Goal: Task Accomplishment & Management: Manage account settings

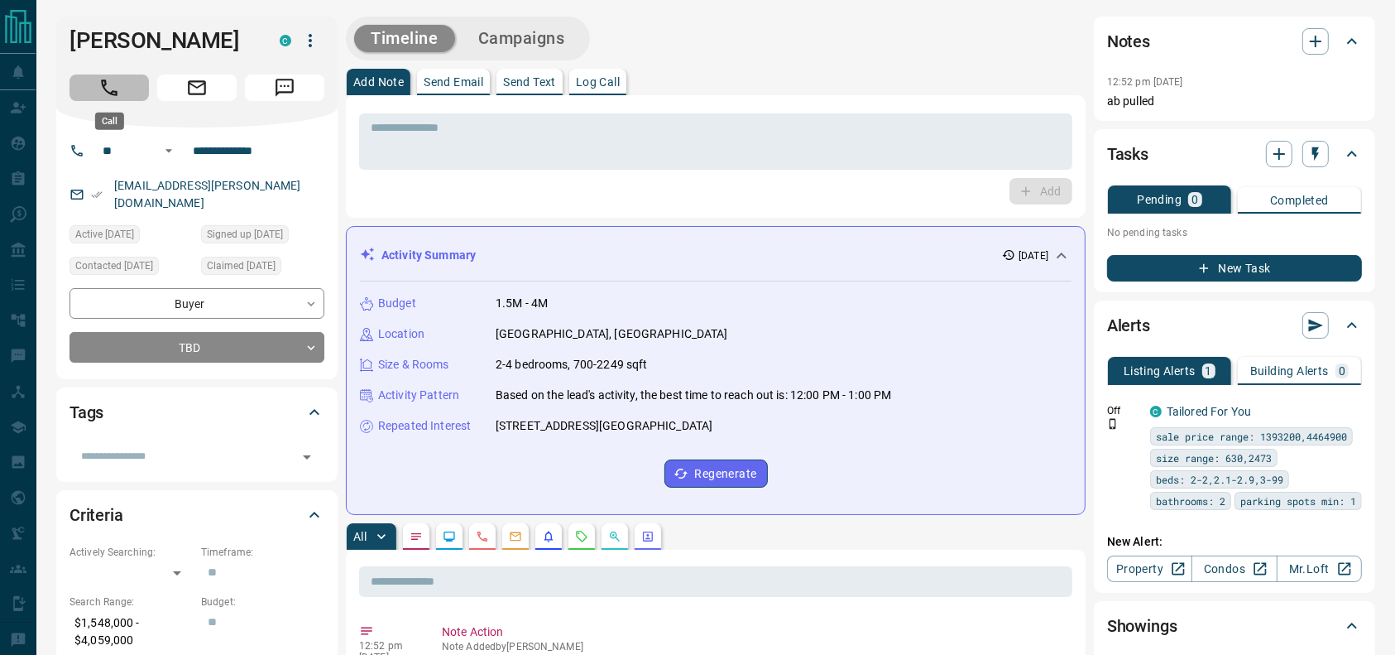
drag, startPoint x: 99, startPoint y: 91, endPoint x: 164, endPoint y: 262, distance: 183.1
click at [99, 94] on icon "Call" at bounding box center [109, 88] width 22 height 22
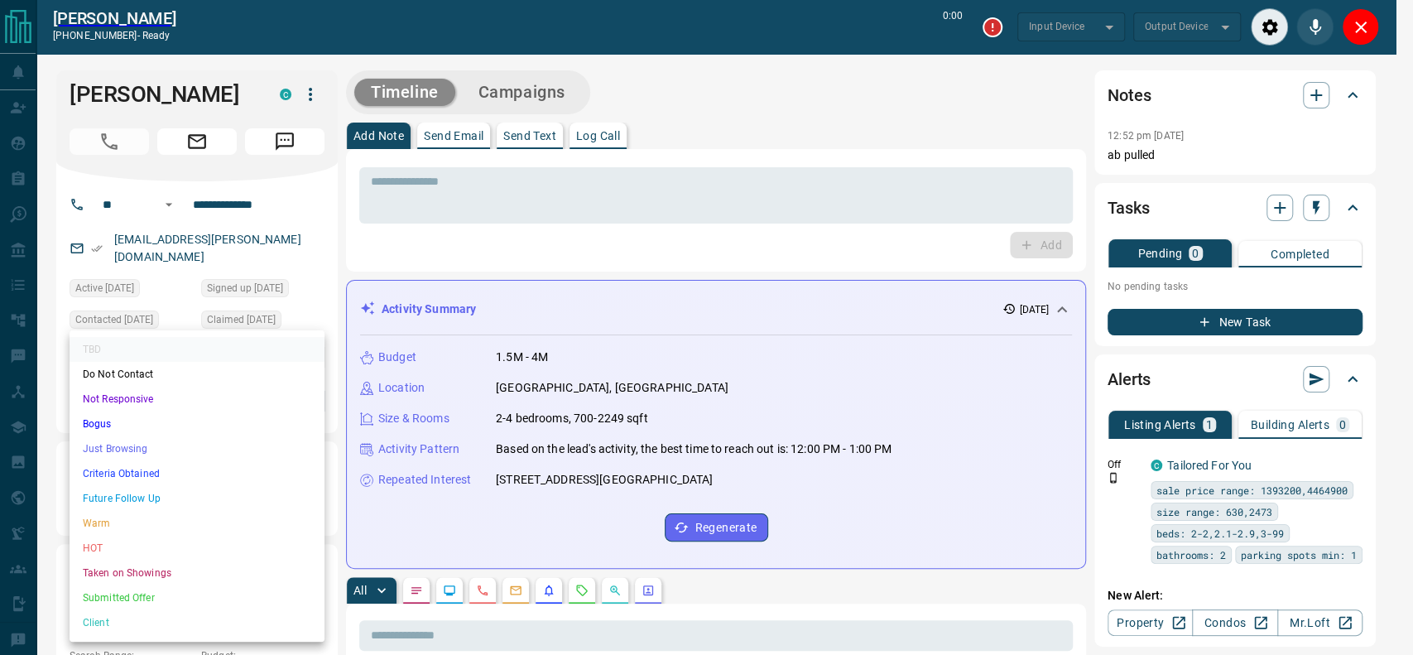
type input "*******"
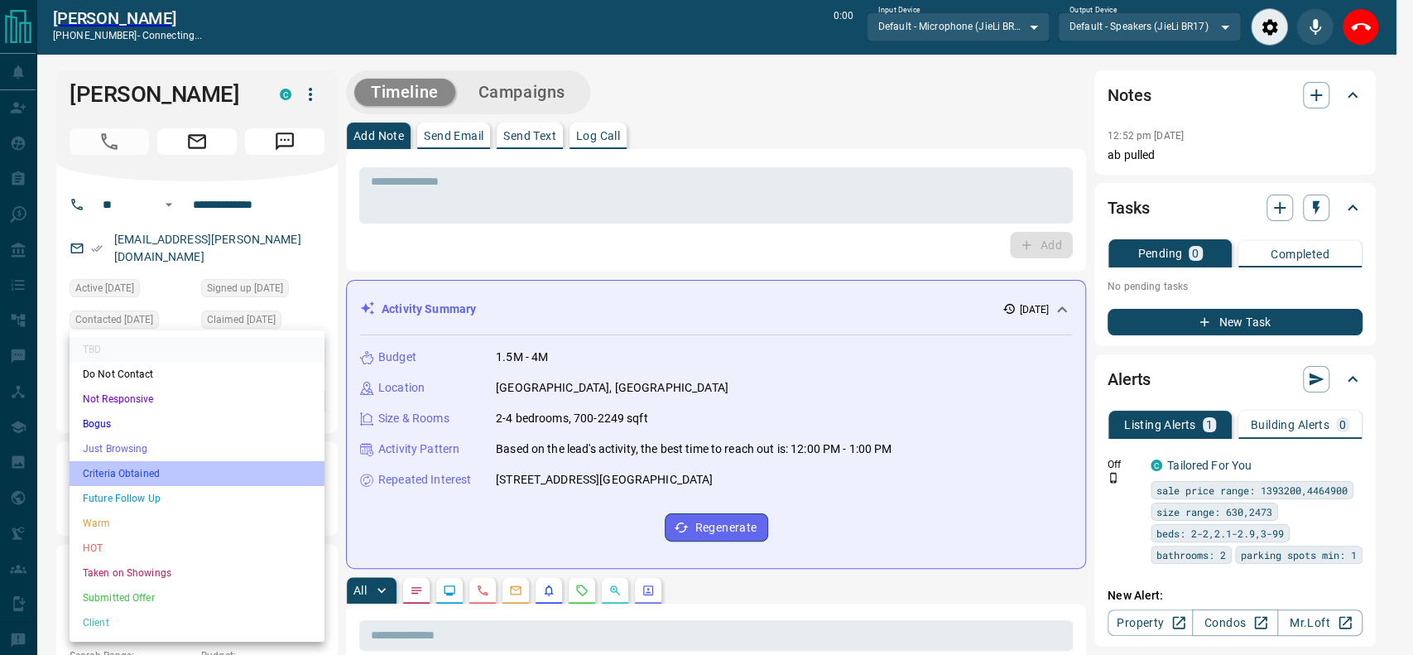
click at [138, 467] on li "Criteria Obtained" at bounding box center [197, 473] width 255 height 25
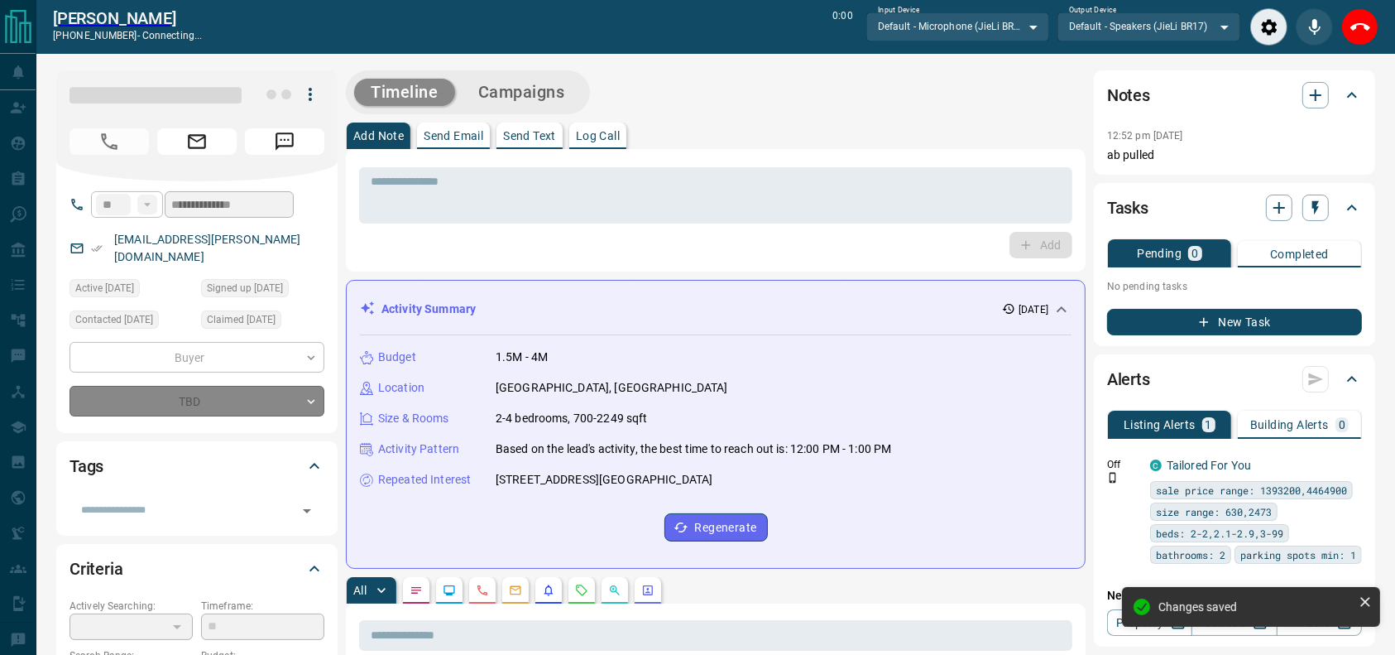
type input "*"
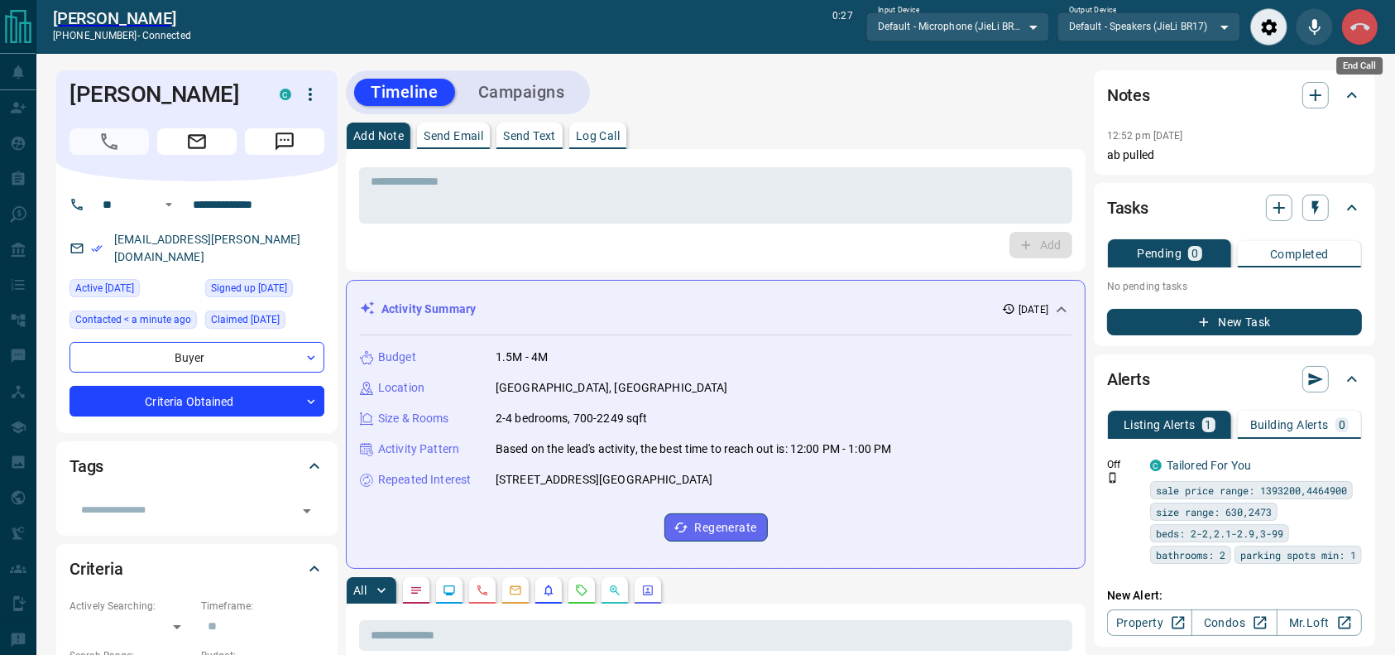
click at [1343, 24] on button "End Call" at bounding box center [1359, 26] width 37 height 37
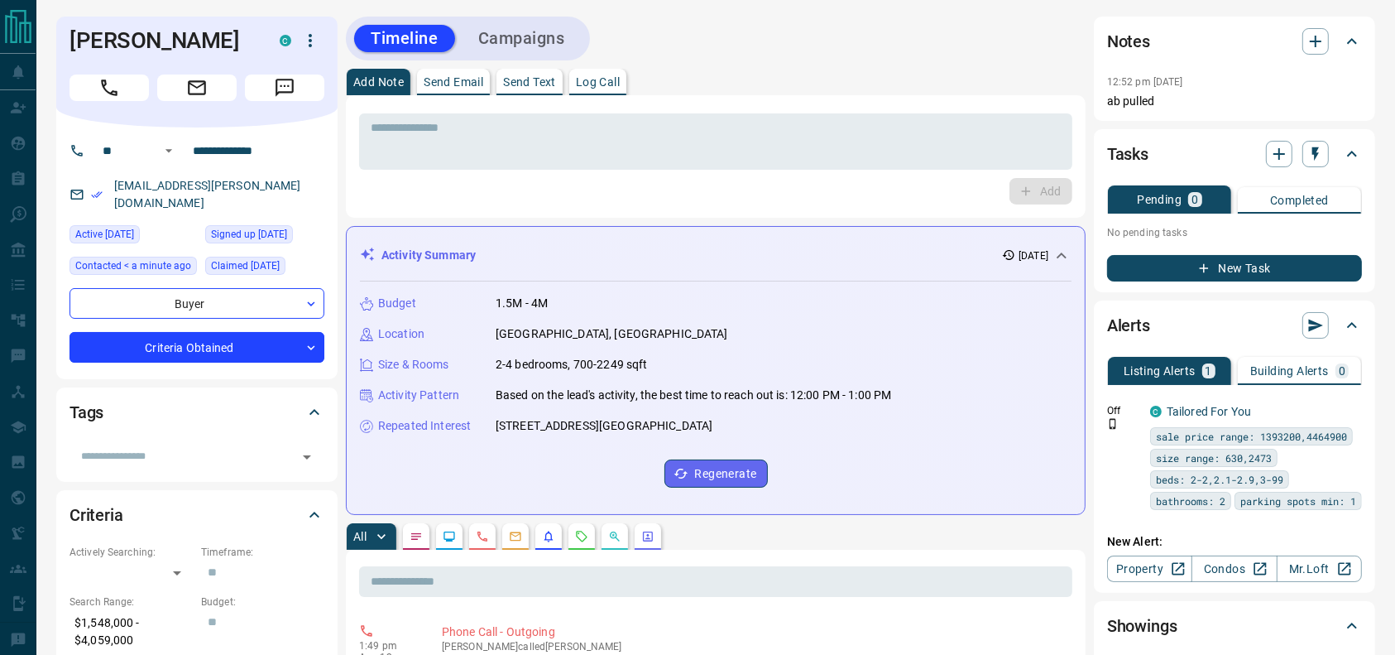
click at [984, 109] on div "* ​" at bounding box center [715, 138] width 713 height 61
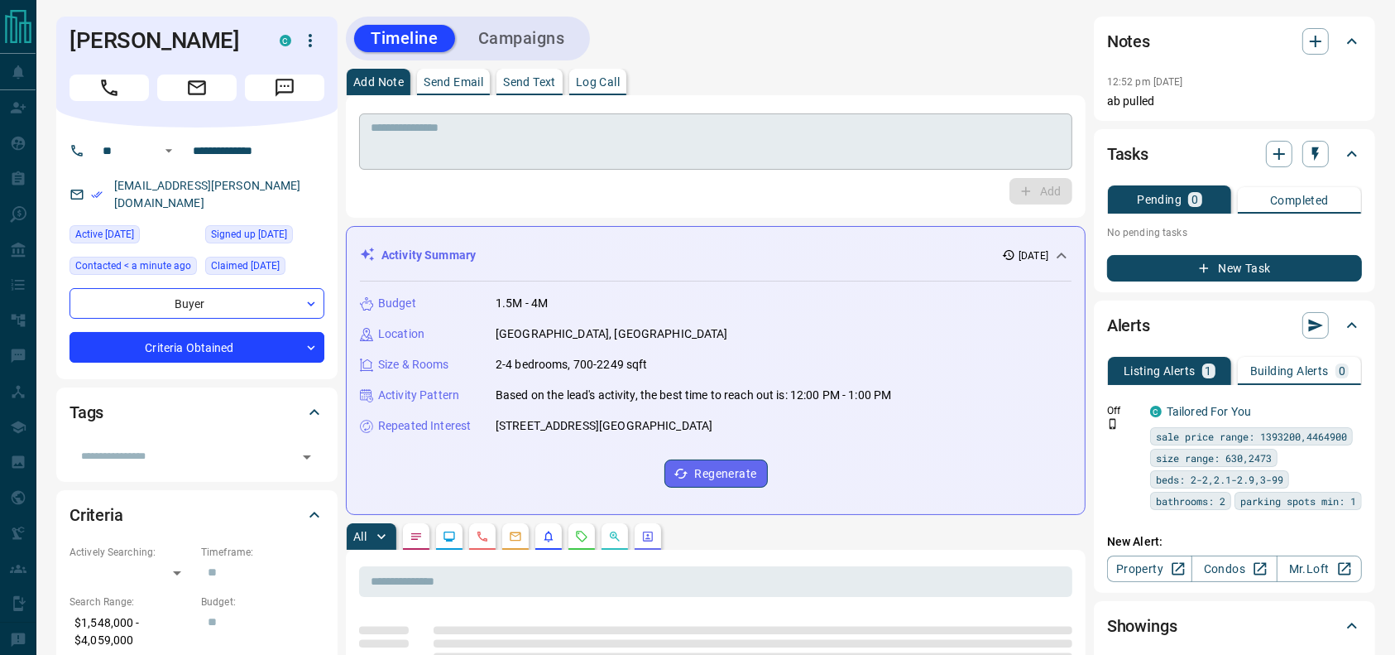
click at [955, 133] on textarea at bounding box center [716, 142] width 690 height 42
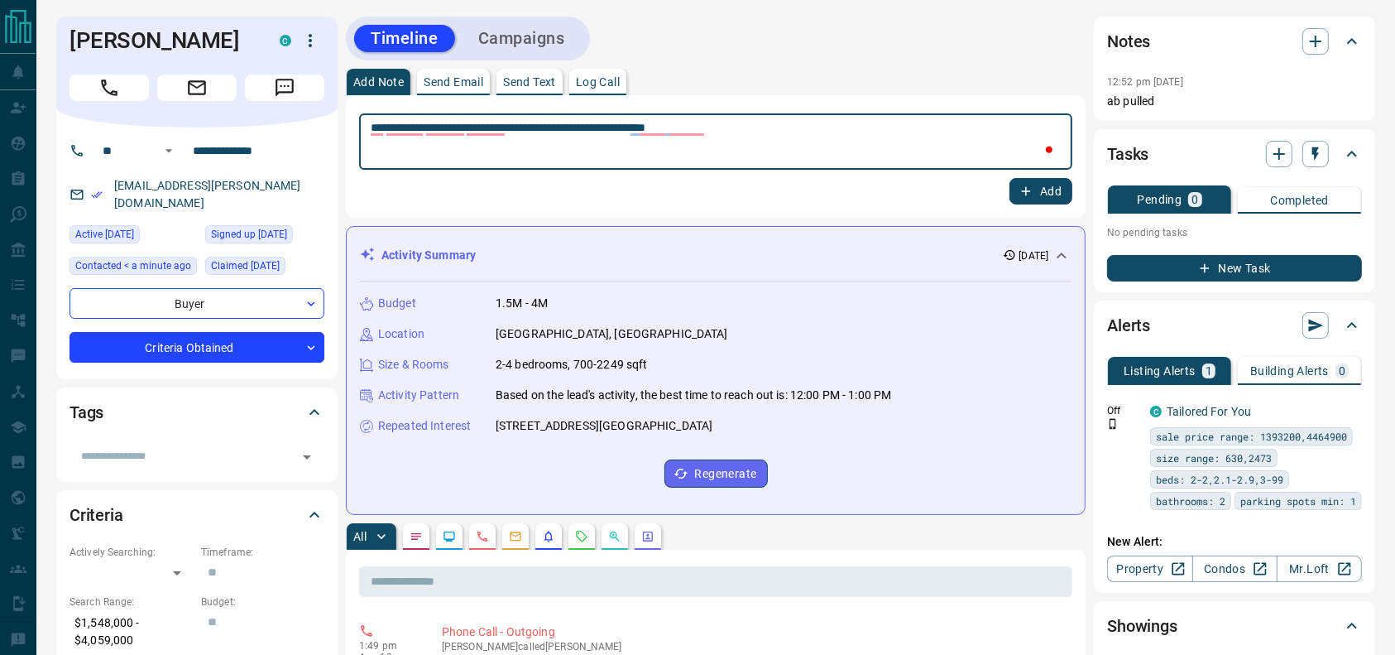
type textarea "**********"
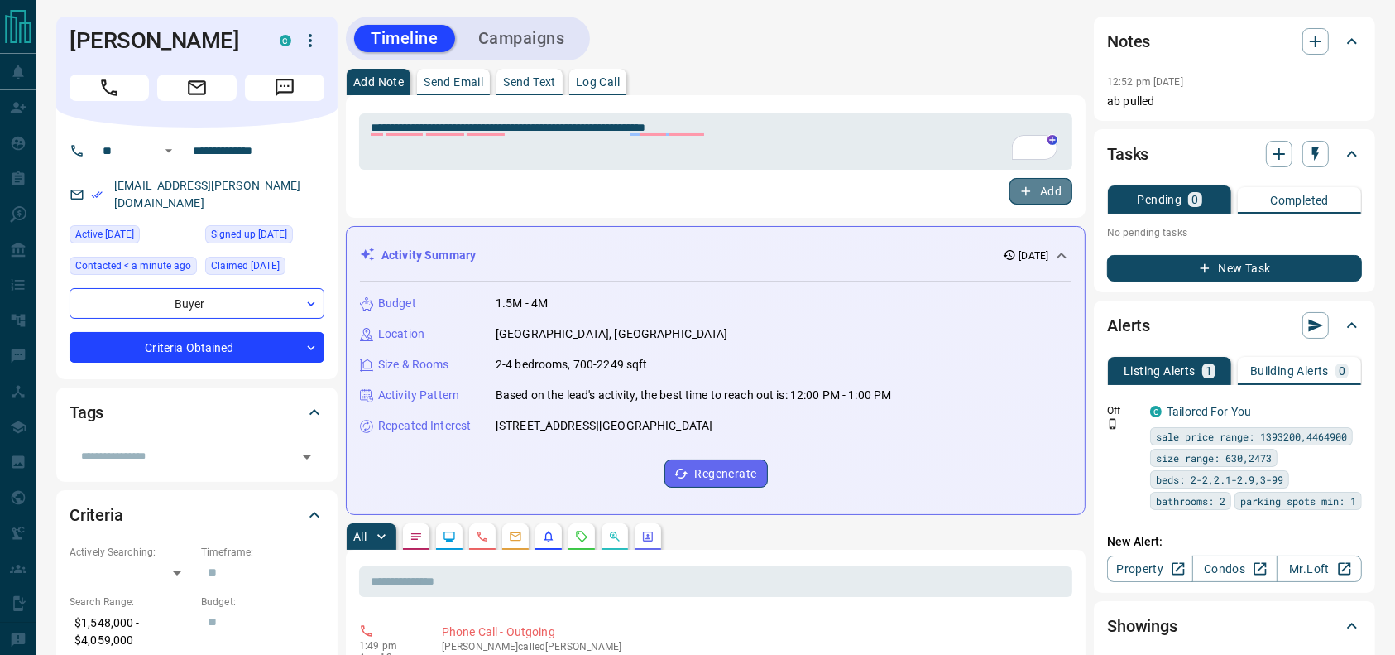
click at [1055, 187] on button "Add" at bounding box center [1041, 191] width 63 height 26
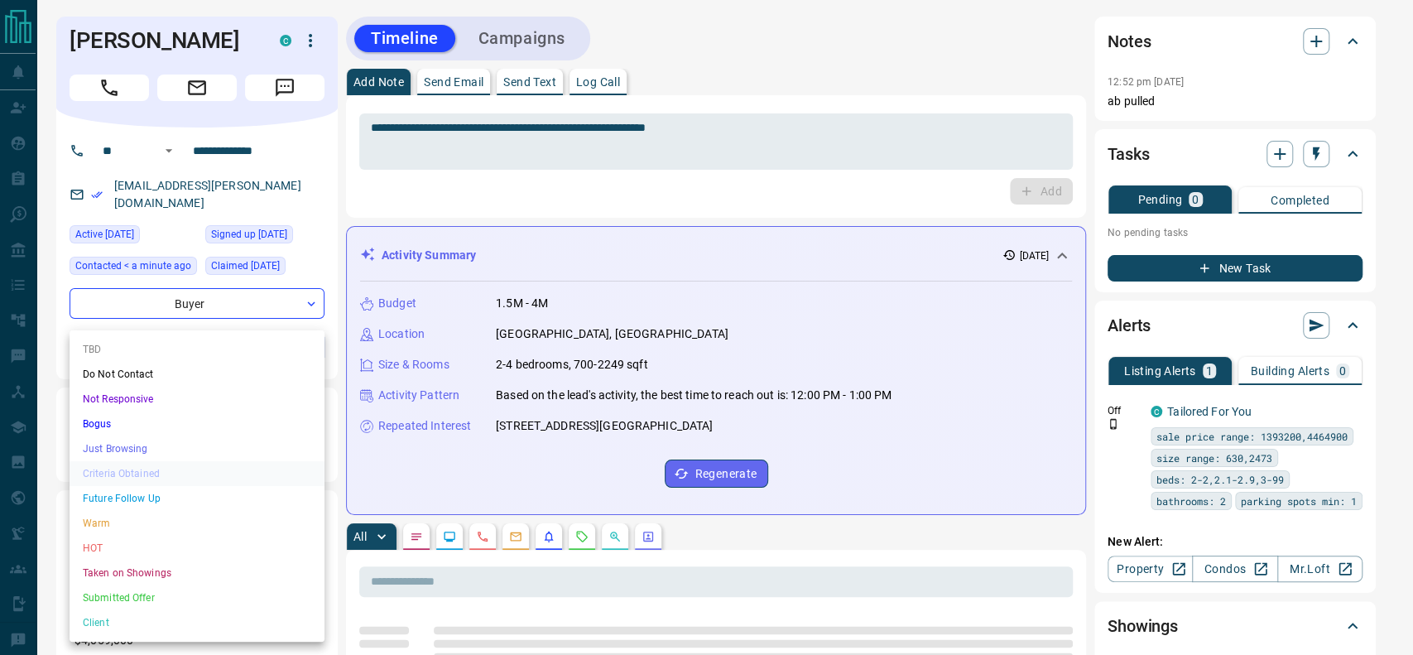
click at [166, 429] on li "Bogus" at bounding box center [197, 423] width 255 height 25
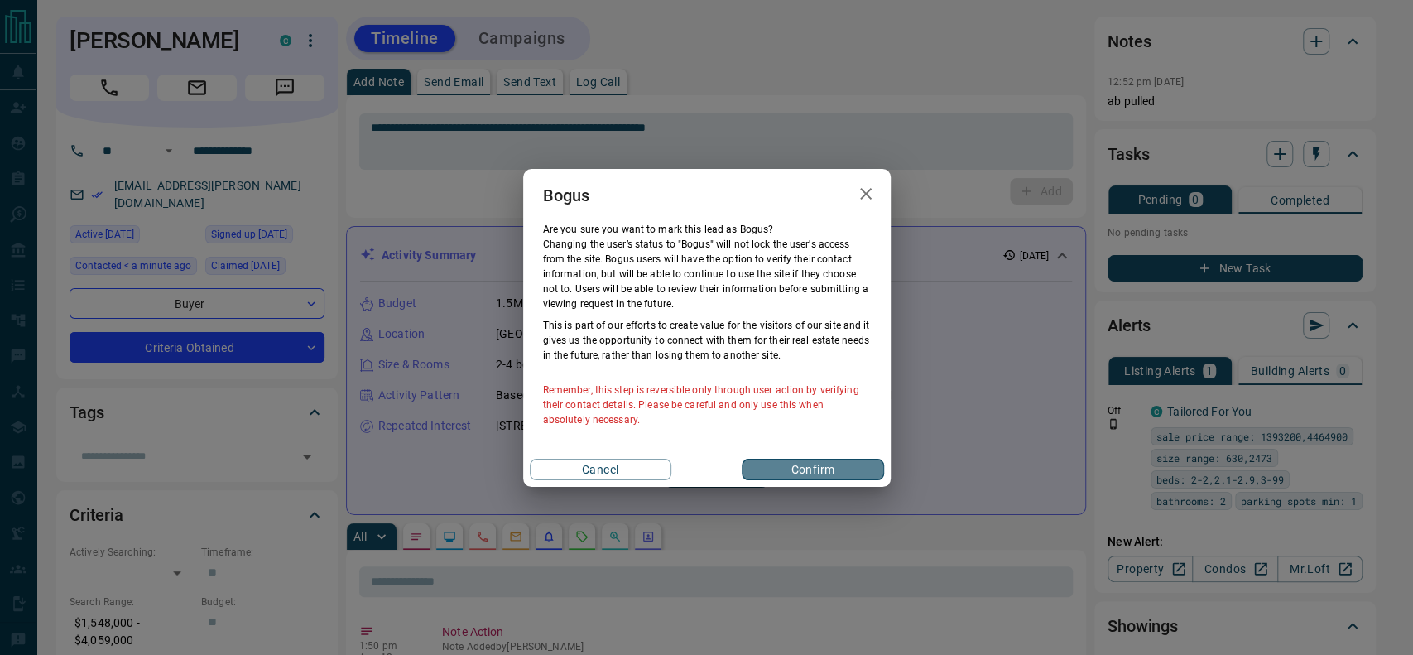
click at [754, 463] on button "Confirm" at bounding box center [812, 469] width 142 height 22
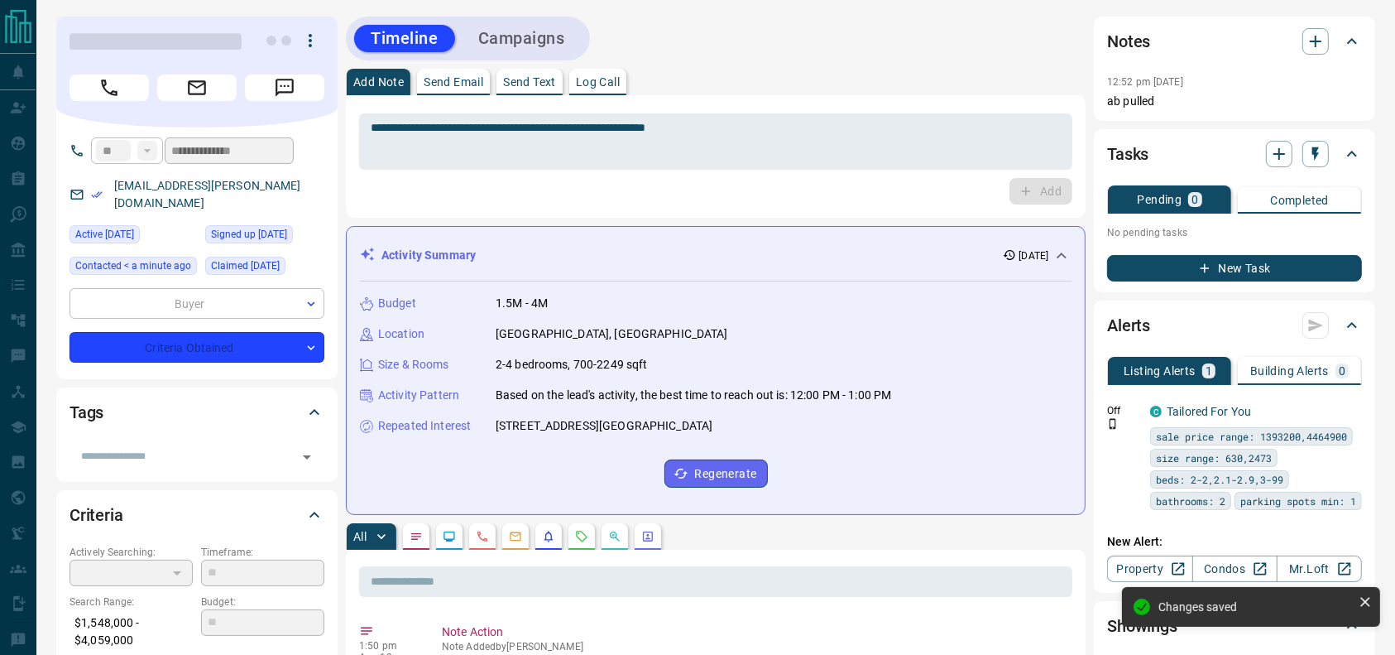
type input "**********"
type input "*"
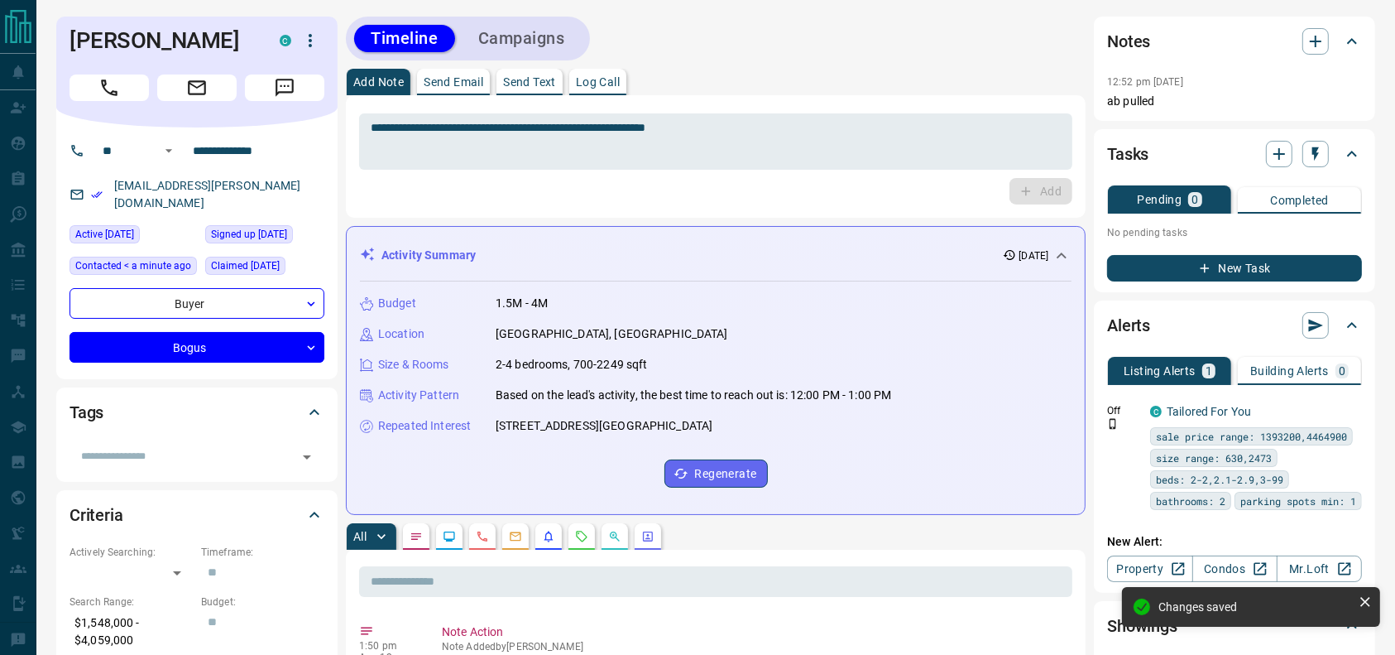
click at [536, 19] on div "Timeline Campaigns" at bounding box center [468, 39] width 244 height 44
click at [521, 36] on button "Campaigns" at bounding box center [522, 38] width 120 height 27
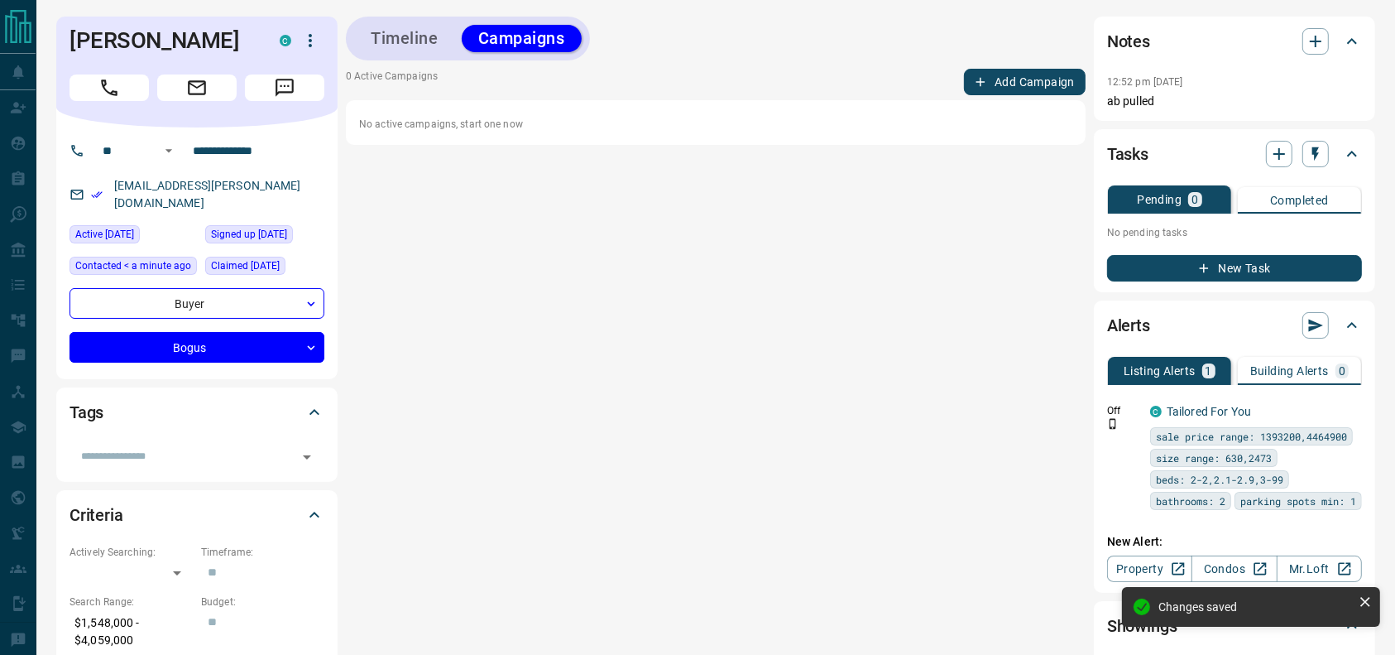
click at [996, 80] on button "Add Campaign" at bounding box center [1025, 82] width 122 height 26
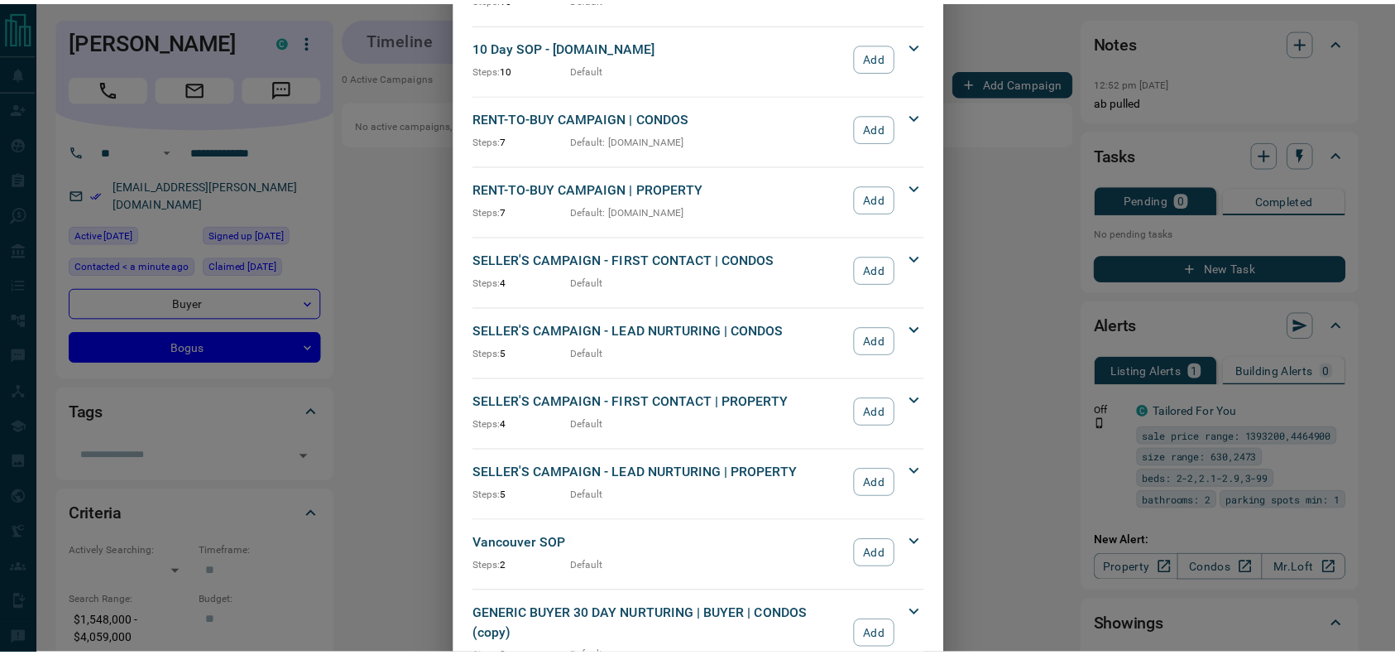
scroll to position [1782, 0]
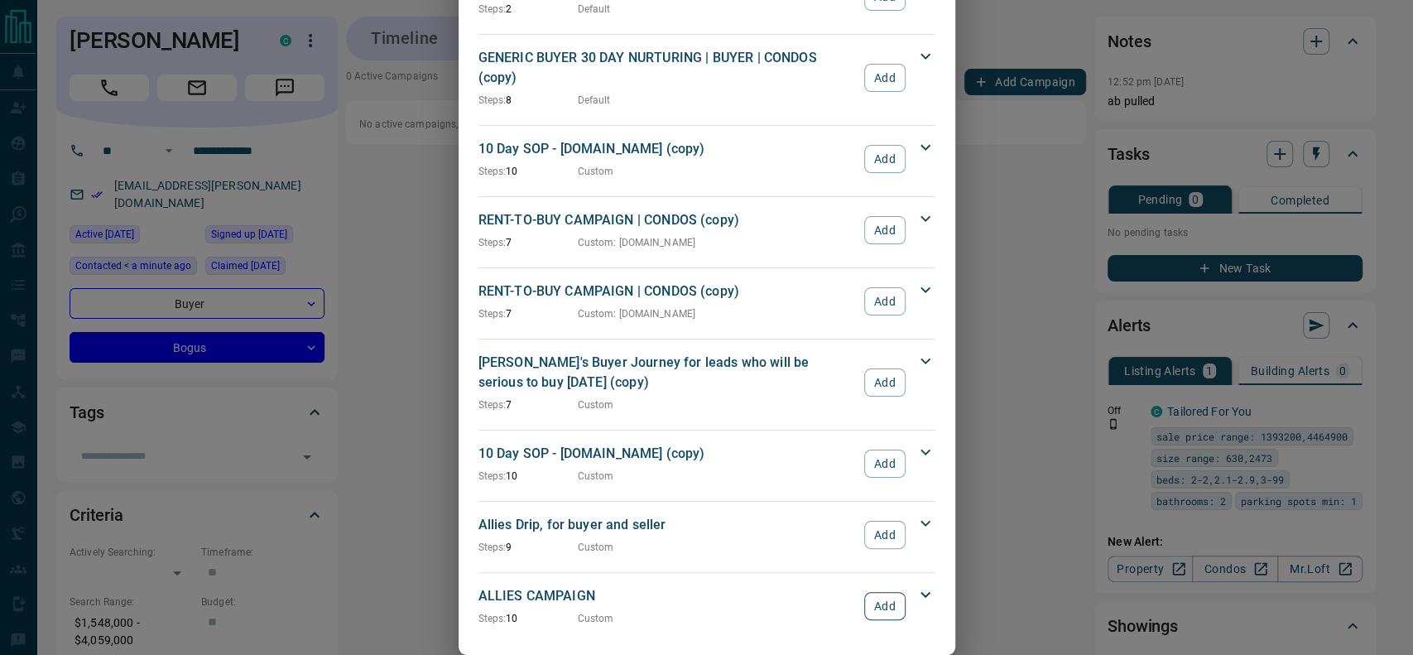
click at [871, 592] on button "Add" at bounding box center [884, 606] width 41 height 28
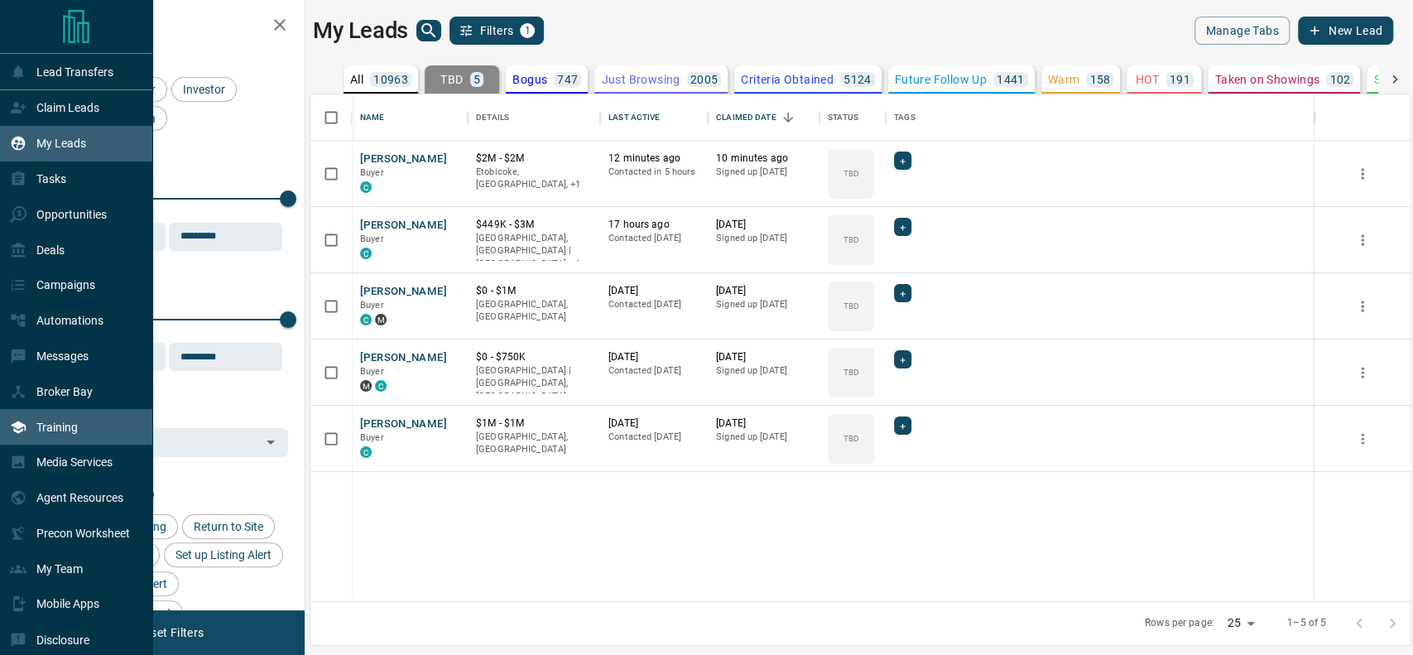
scroll to position [50, 0]
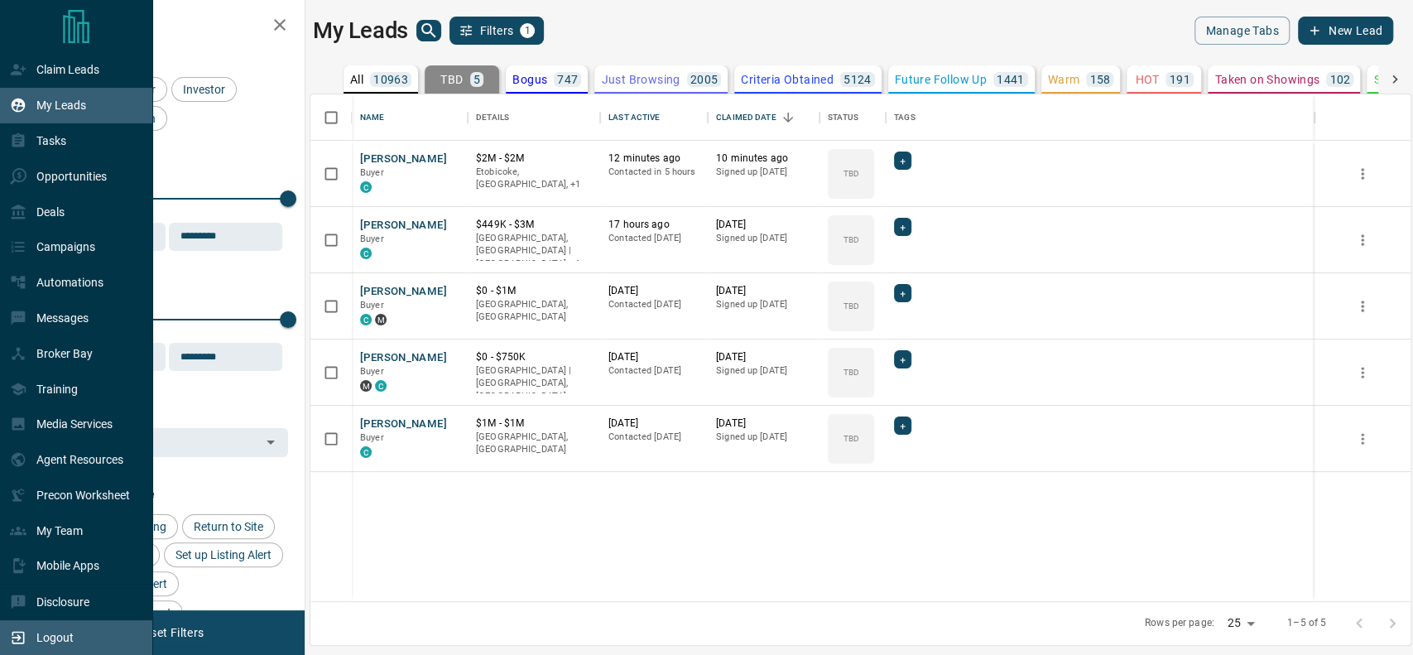
click at [31, 640] on div "Logout" at bounding box center [42, 637] width 64 height 27
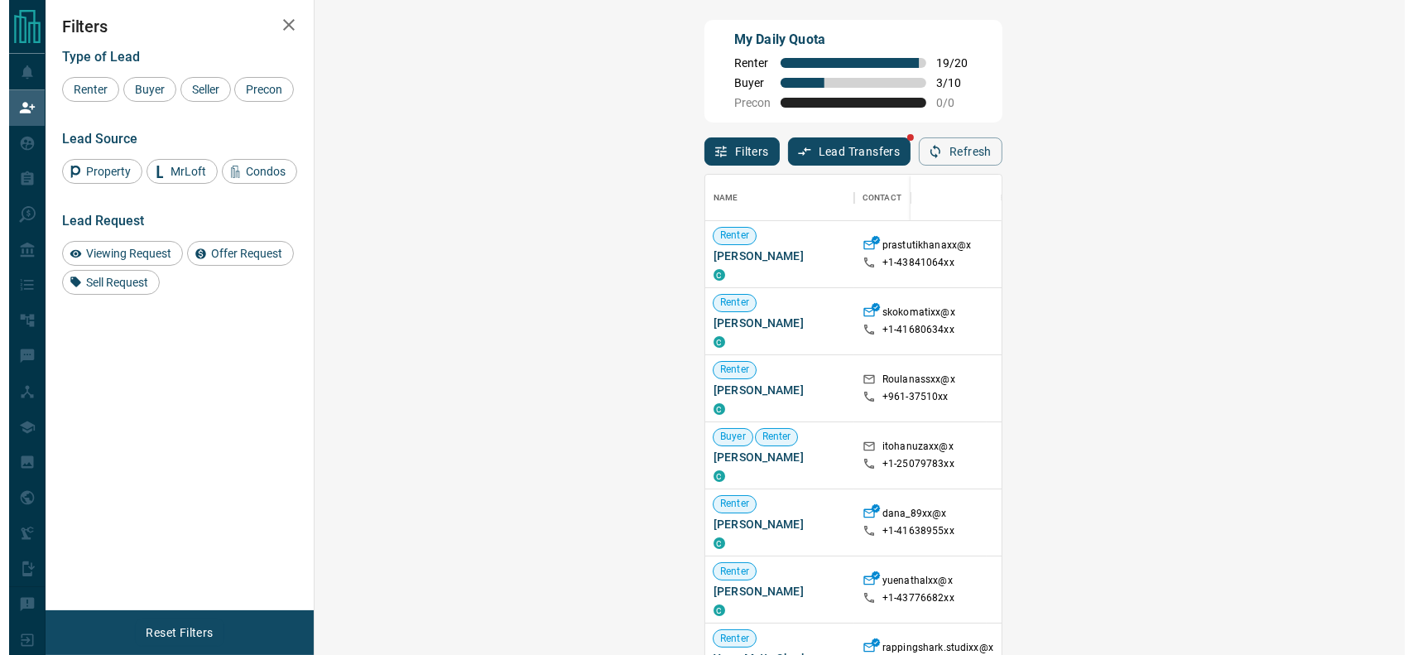
scroll to position [481, 1038]
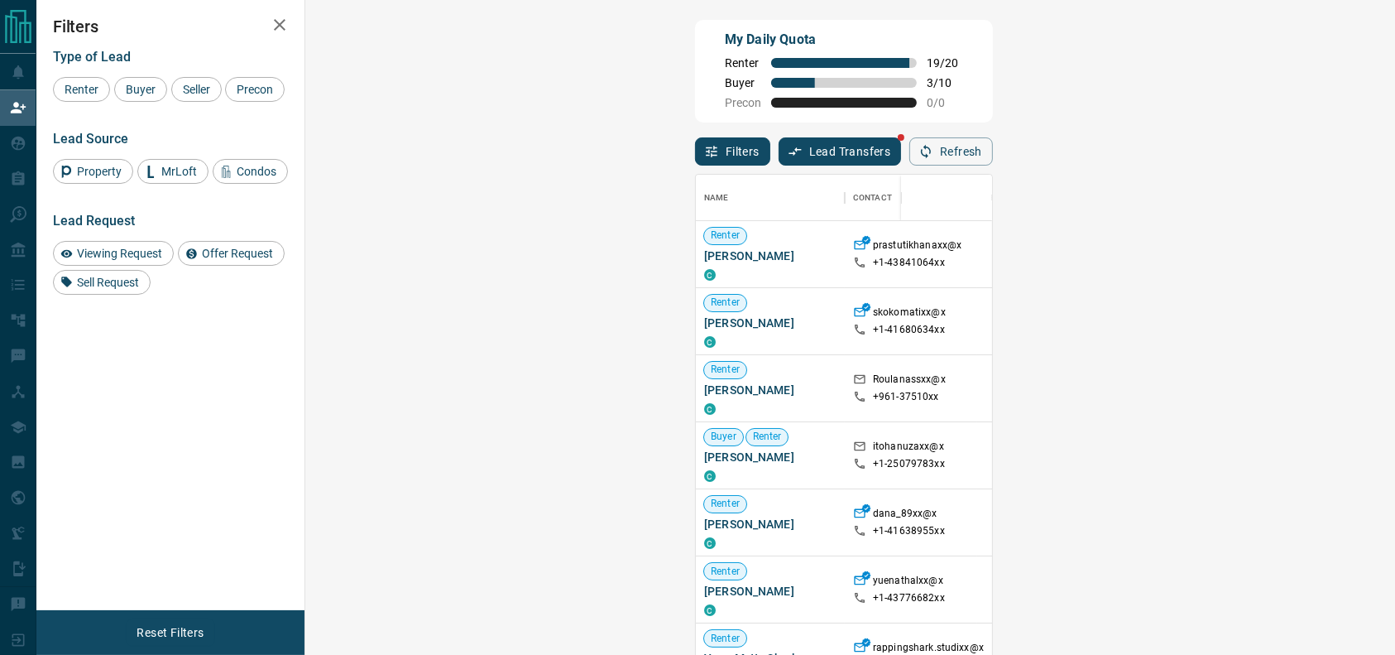
click at [1335, 453] on span "Viewing Request ( 1 )" at bounding box center [1380, 455] width 91 height 12
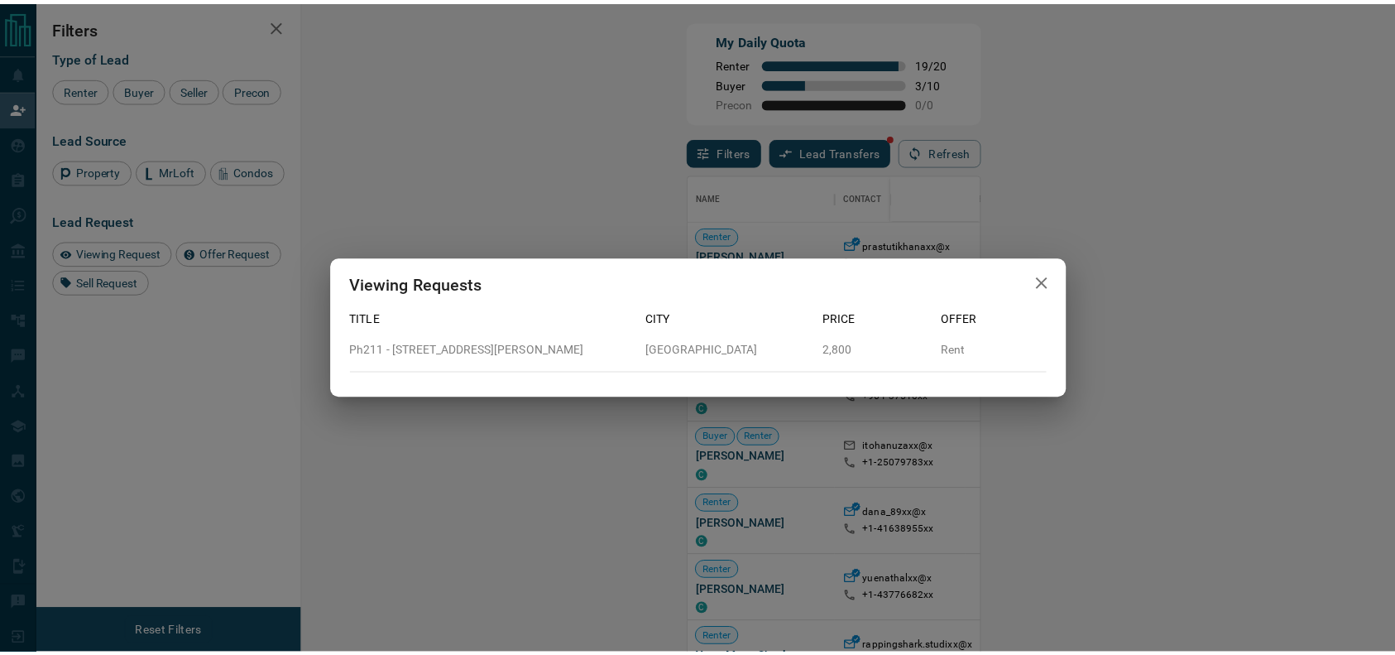
scroll to position [17, 17]
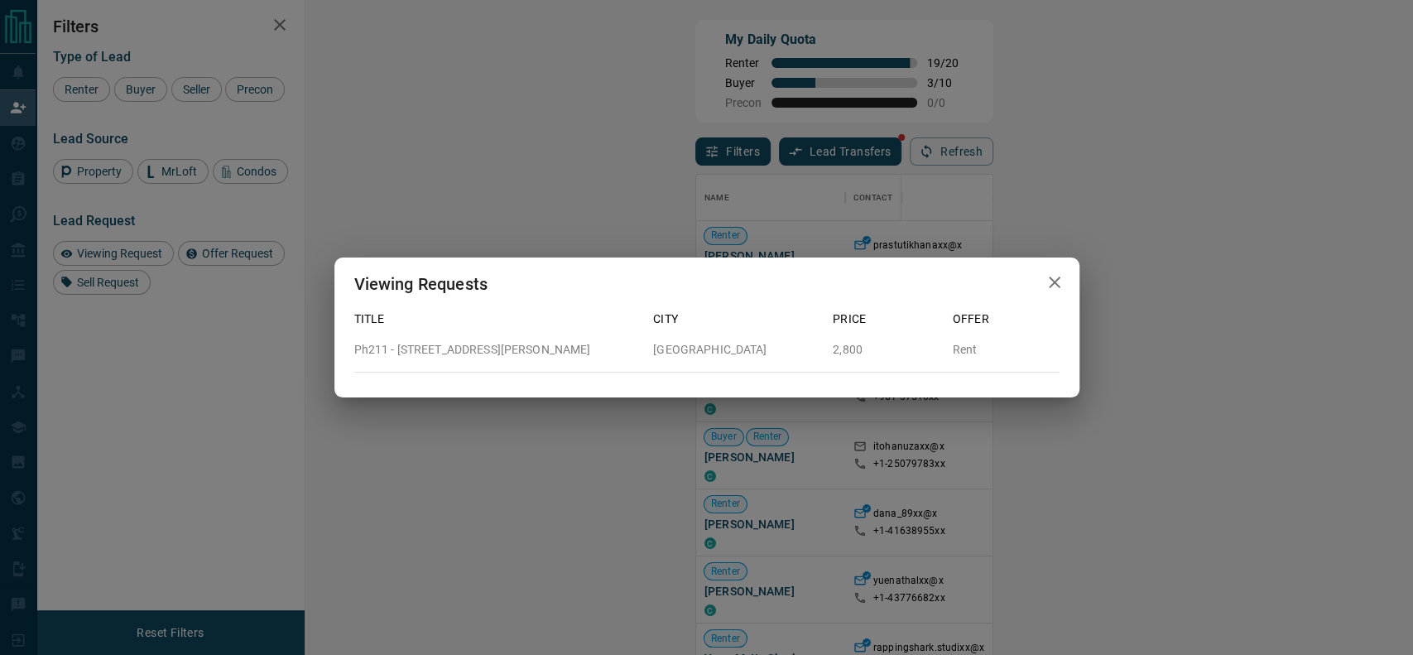
click at [965, 453] on div "Viewing Requests Title City Price Offer Ph211 - 18 Valley Woods Road North York…" at bounding box center [706, 327] width 1413 height 655
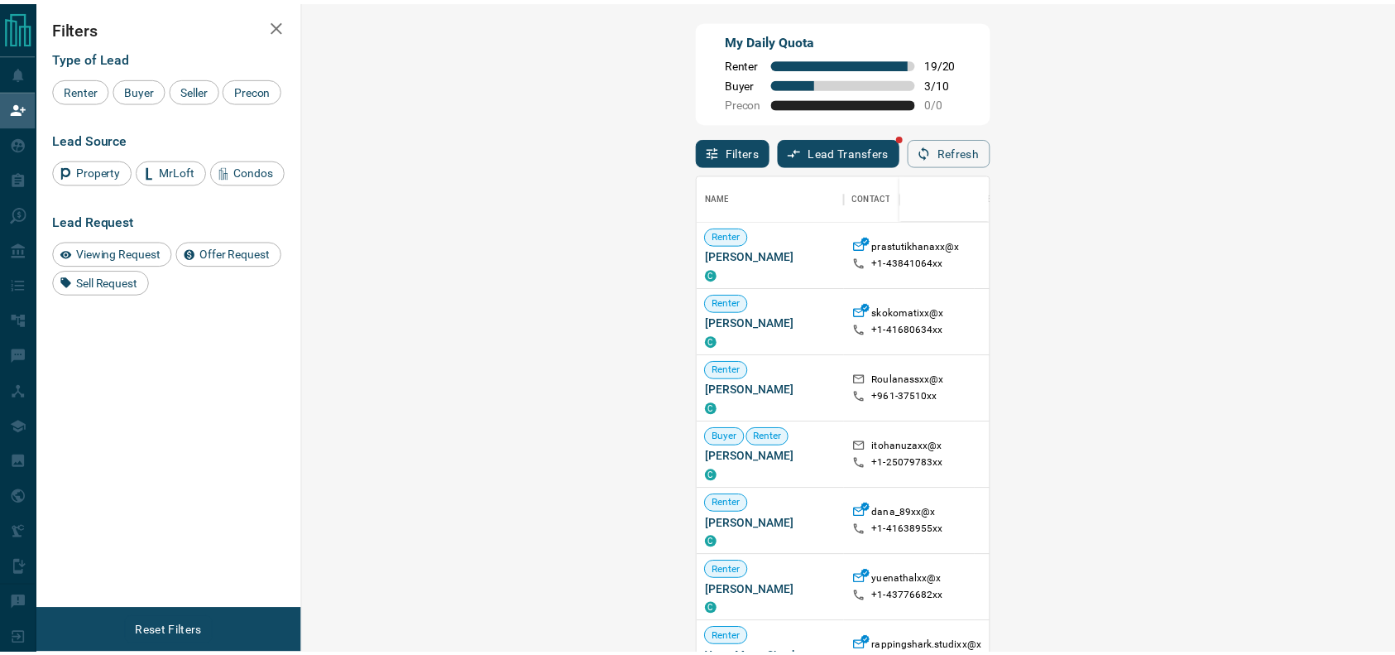
scroll to position [481, 1038]
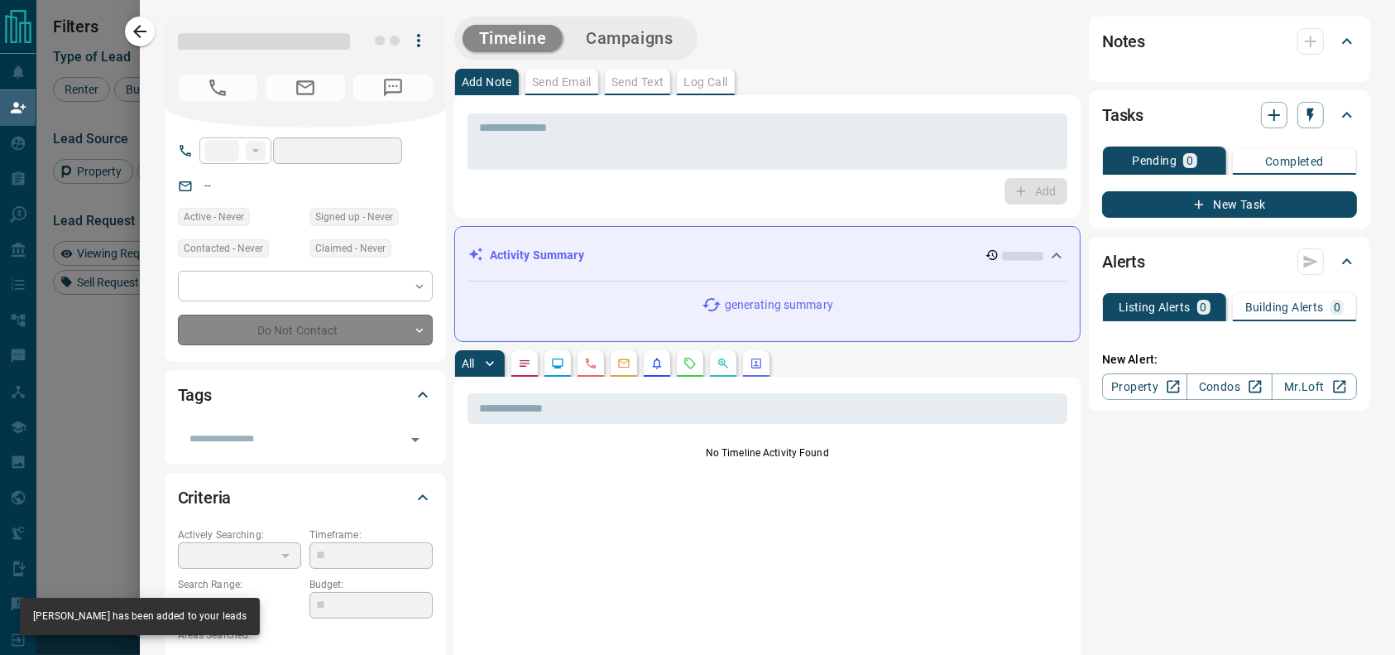
type input "**"
type input "**********"
type input "**"
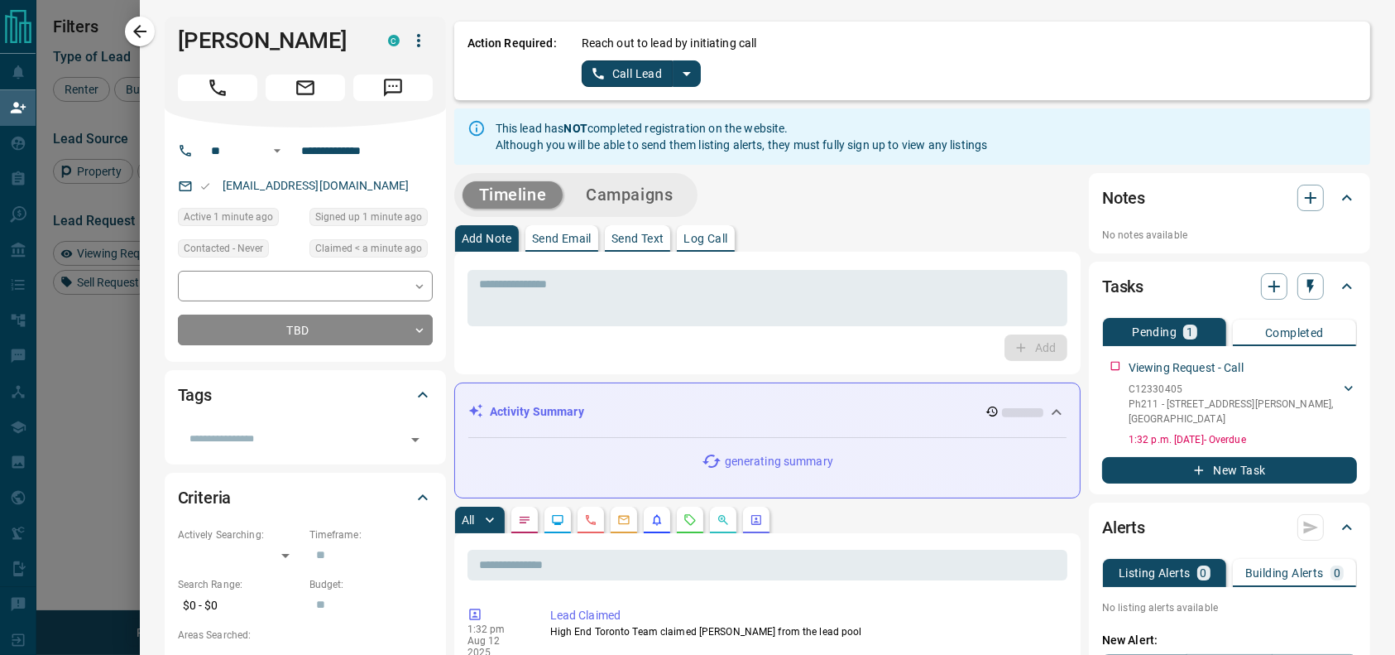
click at [674, 69] on button "split button" at bounding box center [687, 73] width 28 height 26
click at [636, 119] on li "Log Manual Call" at bounding box center [640, 130] width 101 height 25
click at [602, 63] on button "Log Manual Call" at bounding box center [636, 73] width 109 height 26
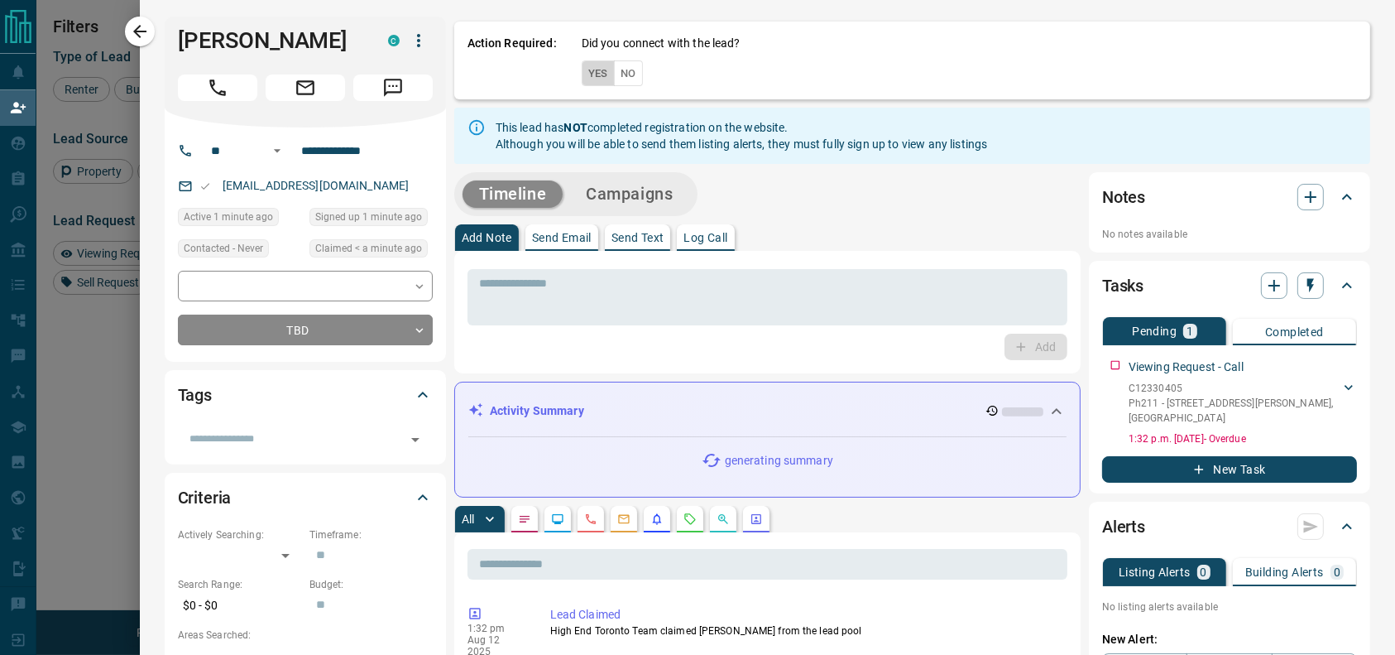
click at [583, 70] on button "Yes" at bounding box center [598, 73] width 33 height 26
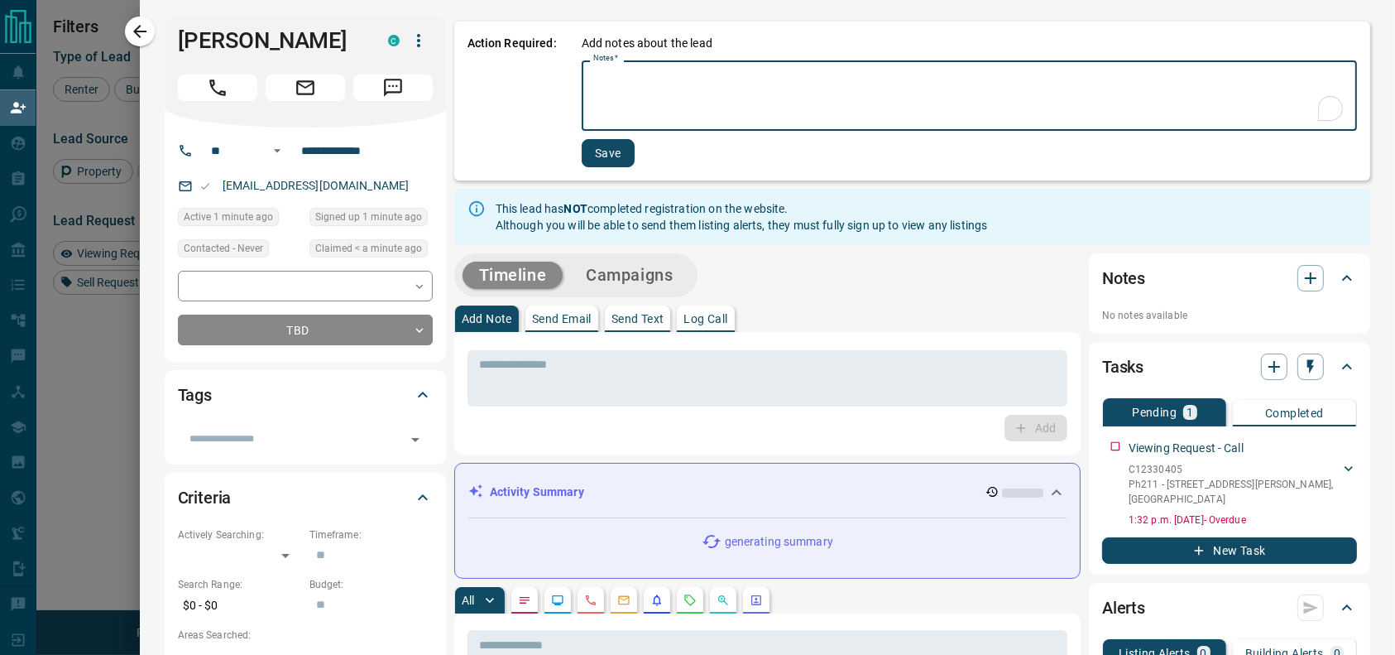
click at [593, 73] on textarea "Notes   *" at bounding box center [969, 96] width 752 height 56
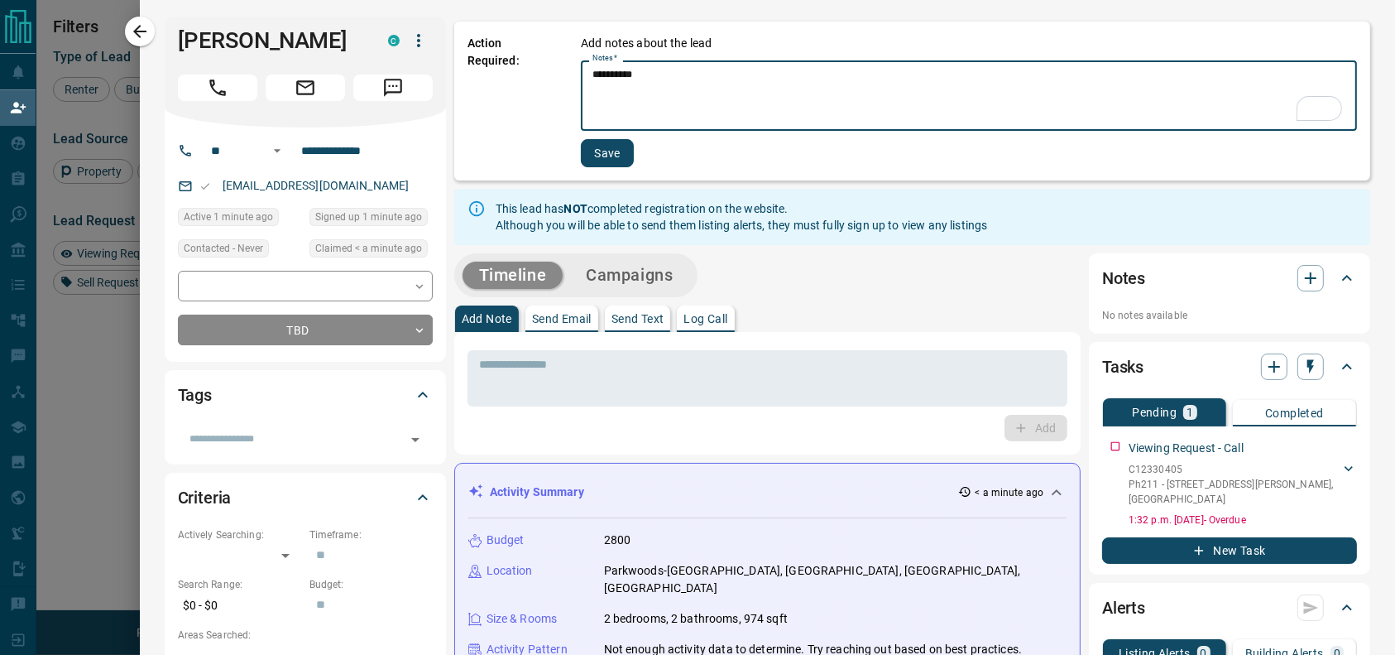
type textarea "*********"
click at [596, 151] on button "Save" at bounding box center [607, 153] width 53 height 28
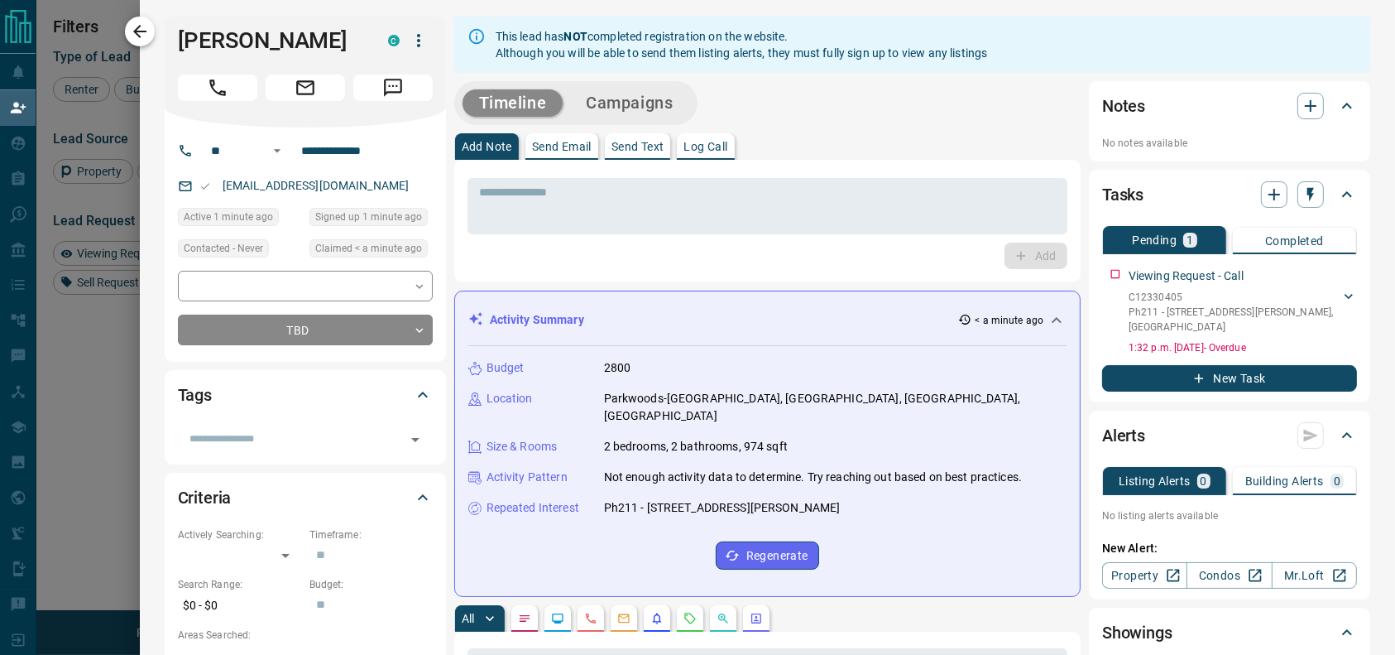
click at [152, 27] on div "**********" at bounding box center [767, 327] width 1255 height 655
click at [152, 27] on button "button" at bounding box center [140, 32] width 30 height 30
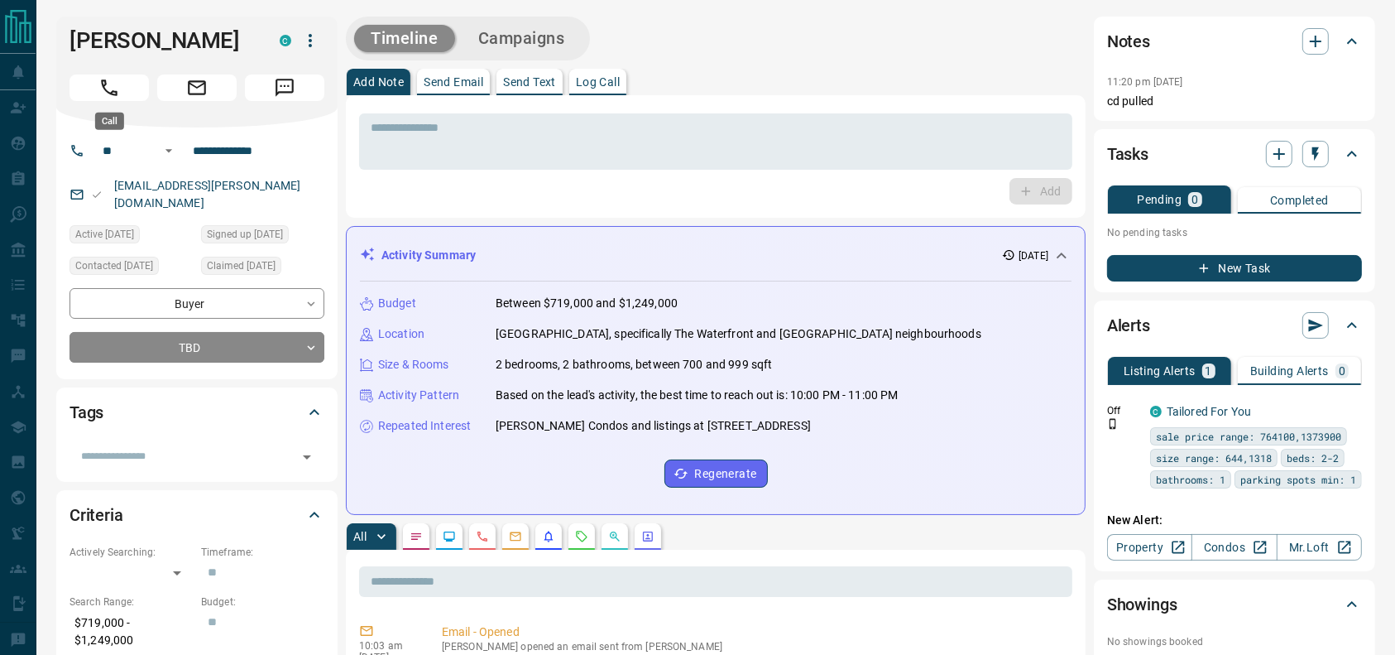
click at [100, 95] on icon "Call" at bounding box center [109, 88] width 22 height 22
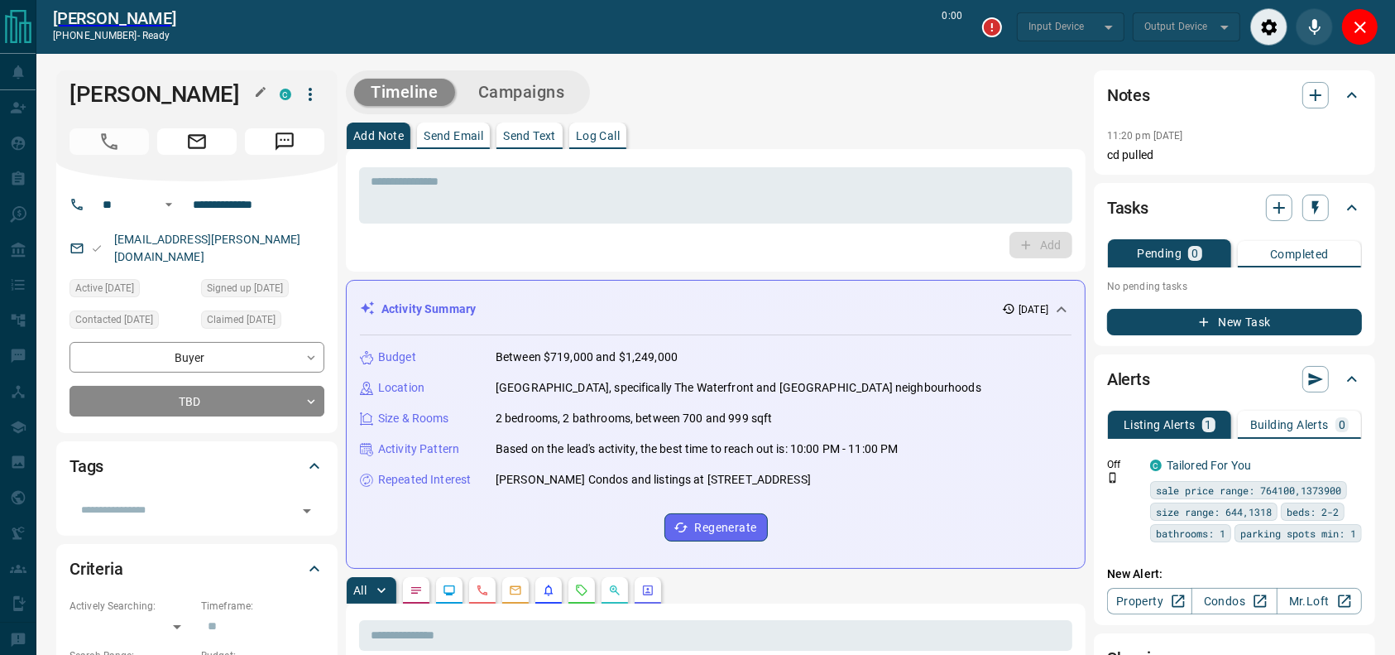
type input "*******"
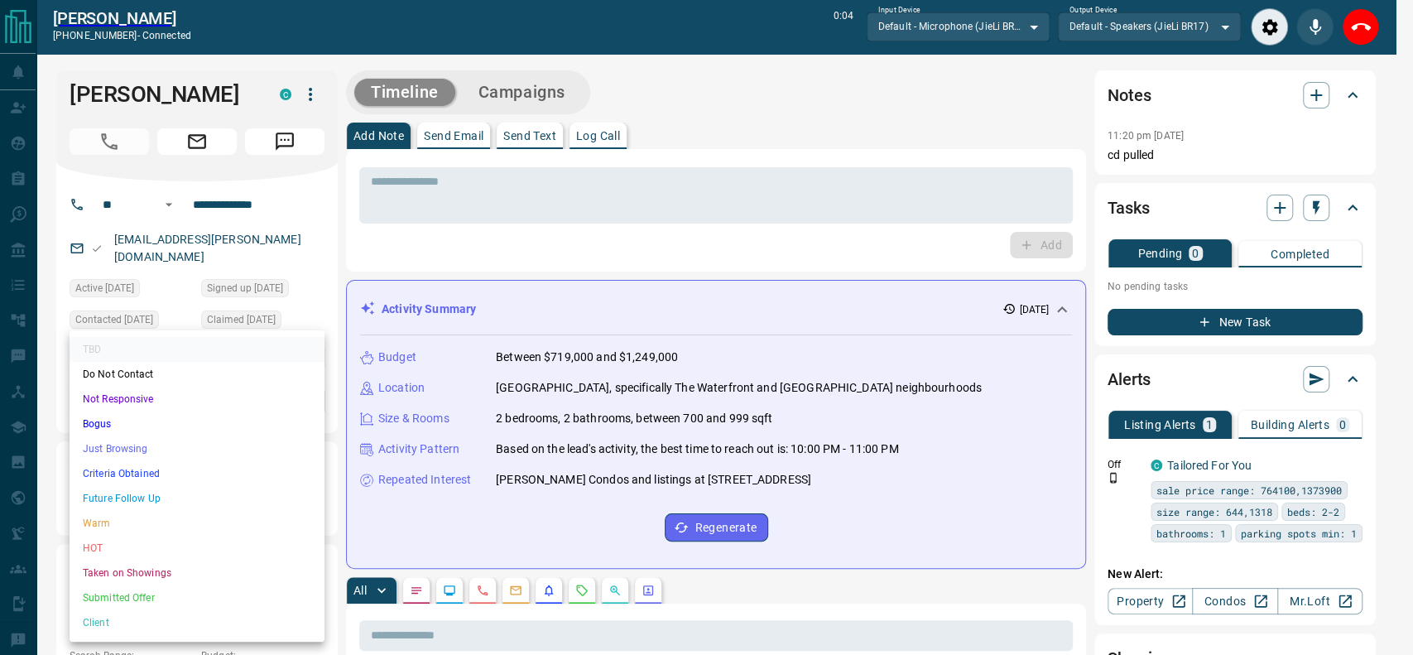
click at [159, 473] on li "Criteria Obtained" at bounding box center [197, 473] width 255 height 25
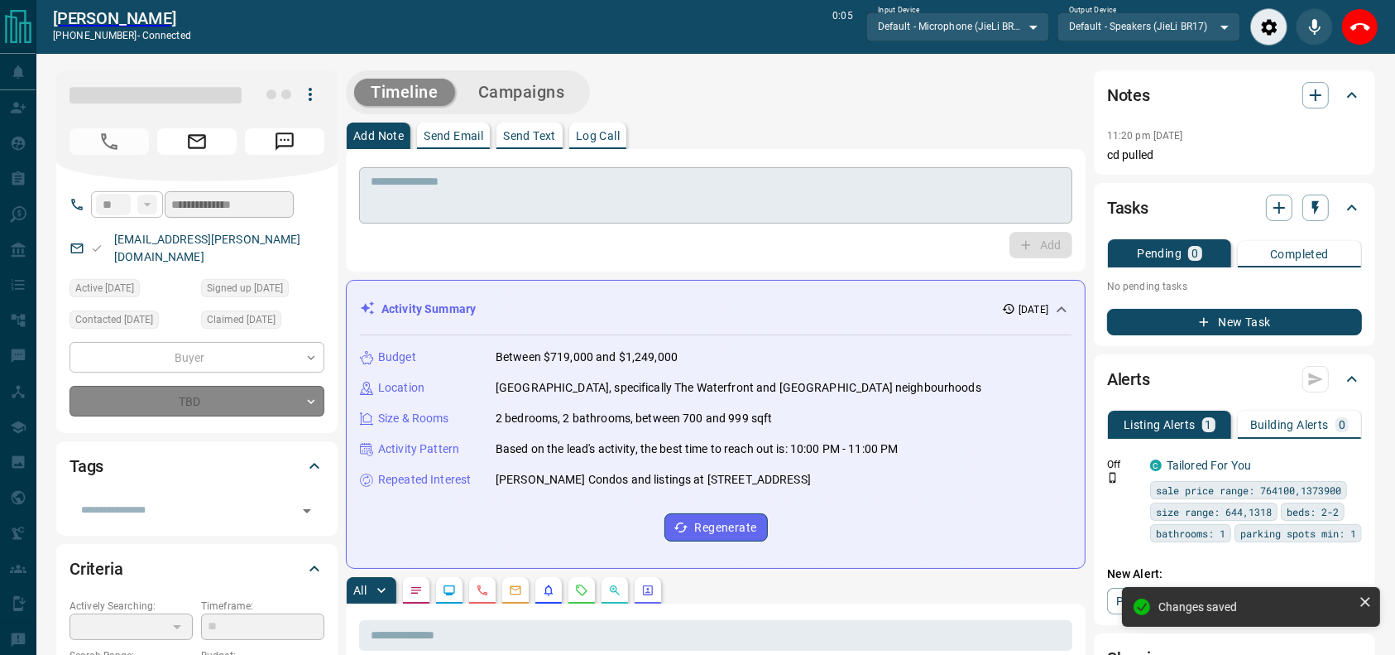
click at [502, 217] on div "* ​" at bounding box center [715, 195] width 713 height 56
type input "*"
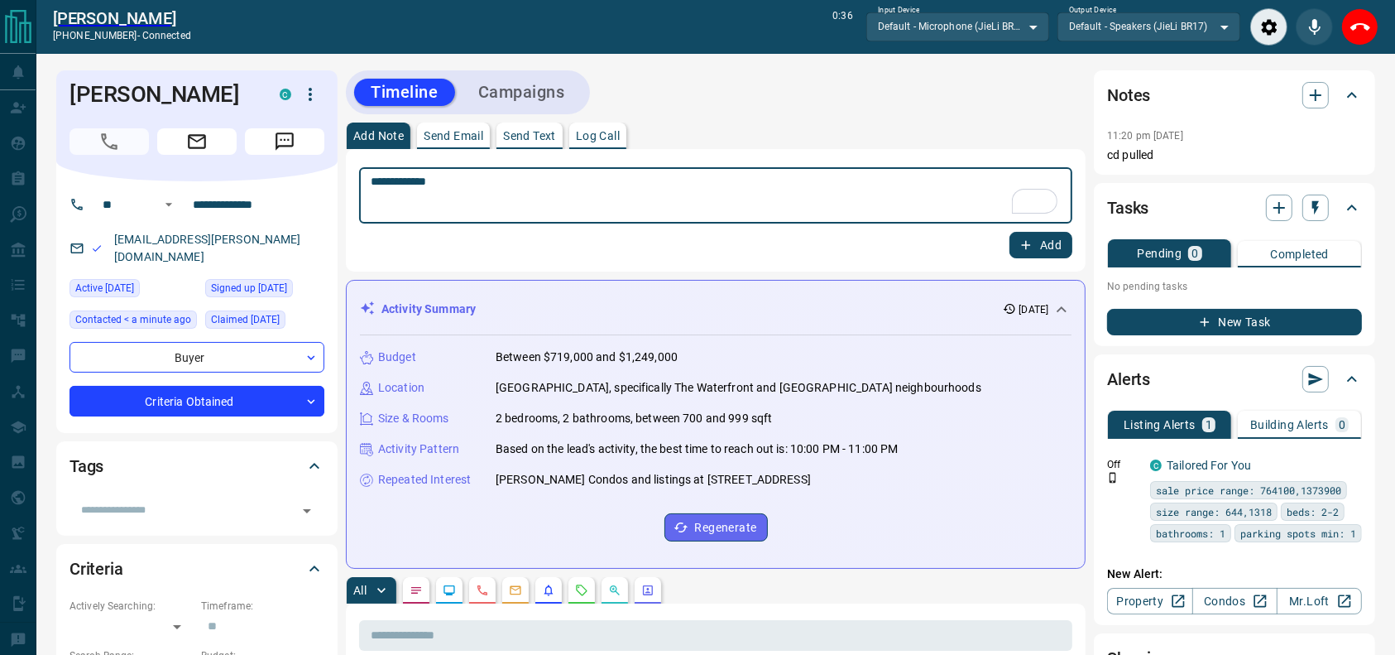
click at [545, 215] on textarea "**********" at bounding box center [716, 196] width 690 height 42
click at [755, 176] on textarea "**********" at bounding box center [716, 196] width 690 height 42
click at [760, 181] on textarea "**********" at bounding box center [716, 196] width 690 height 42
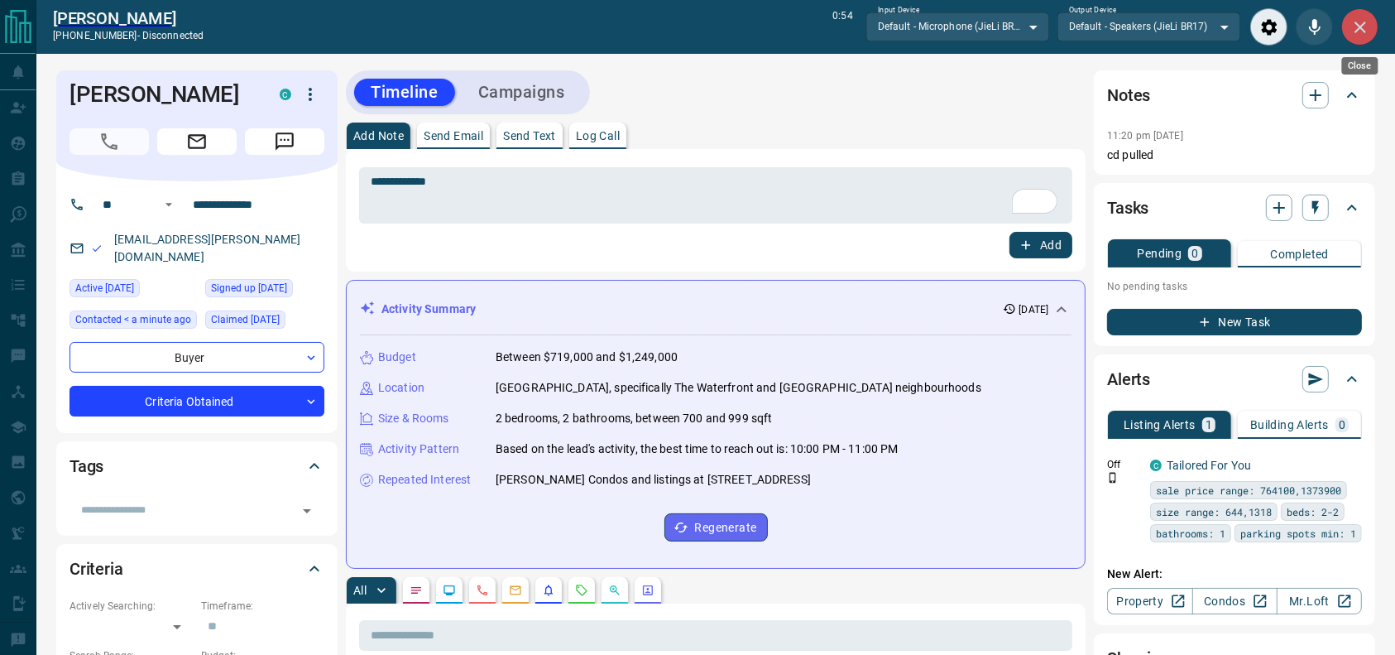
click at [1351, 33] on icon "Close" at bounding box center [1361, 27] width 20 height 20
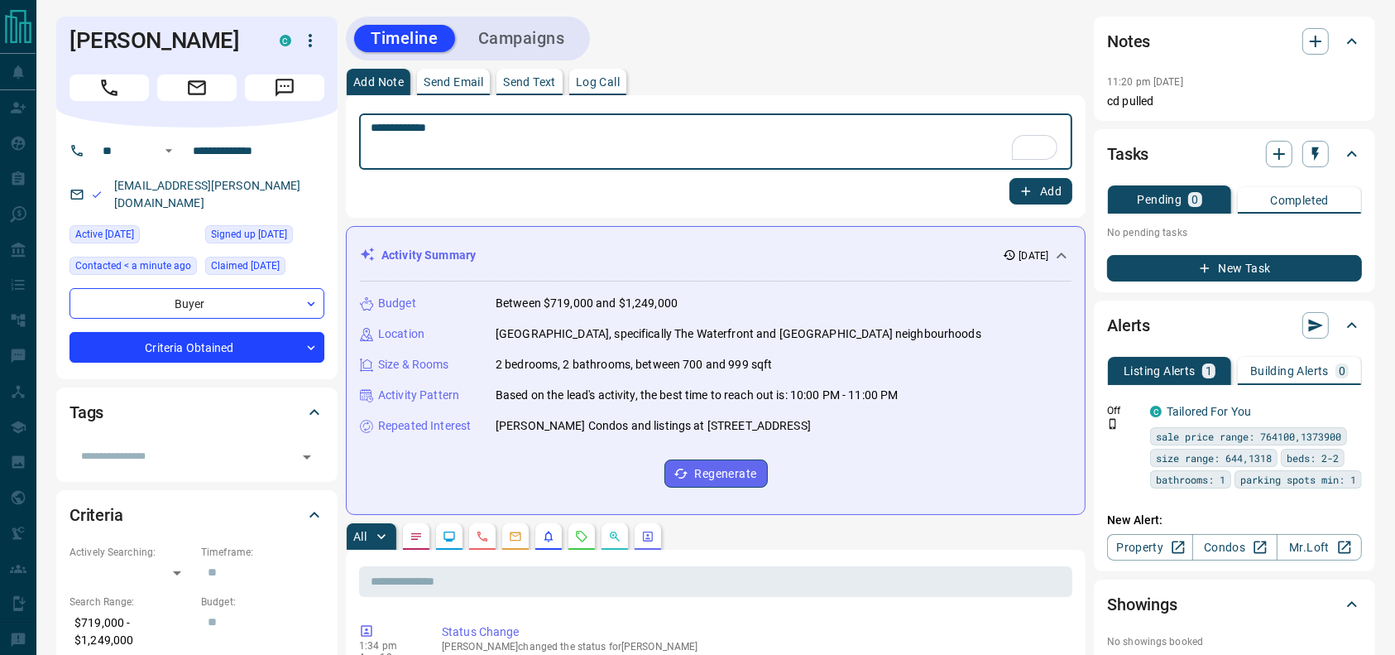
click at [754, 127] on textarea "**********" at bounding box center [716, 142] width 690 height 42
type textarea "**********"
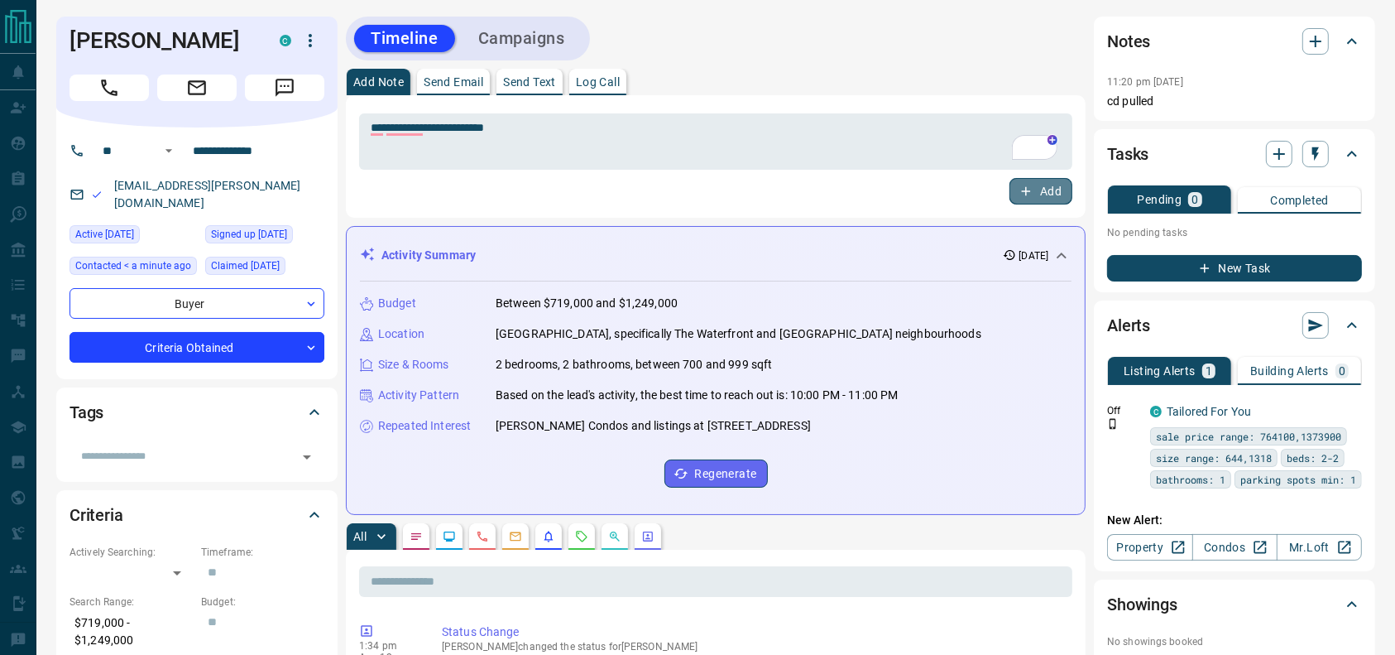
click at [1049, 180] on button "Add" at bounding box center [1041, 191] width 63 height 26
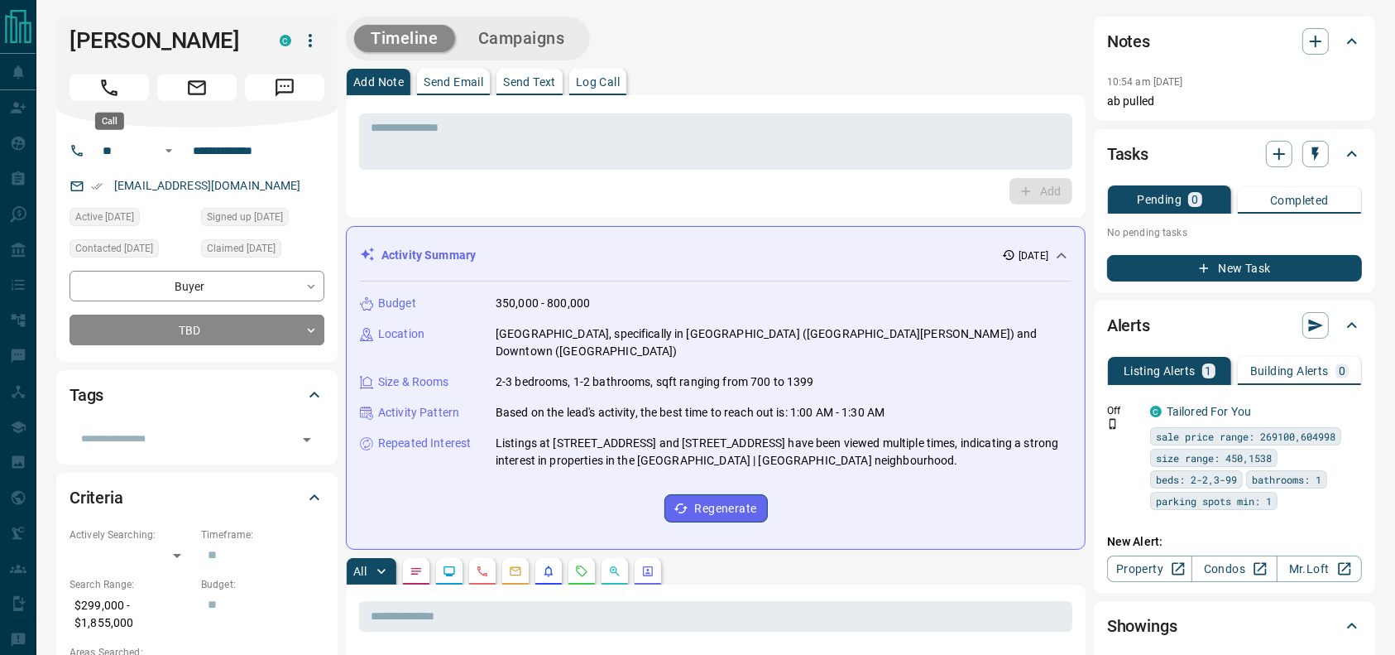
click at [80, 79] on button "Call" at bounding box center [109, 87] width 79 height 26
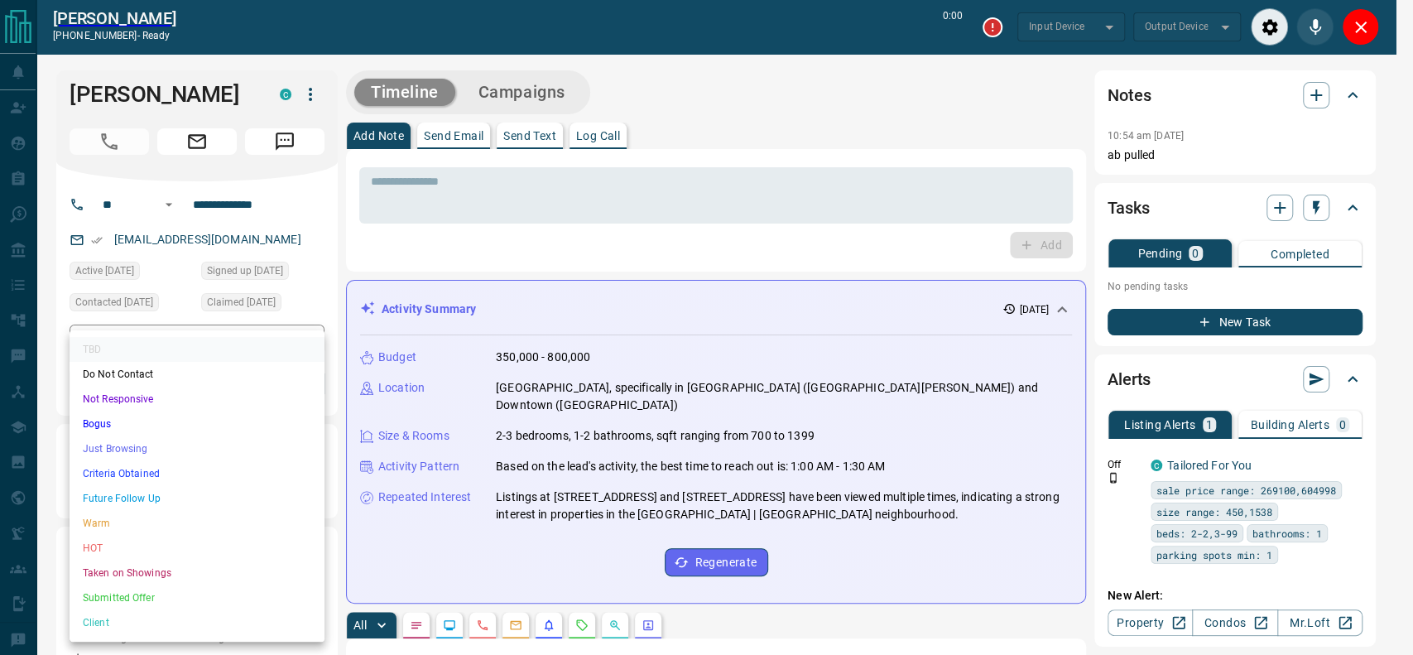
type input "*******"
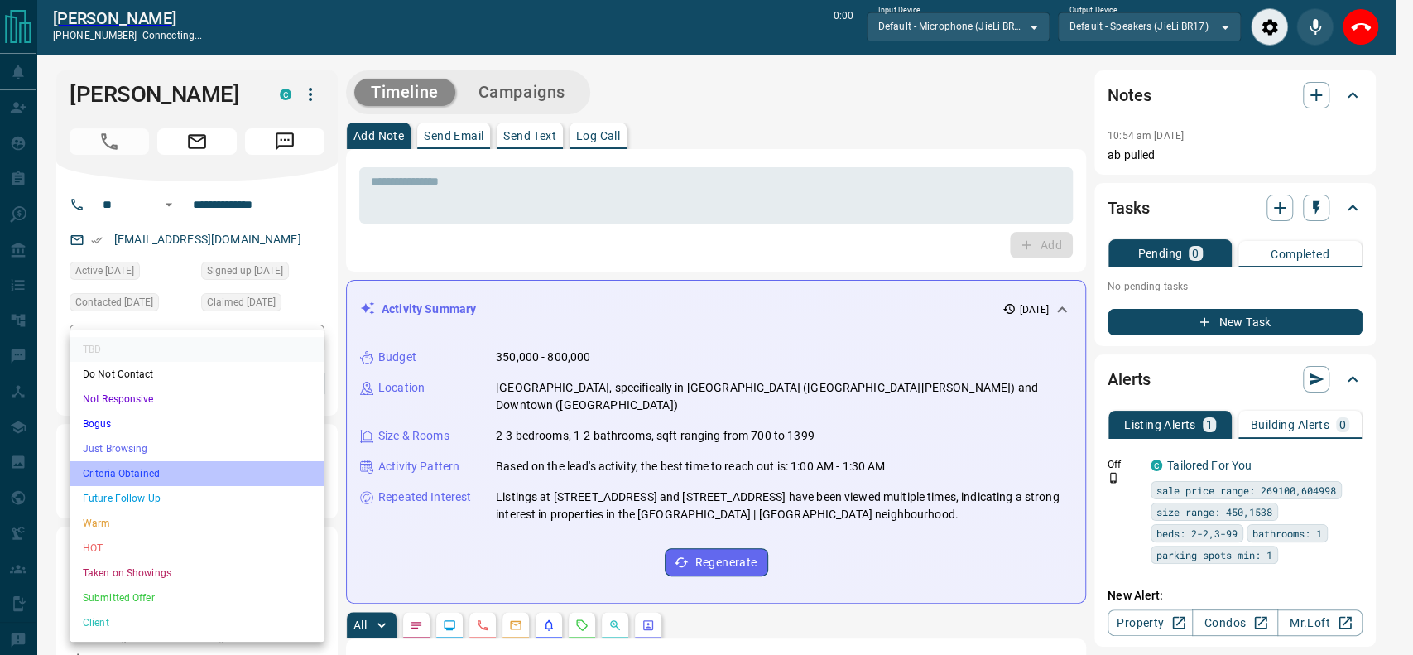
click at [127, 461] on li "Criteria Obtained" at bounding box center [197, 473] width 255 height 25
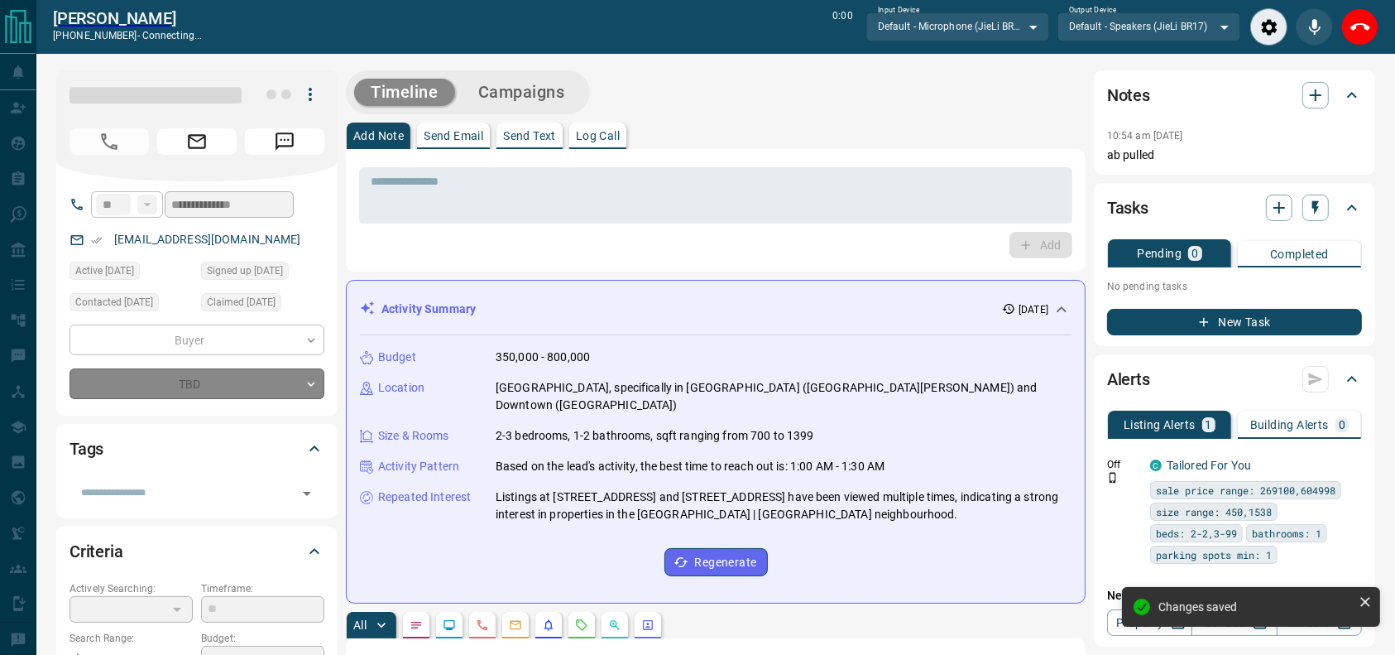
type input "*"
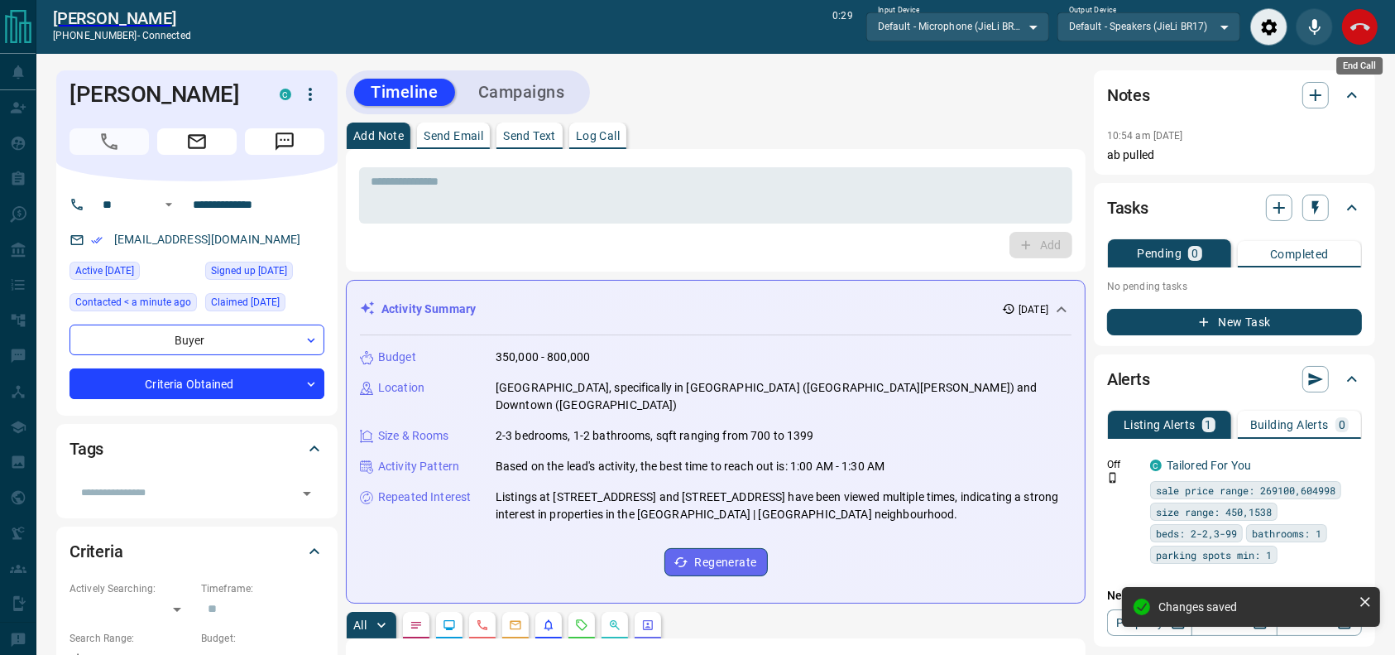
click at [1357, 10] on button "End Call" at bounding box center [1359, 26] width 37 height 37
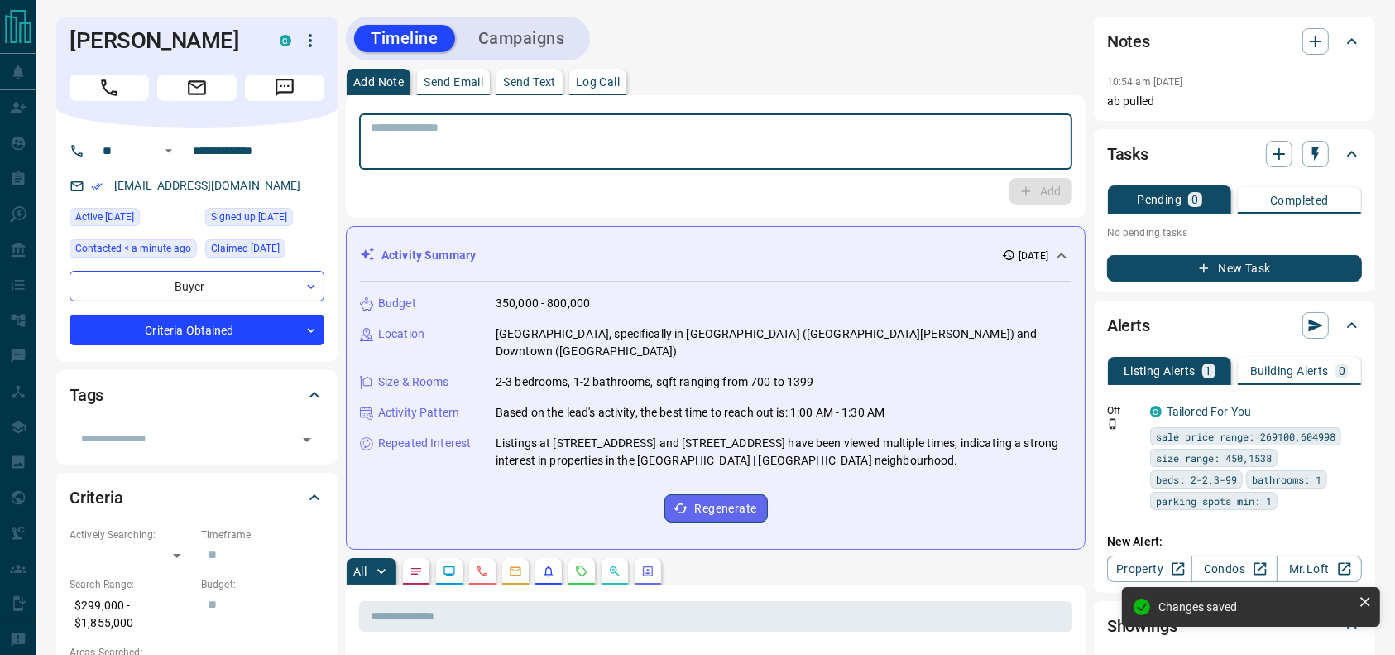
click at [970, 132] on textarea at bounding box center [716, 142] width 690 height 42
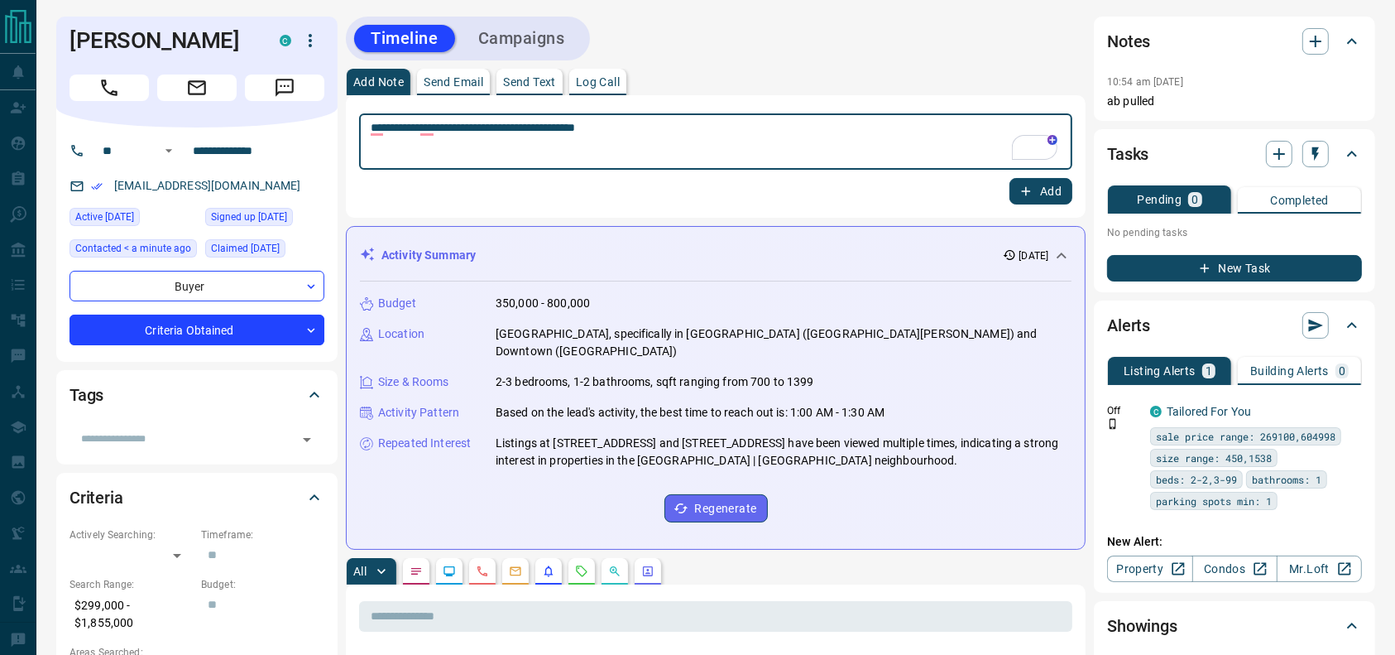
type textarea "**********"
click at [1034, 189] on button "Add" at bounding box center [1041, 191] width 63 height 26
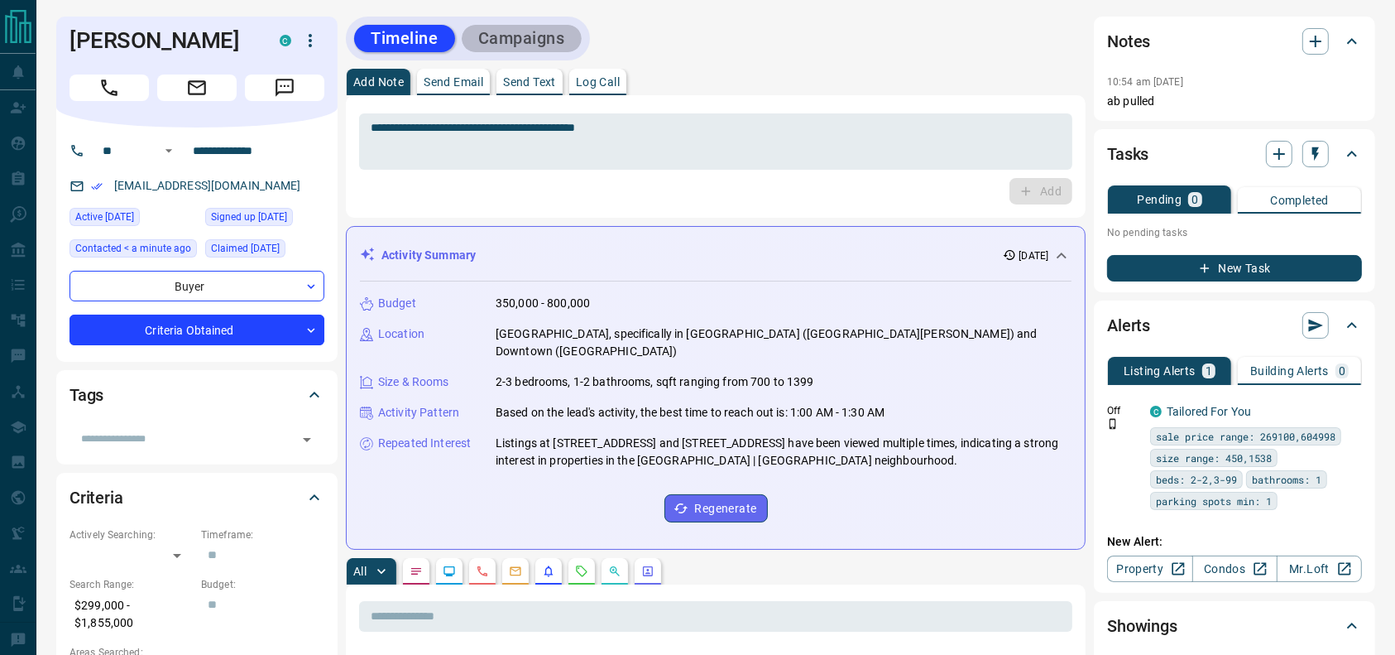
click at [577, 32] on button "Campaigns" at bounding box center [522, 38] width 120 height 27
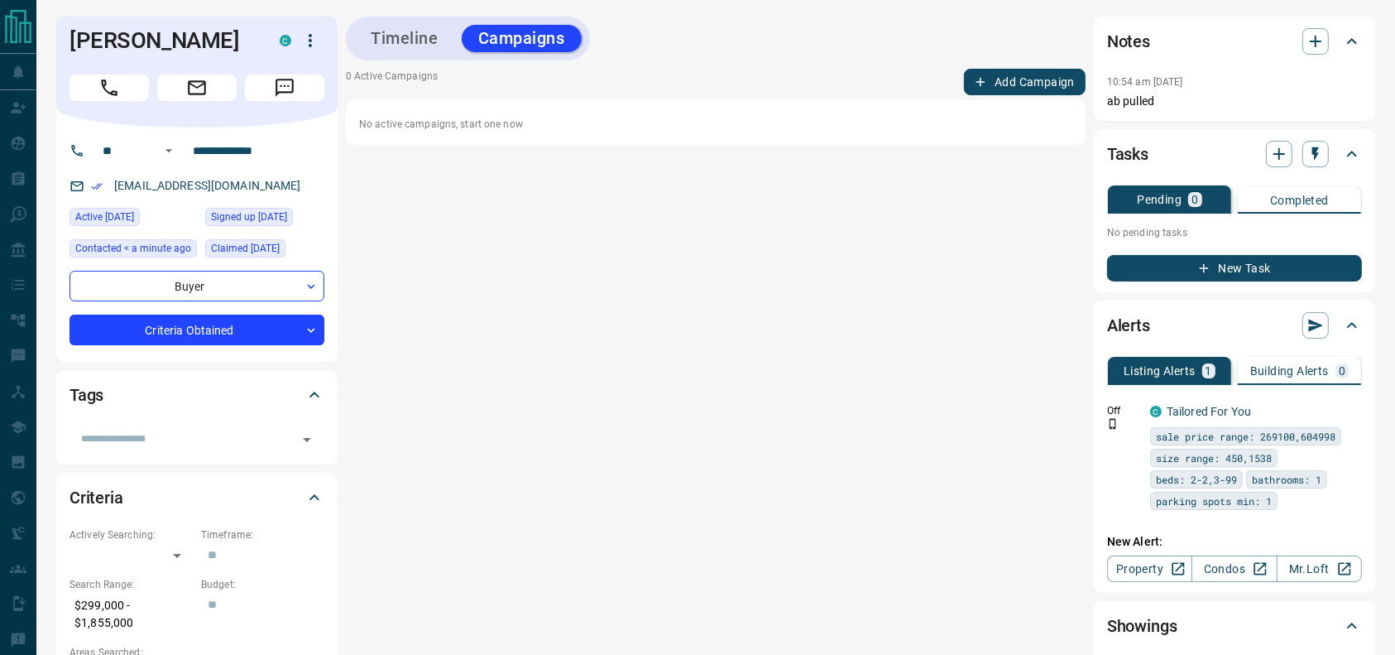
click at [1032, 60] on div "Timeline Campaigns" at bounding box center [716, 39] width 740 height 44
click at [1003, 89] on button "Add Campaign" at bounding box center [1025, 82] width 122 height 26
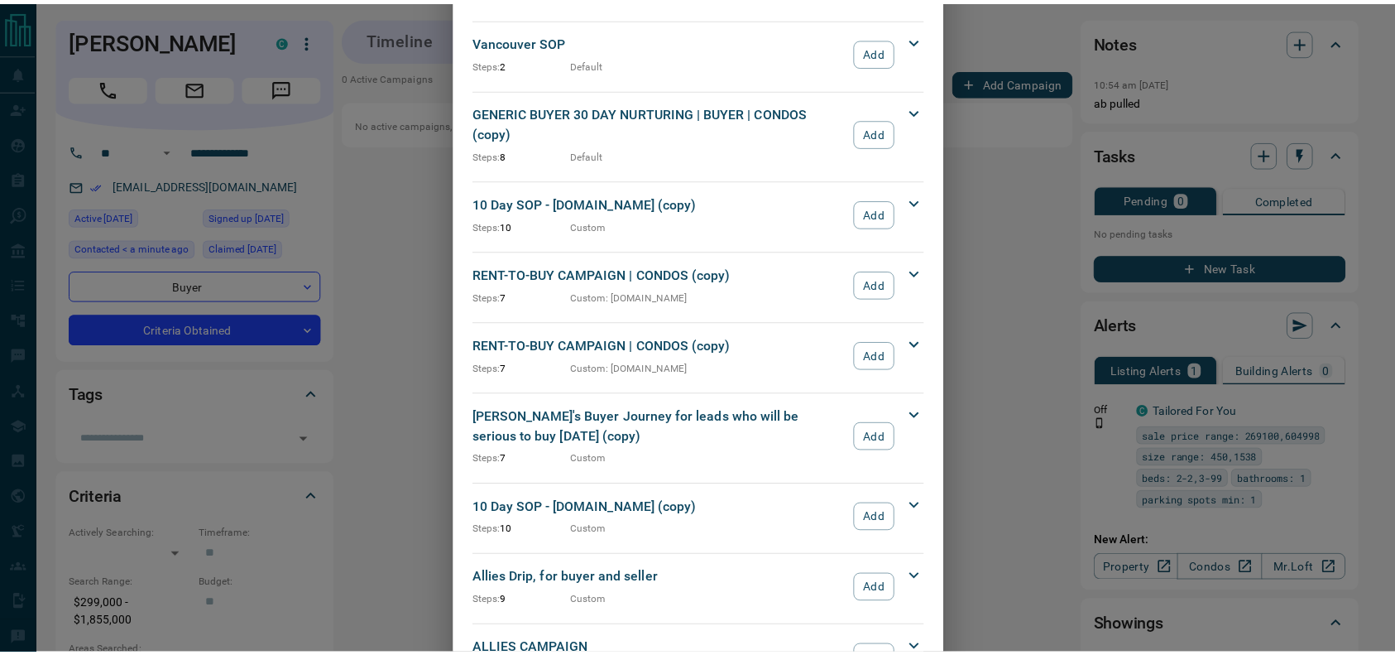
scroll to position [1782, 0]
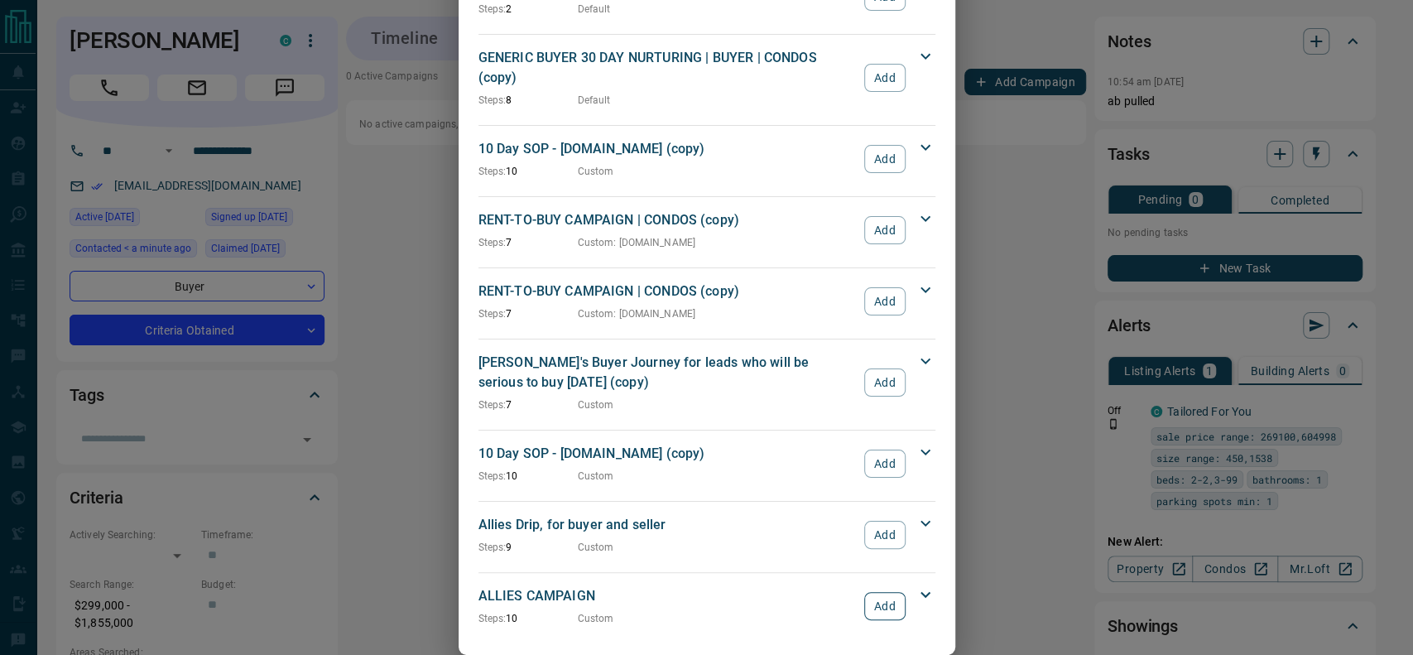
click at [867, 592] on button "Add" at bounding box center [884, 606] width 41 height 28
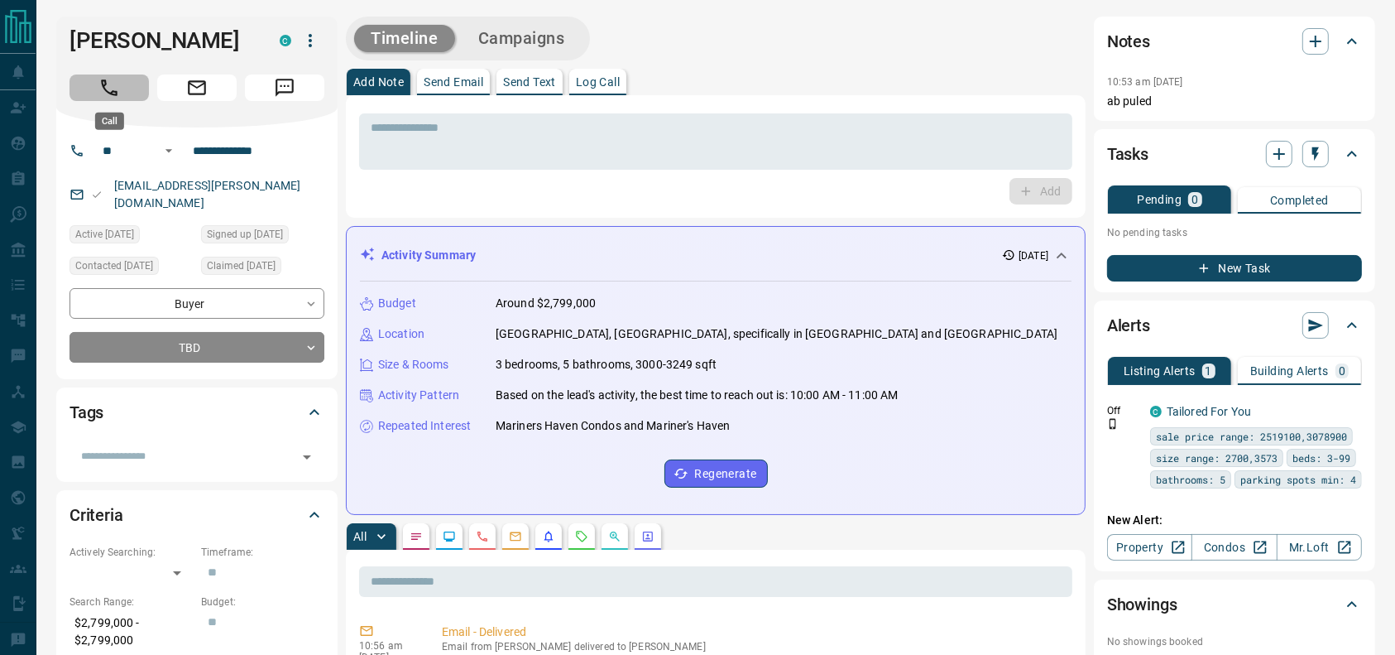
click at [103, 77] on icon "Call" at bounding box center [109, 88] width 22 height 22
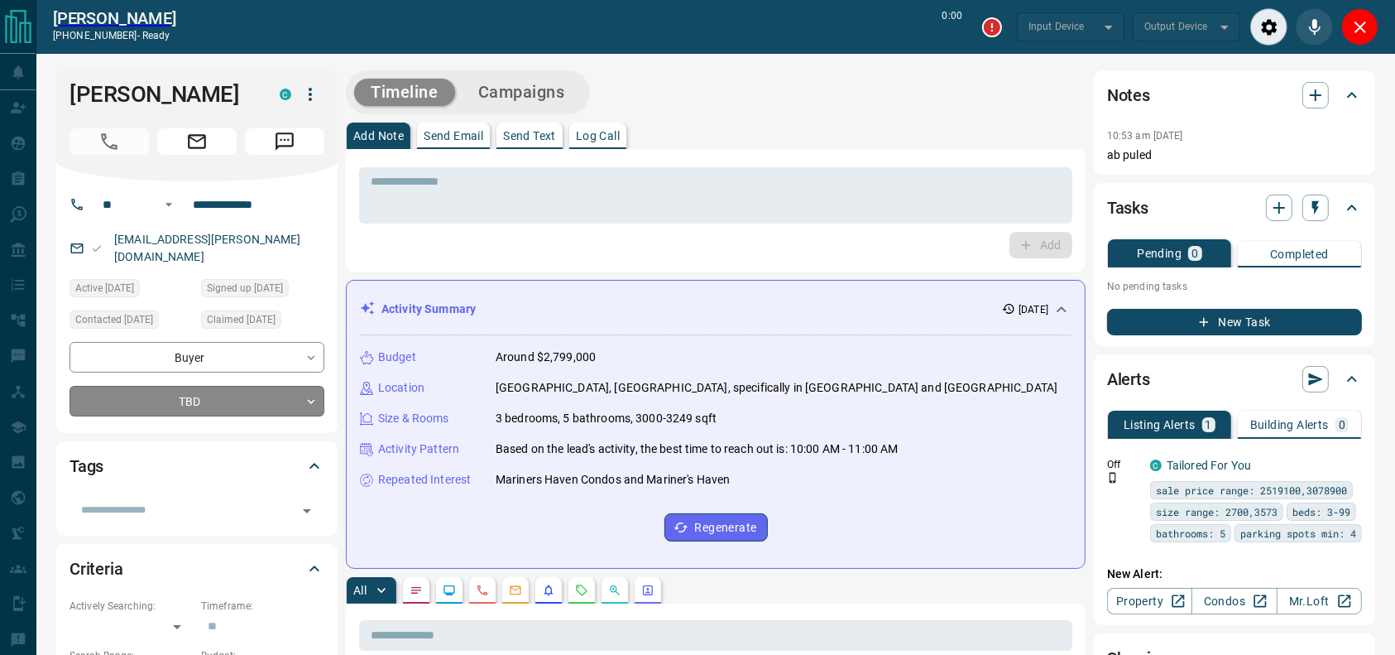
type input "*******"
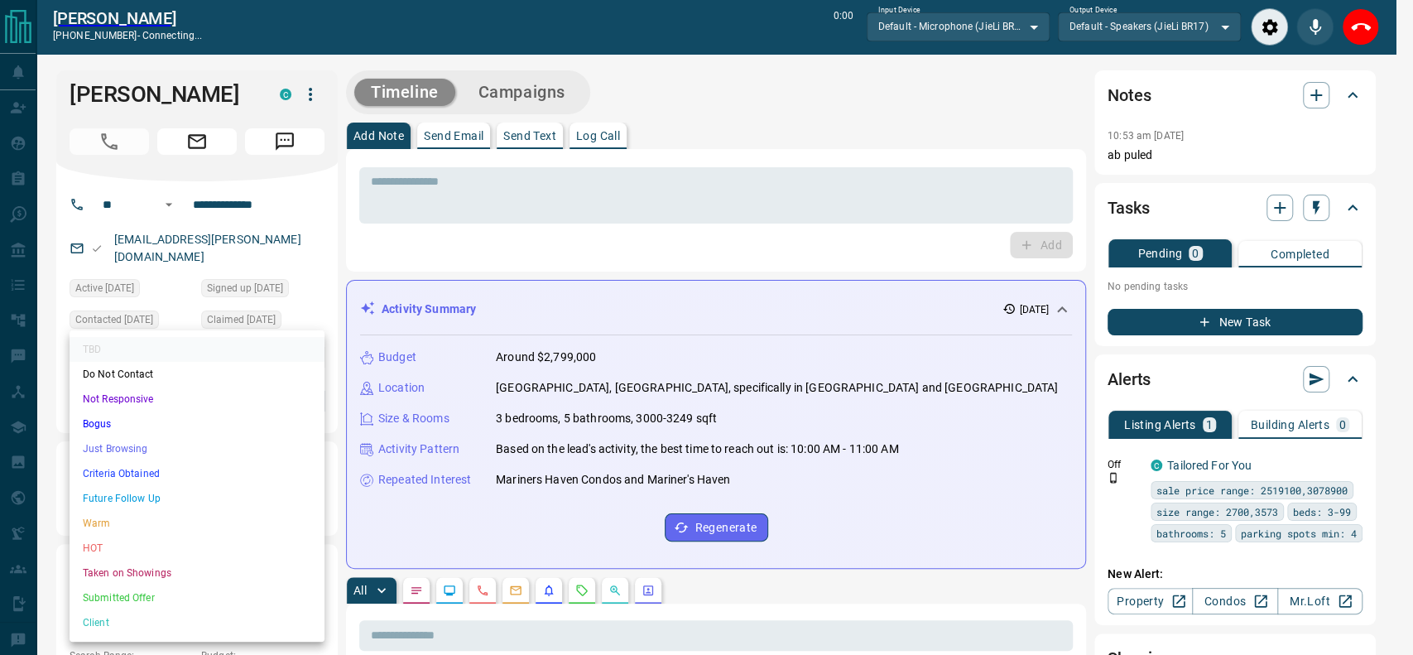
click at [1357, 21] on div at bounding box center [706, 327] width 1413 height 655
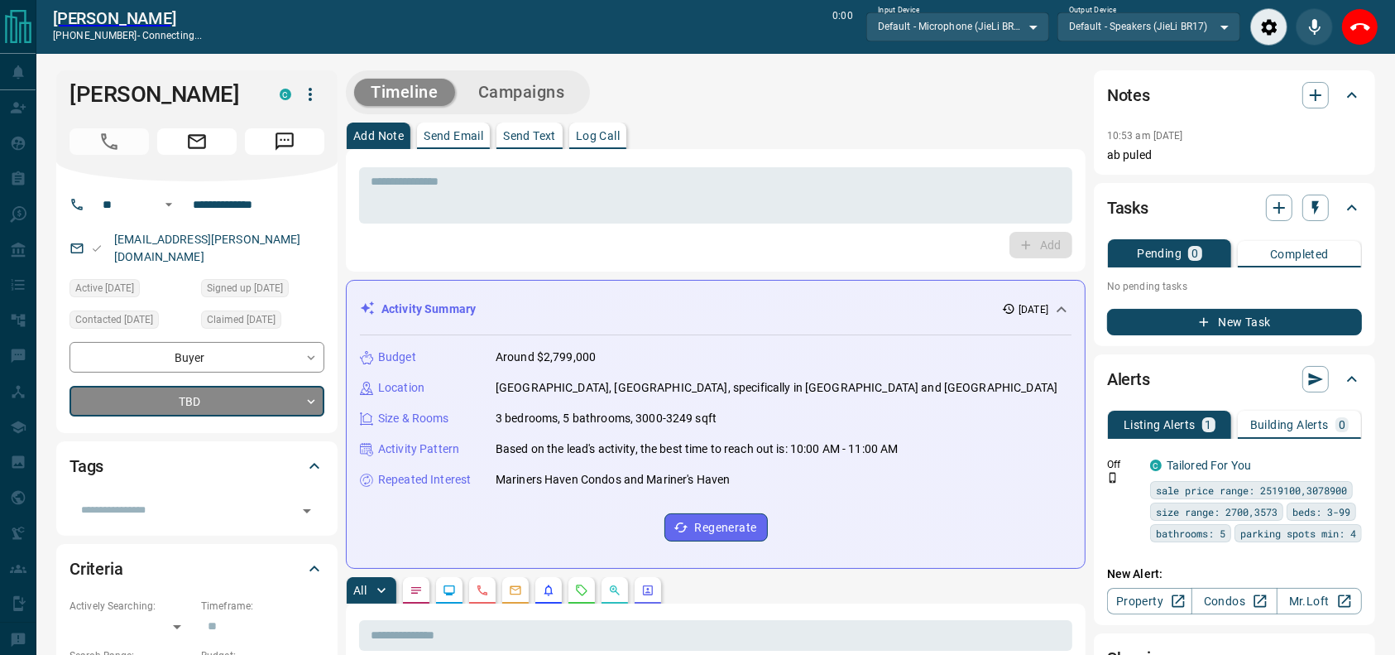
click at [1357, 21] on div "TBD Do Not Contact Not Responsive Bogus Just Browsing Criteria Obtained Future …" at bounding box center [697, 327] width 1395 height 655
click at [1357, 21] on icon "End Call" at bounding box center [1361, 27] width 20 height 20
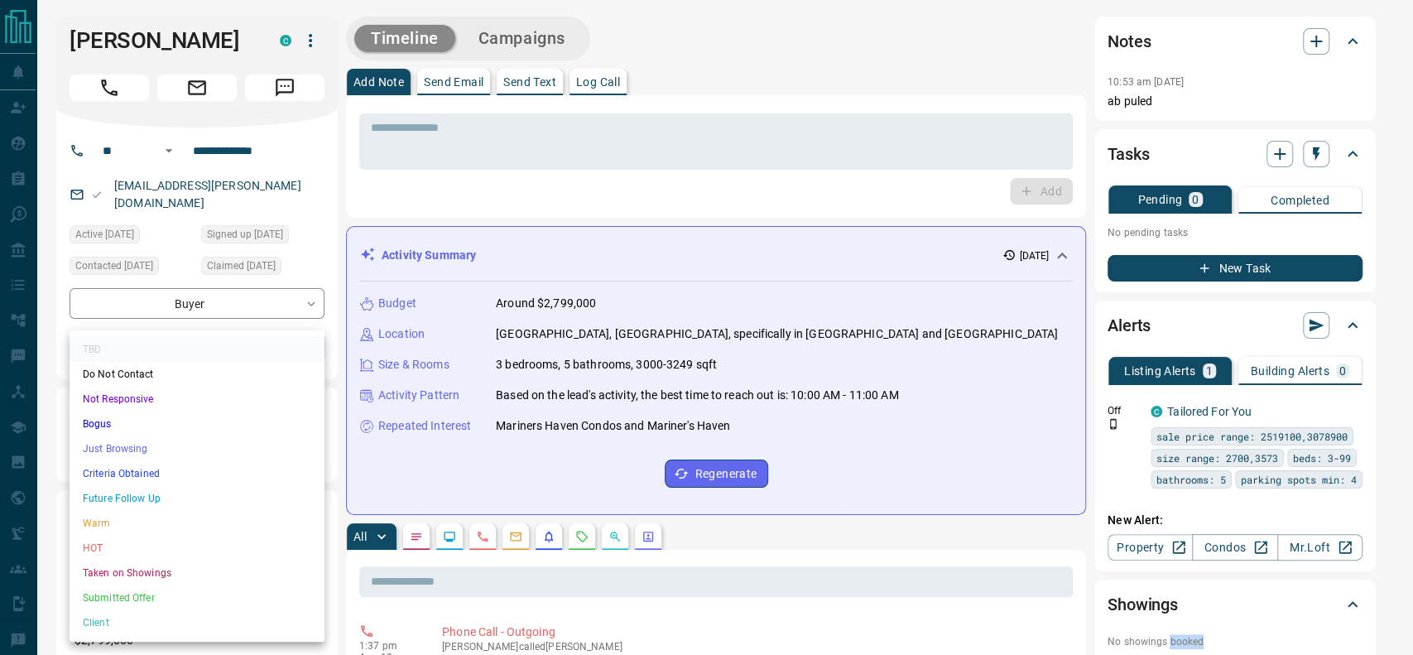
click at [102, 514] on li "Warm" at bounding box center [197, 523] width 255 height 25
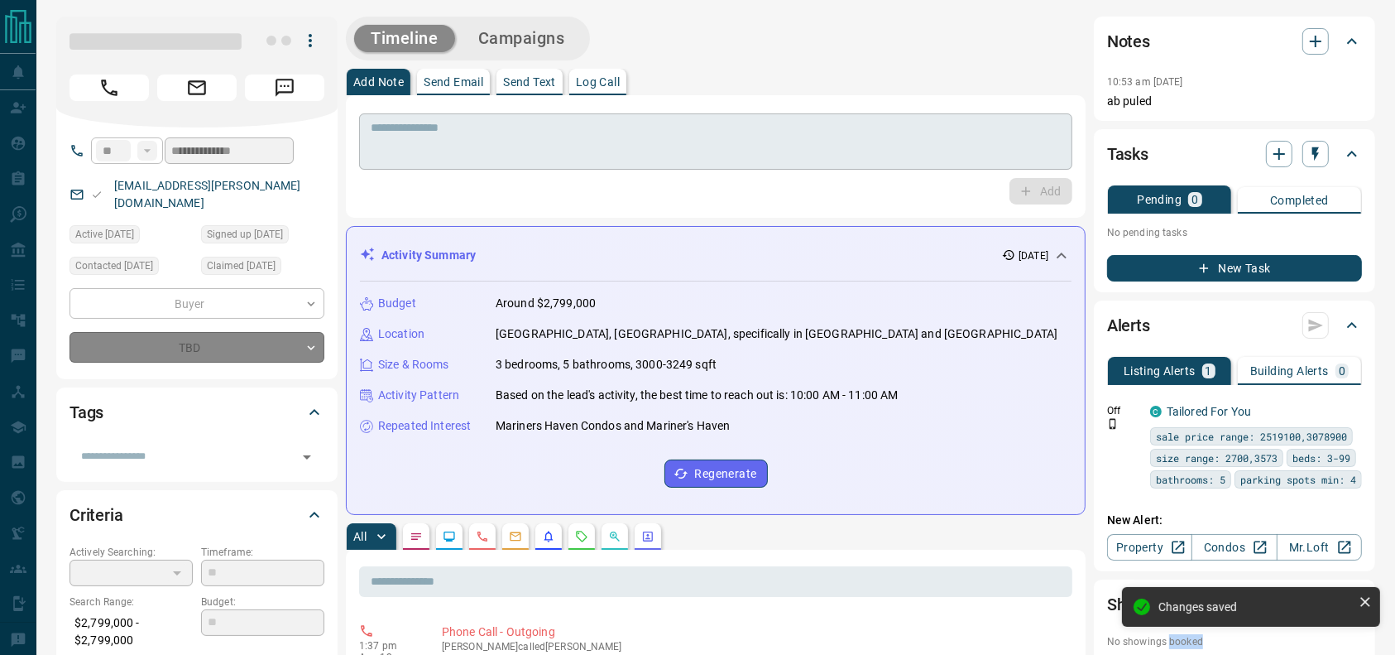
click at [407, 138] on textarea at bounding box center [716, 142] width 690 height 42
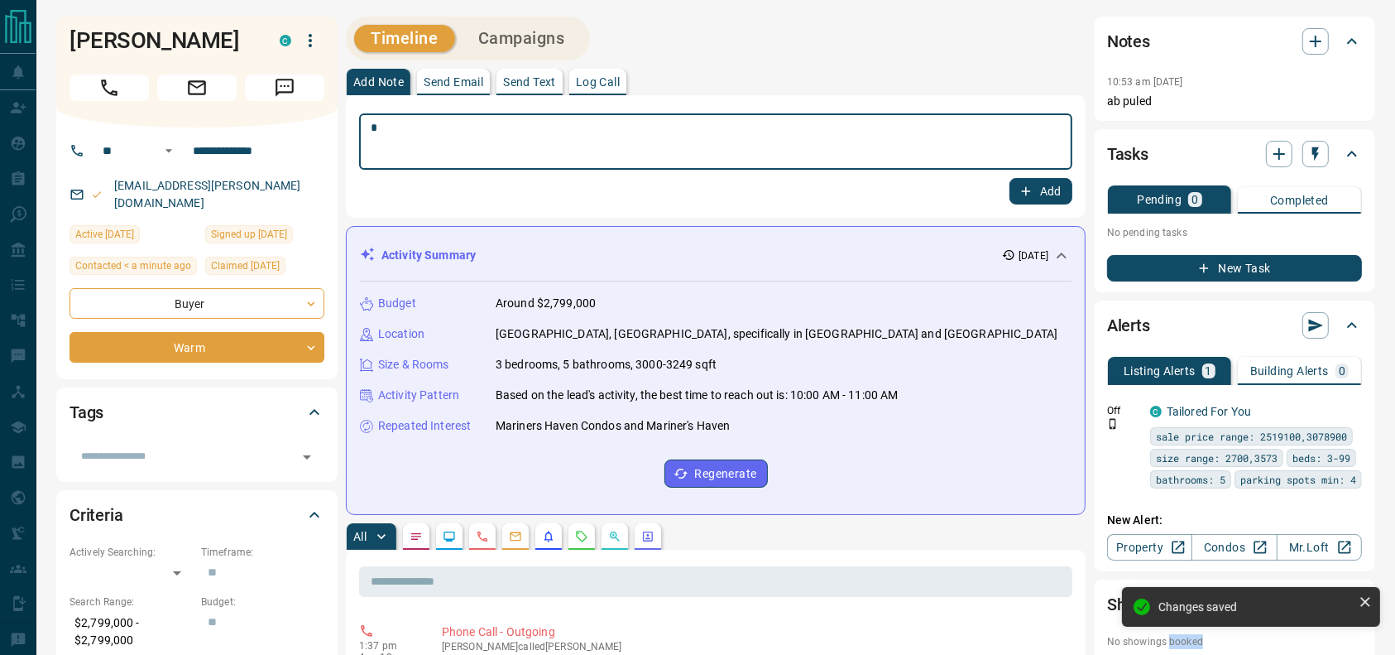
type input "*"
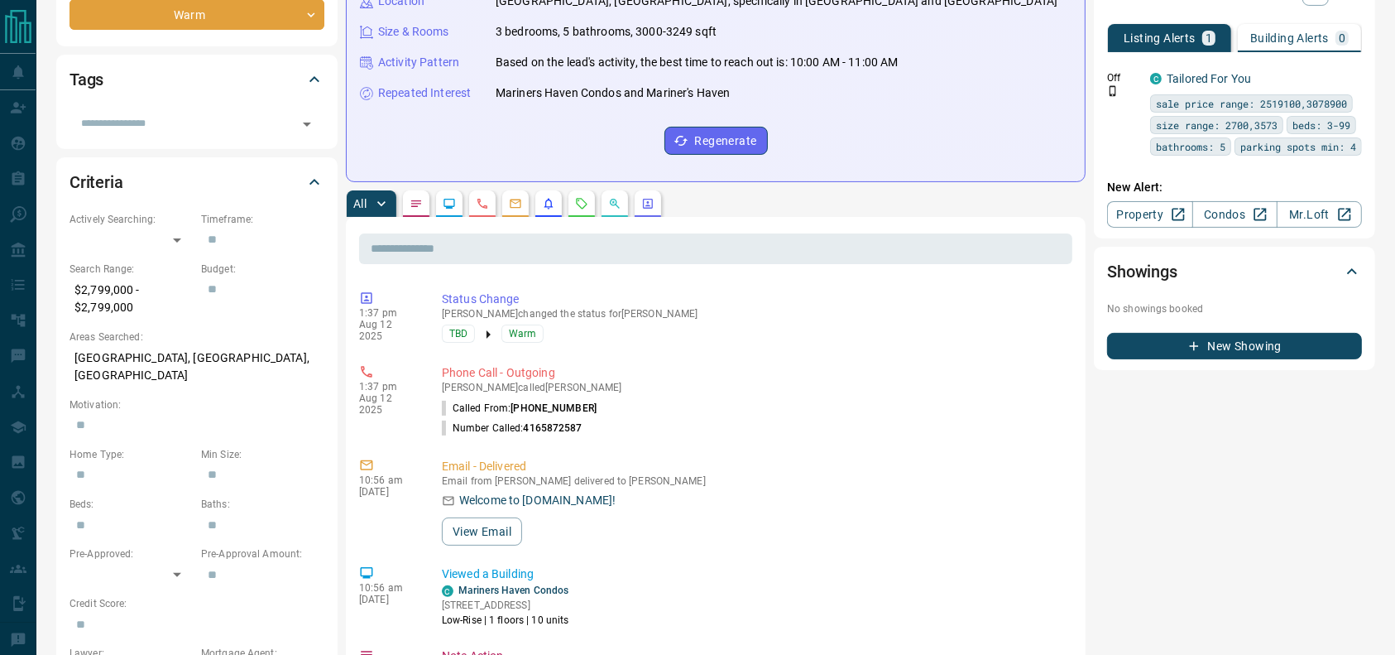
scroll to position [337, 0]
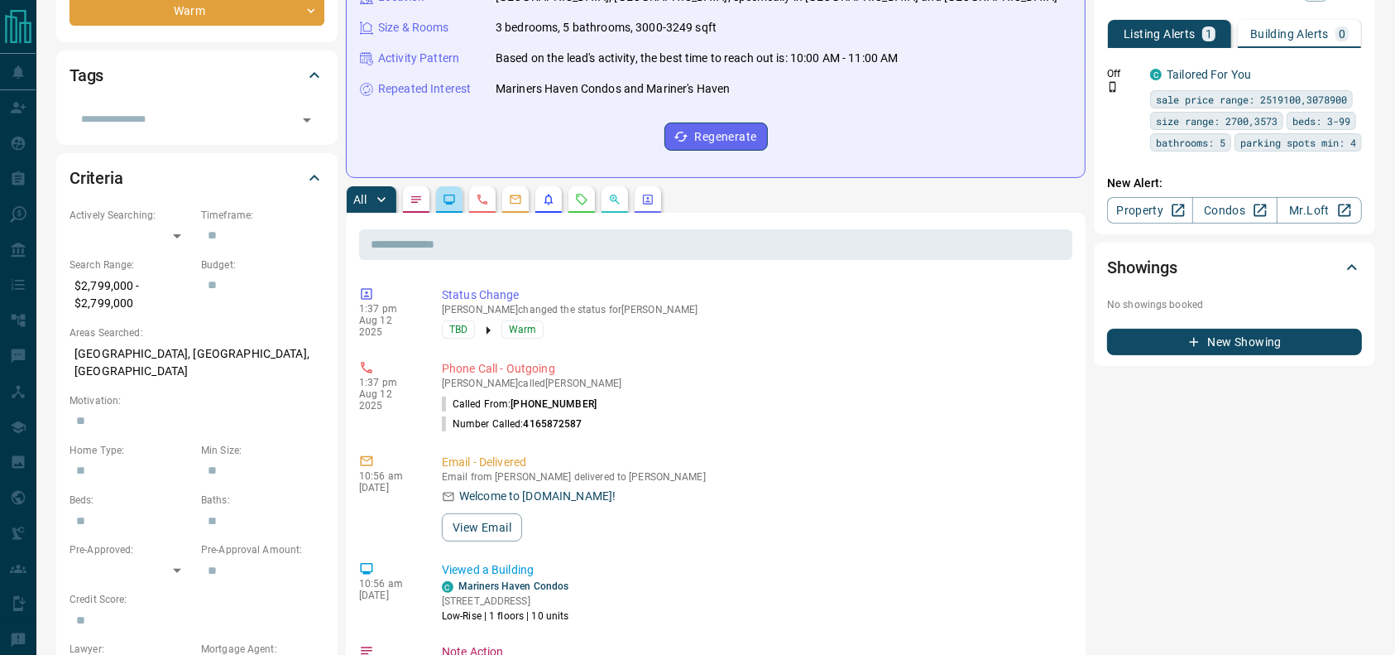
click at [449, 191] on button "button" at bounding box center [449, 199] width 26 height 26
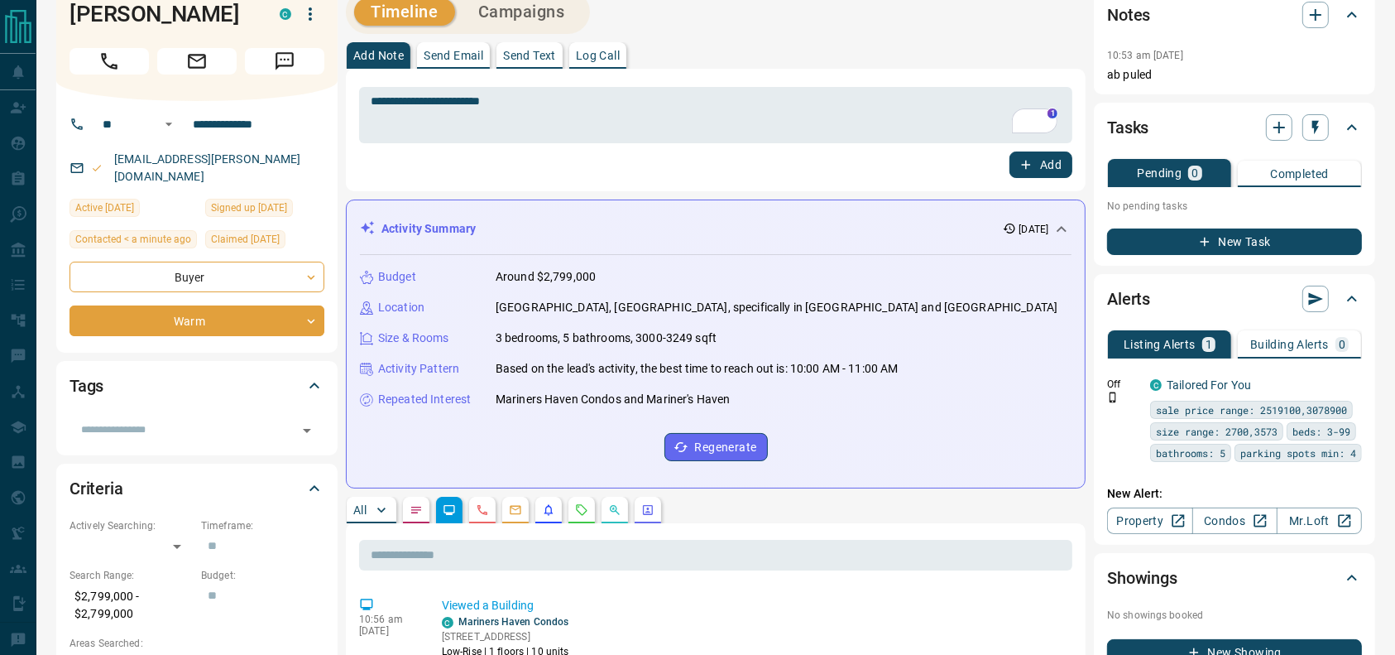
scroll to position [0, 0]
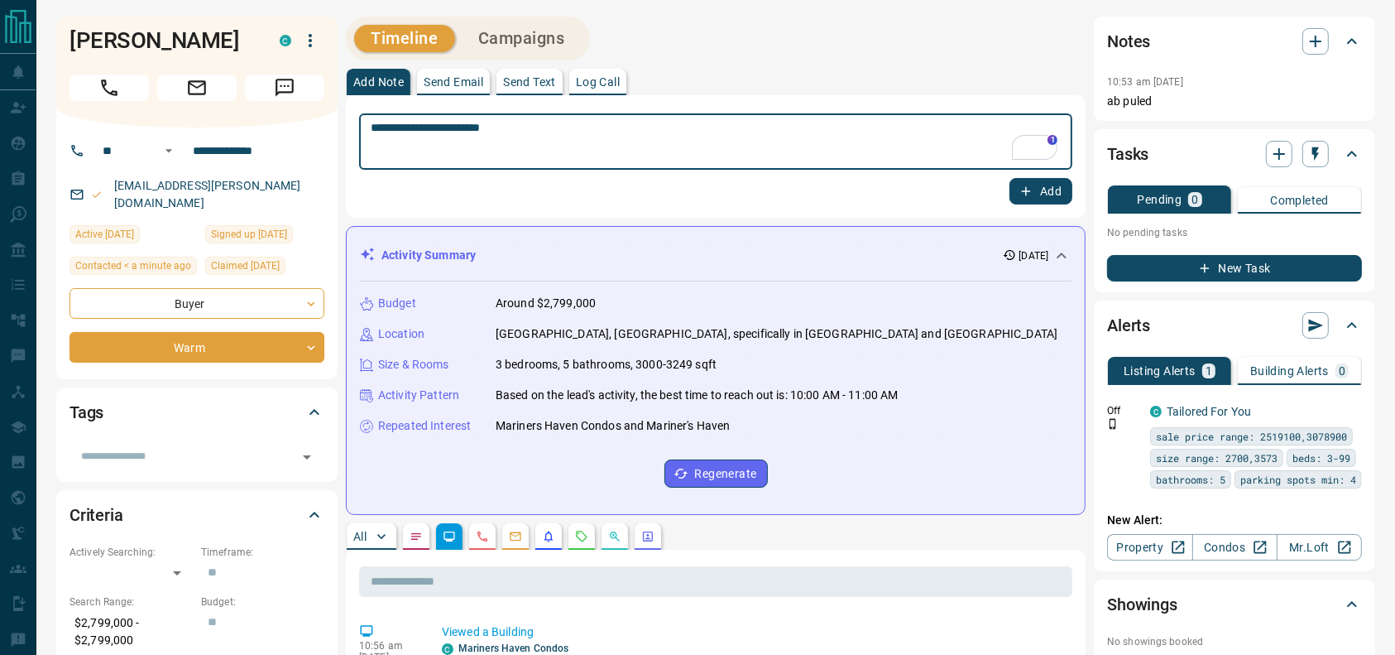
click at [622, 137] on textarea "**********" at bounding box center [716, 142] width 690 height 42
type textarea "**********"
click at [1065, 191] on button "Add" at bounding box center [1041, 191] width 63 height 26
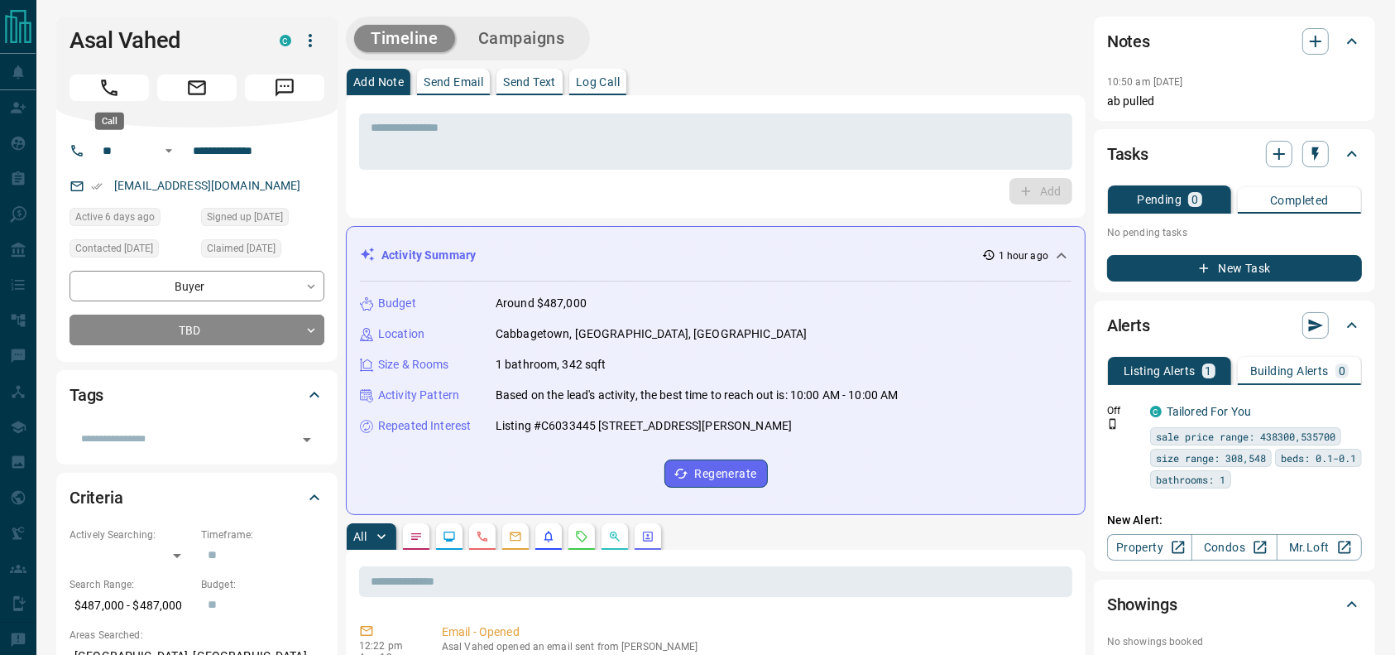
click at [85, 85] on button "Call" at bounding box center [109, 87] width 79 height 26
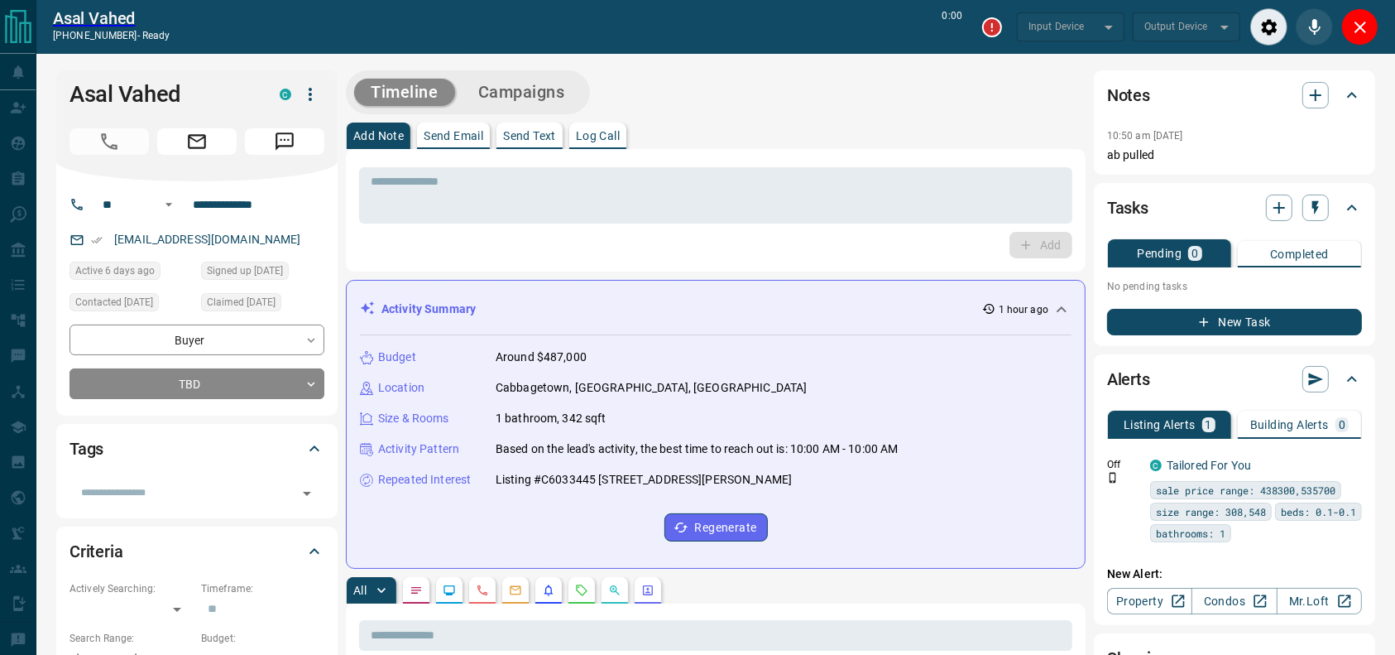
click at [781, 89] on div "Timeline Campaigns" at bounding box center [716, 92] width 740 height 44
type input "*******"
click at [875, 104] on div "Timeline Campaigns" at bounding box center [716, 92] width 740 height 44
click at [798, 99] on div "Timeline Campaigns" at bounding box center [716, 92] width 740 height 44
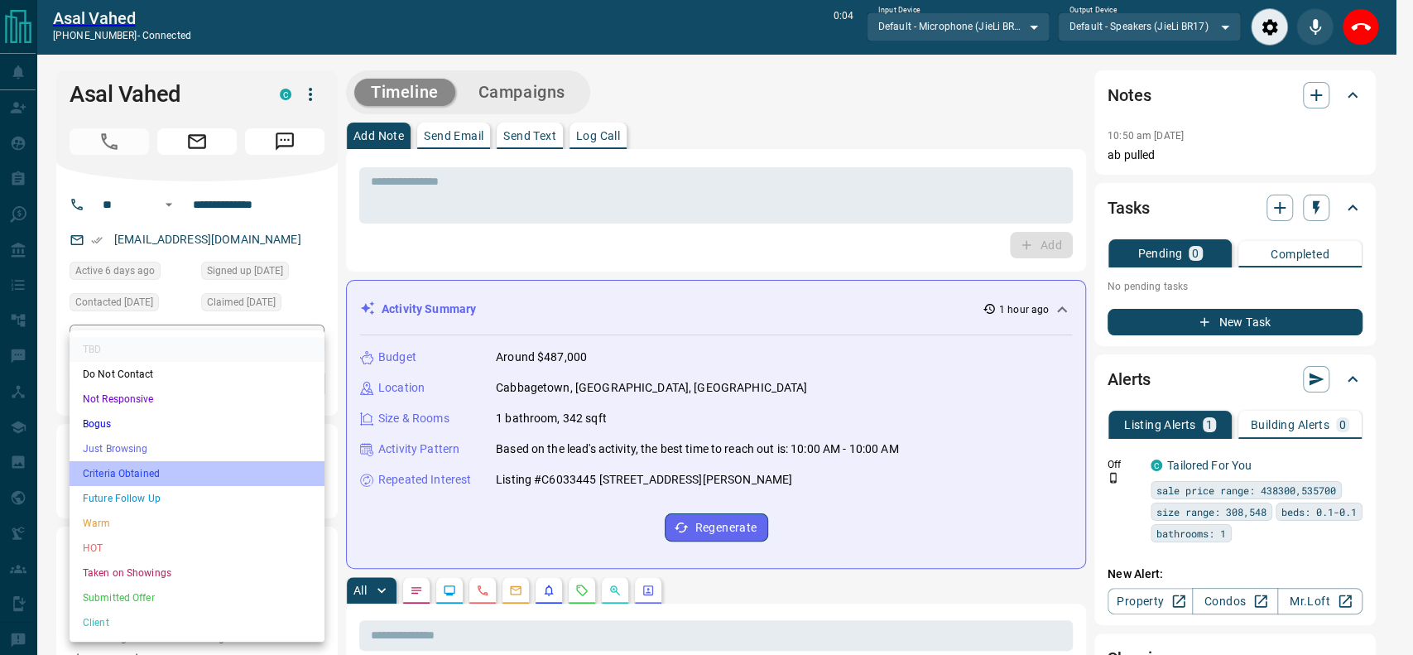
click at [155, 477] on li "Criteria Obtained" at bounding box center [197, 473] width 255 height 25
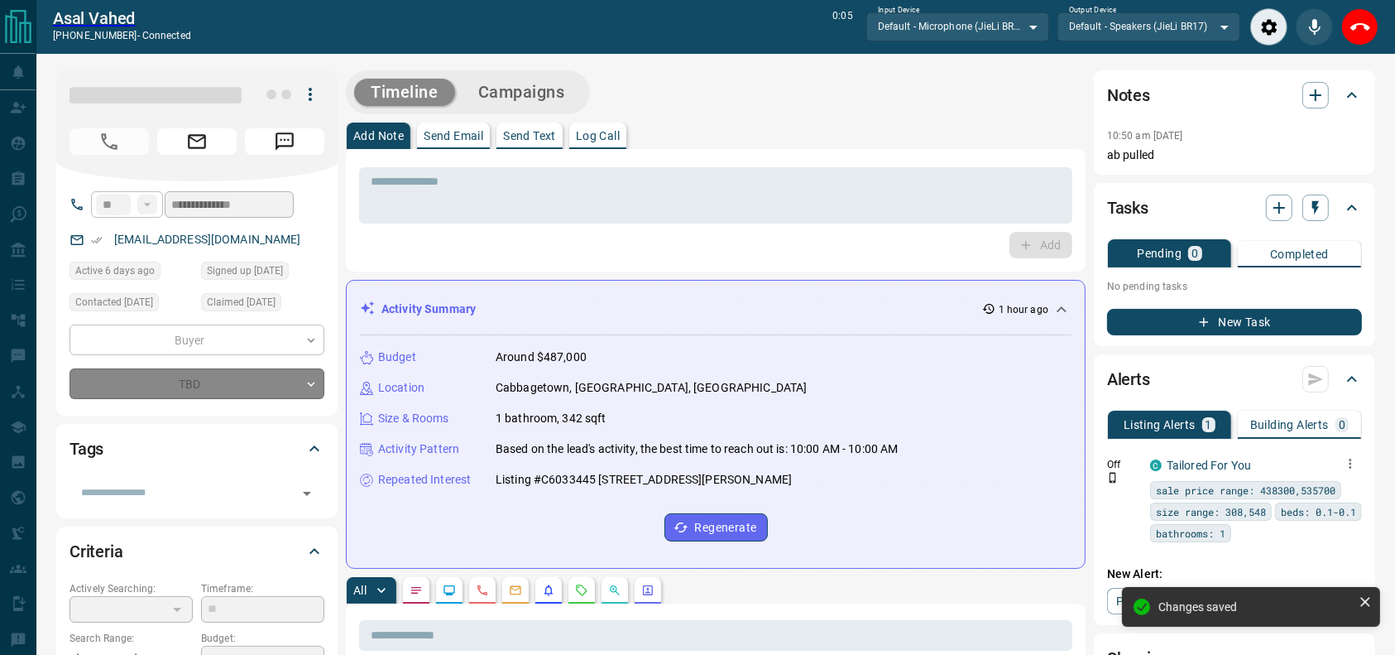
type input "*"
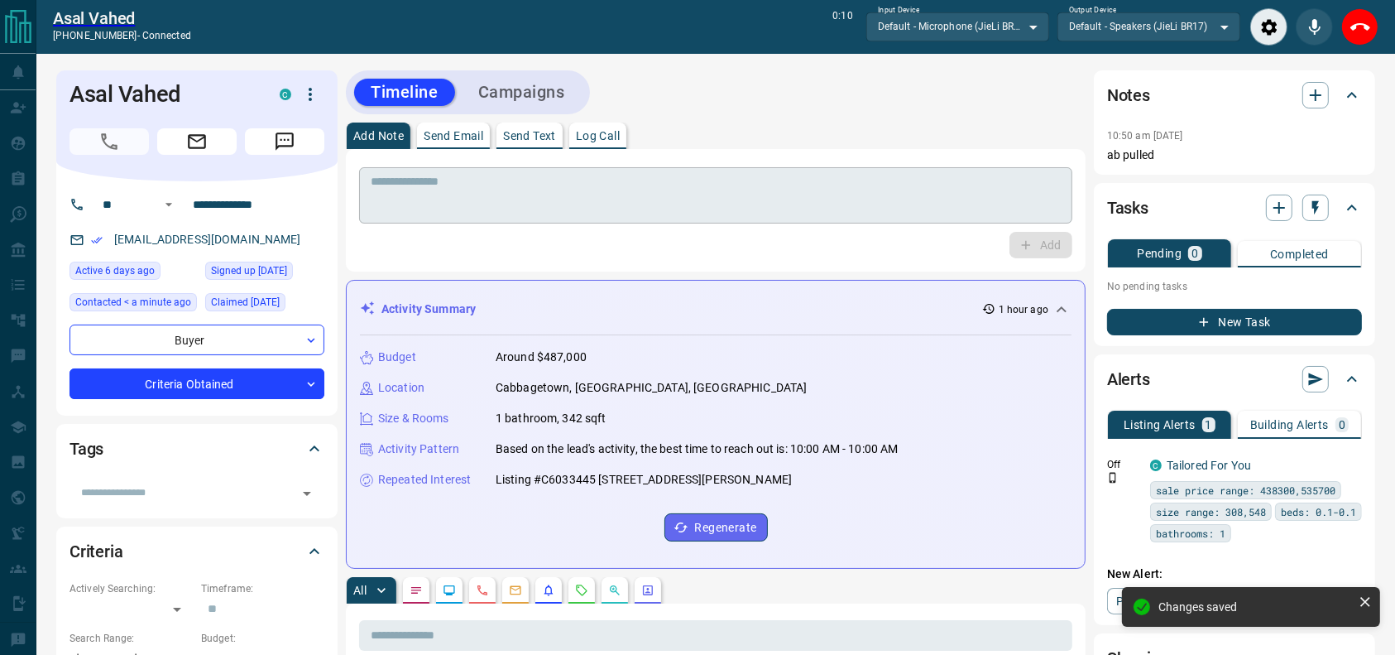
click at [734, 182] on textarea at bounding box center [716, 196] width 690 height 42
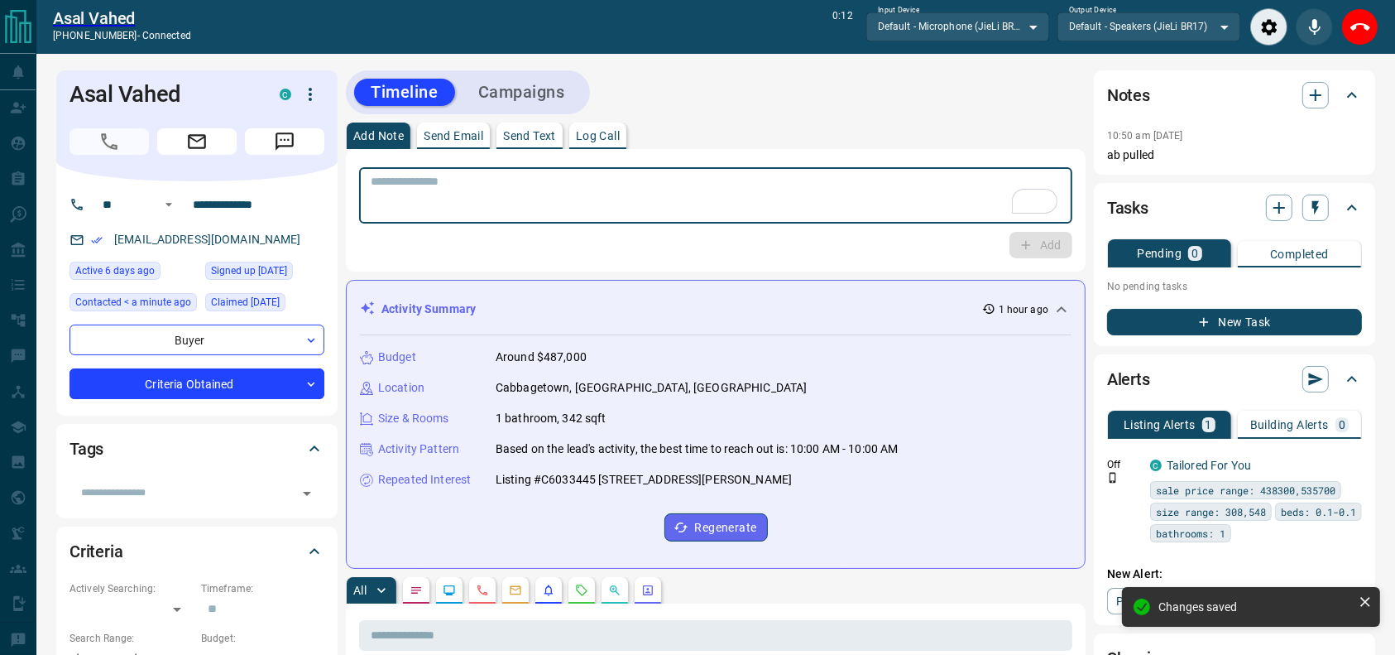
click at [462, 209] on textarea "To enrich screen reader interactions, please activate Accessibility in Grammarl…" at bounding box center [716, 196] width 690 height 42
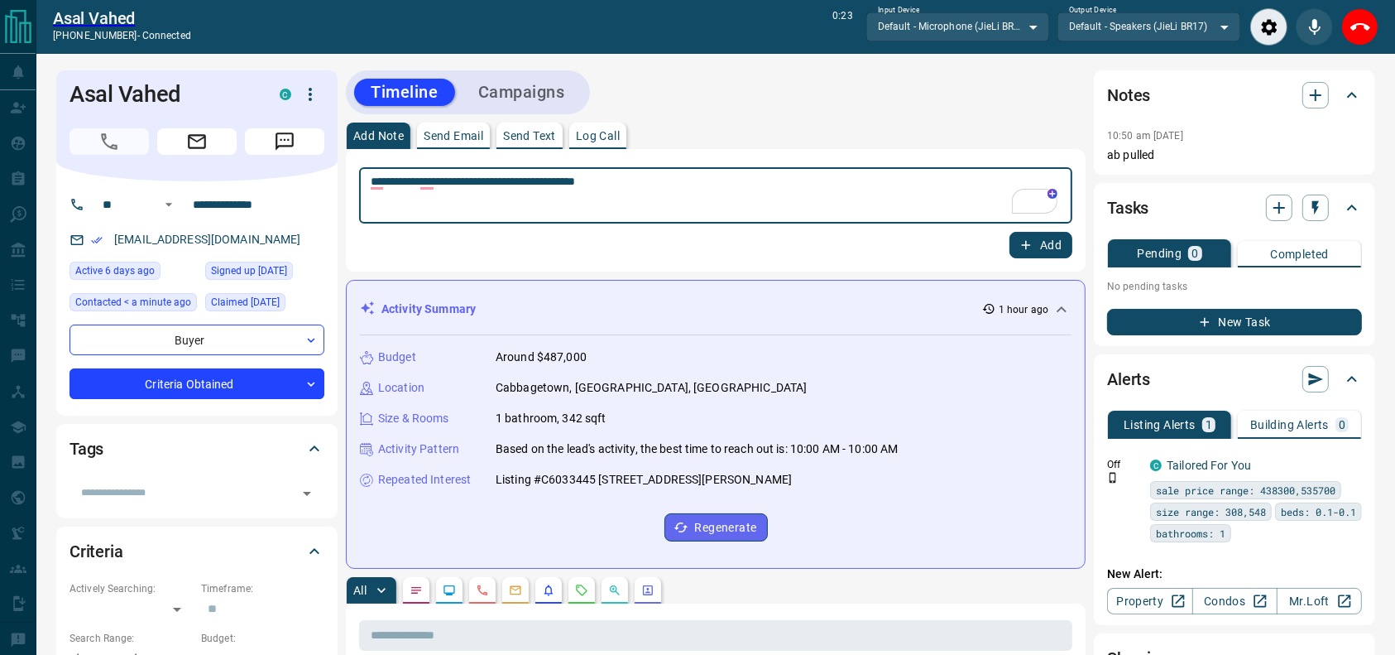
type textarea "**********"
click at [1046, 248] on button "Add" at bounding box center [1041, 245] width 63 height 26
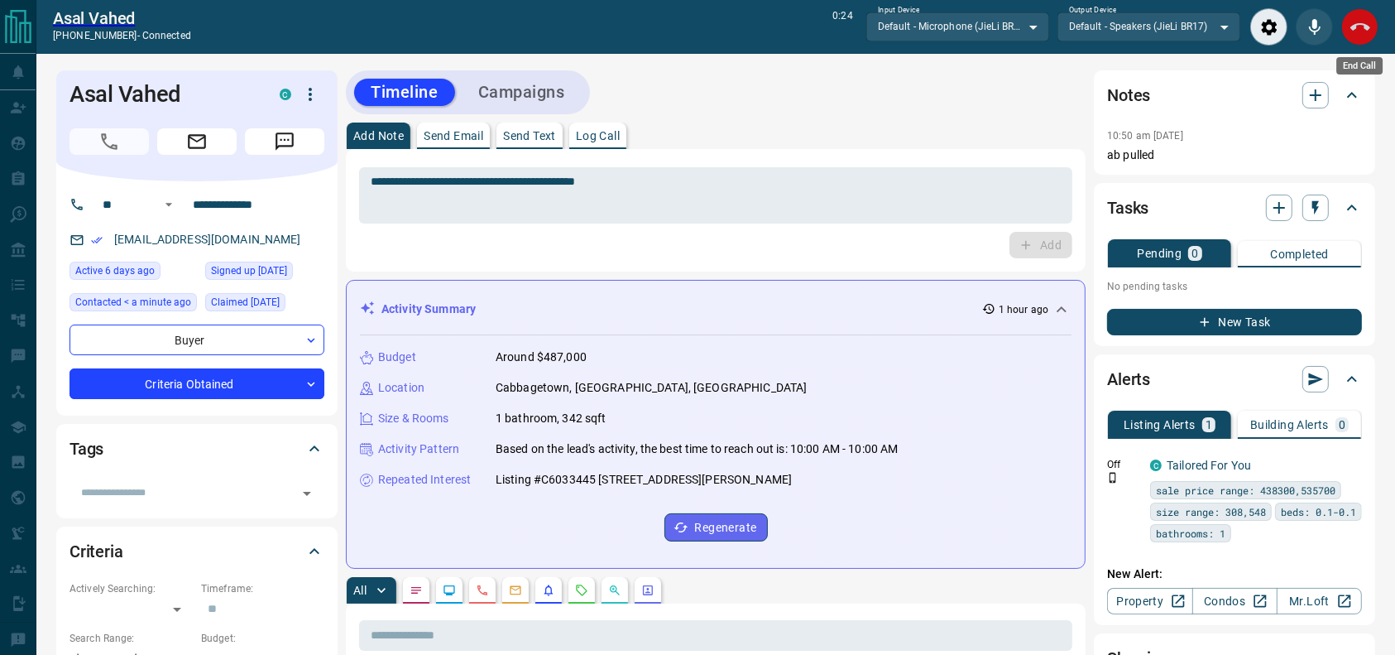
click at [1370, 29] on button "End Call" at bounding box center [1359, 26] width 37 height 37
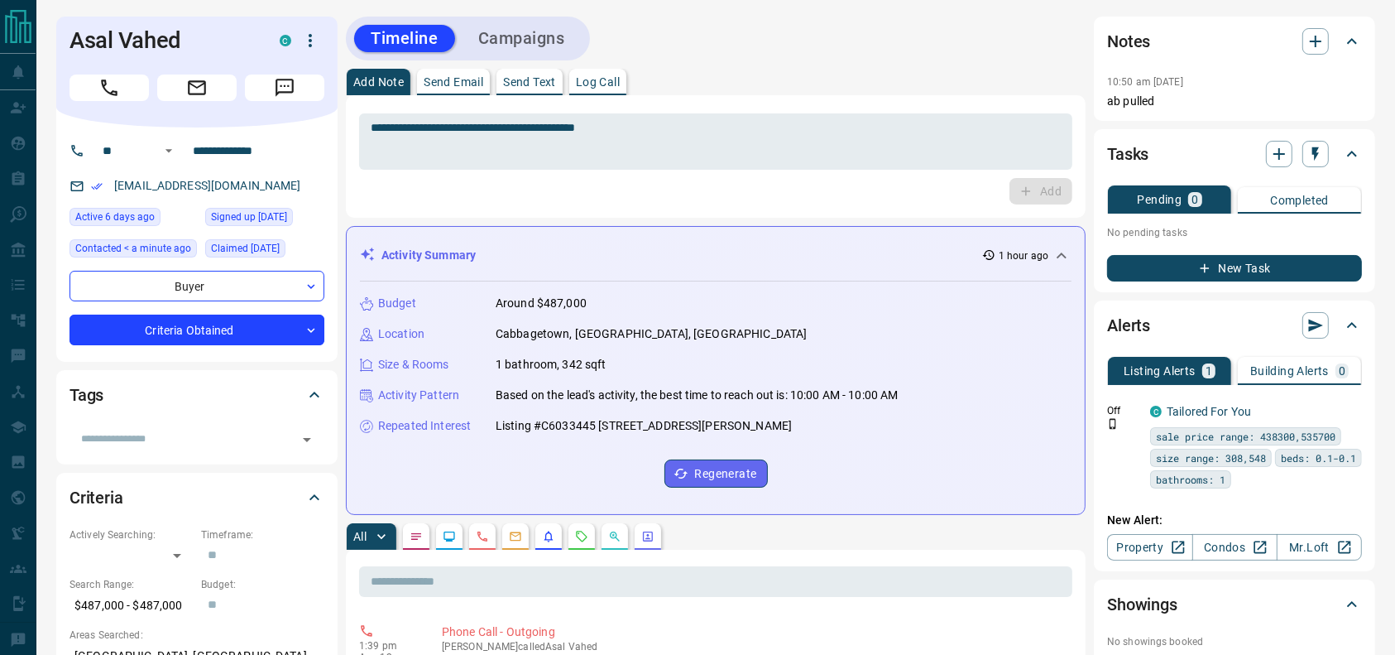
drag, startPoint x: 589, startPoint y: 19, endPoint x: 578, endPoint y: 27, distance: 13.6
click at [584, 19] on div "Timeline Campaigns" at bounding box center [716, 39] width 740 height 44
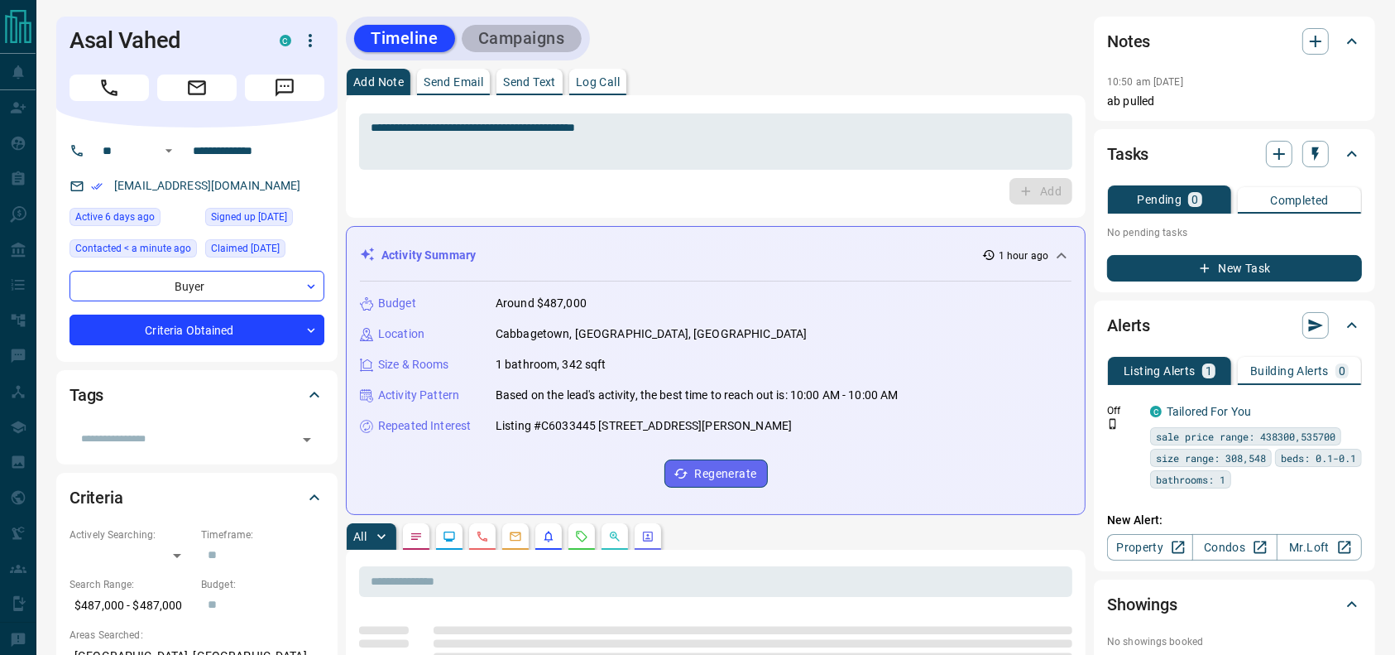
click at [551, 47] on button "Campaigns" at bounding box center [522, 38] width 120 height 27
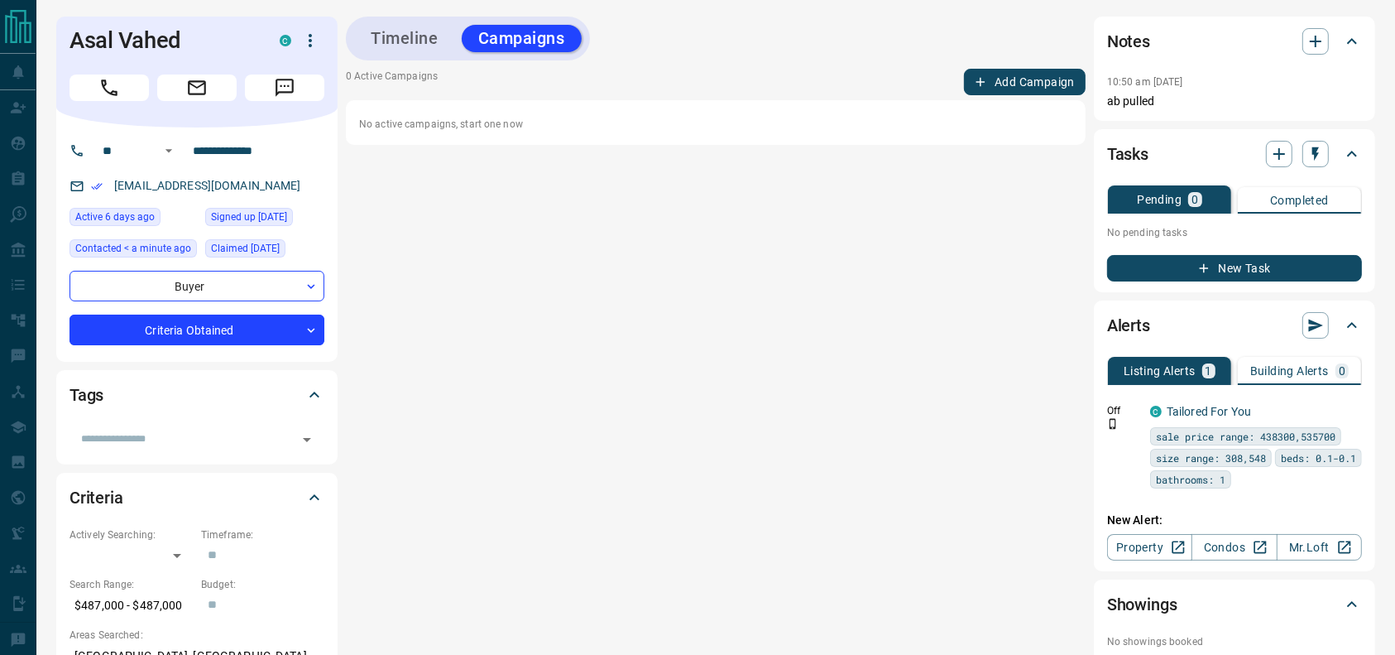
click at [1006, 96] on div "0 Active Campaigns Add Campaign No active campaigns, start one now" at bounding box center [716, 107] width 740 height 76
click at [1006, 94] on button "Add Campaign" at bounding box center [1025, 82] width 122 height 26
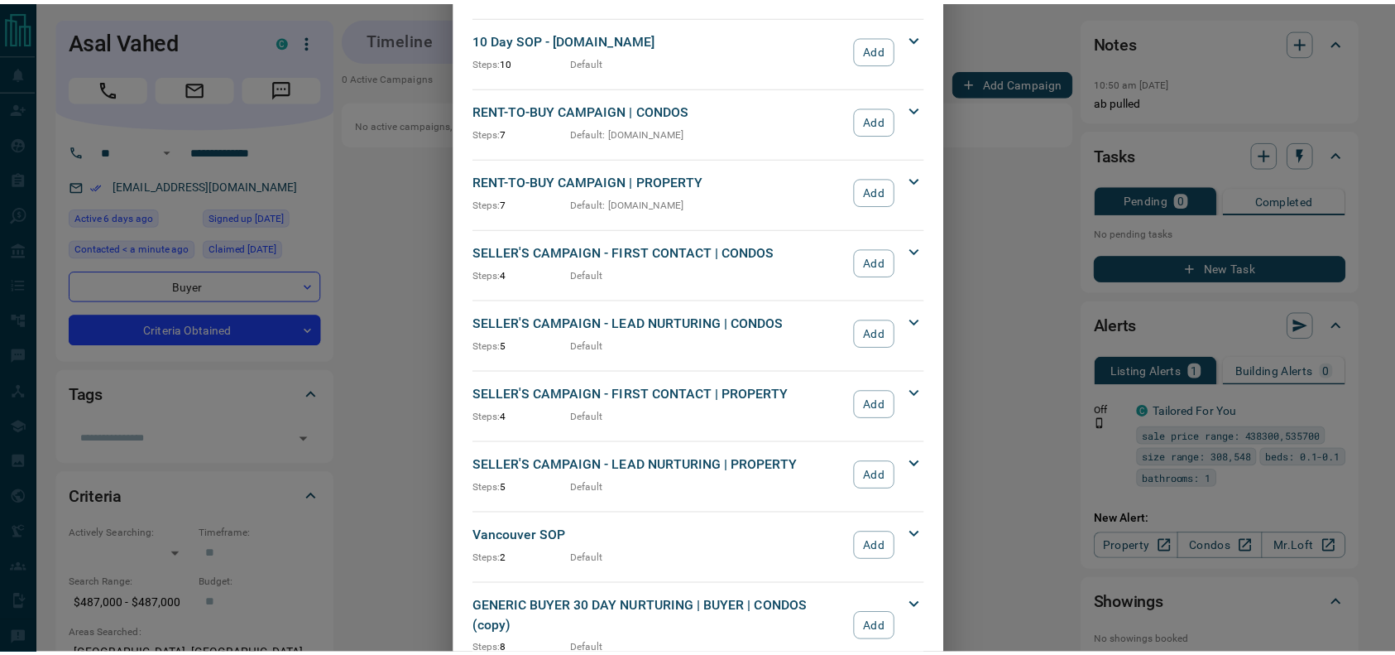
scroll to position [1782, 0]
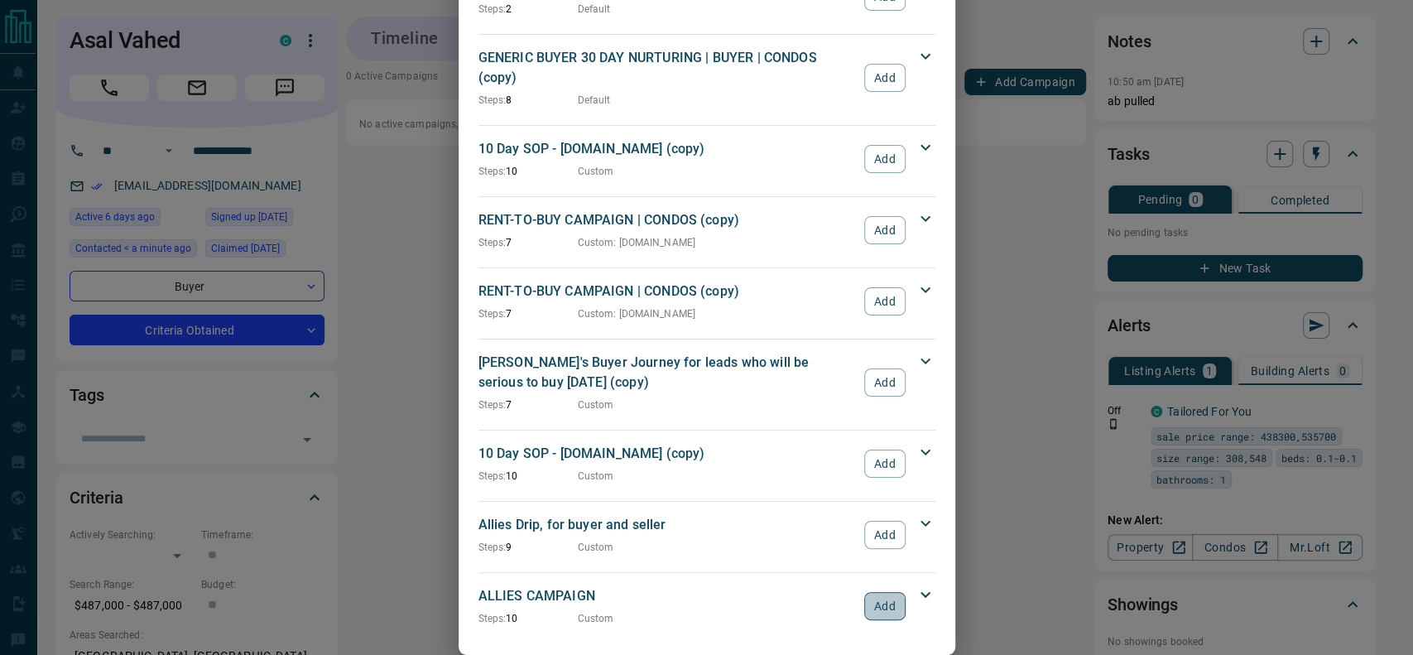
click at [866, 592] on button "Add" at bounding box center [884, 606] width 41 height 28
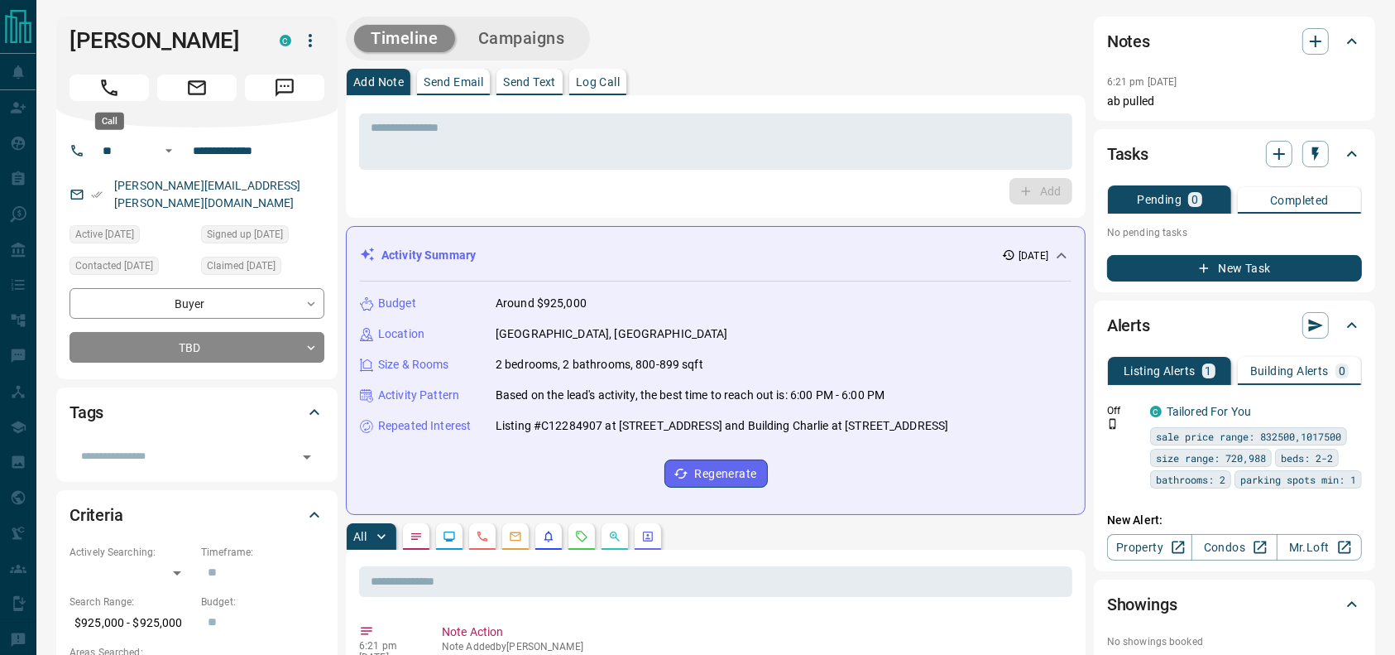
click at [91, 85] on button "Call" at bounding box center [109, 87] width 79 height 26
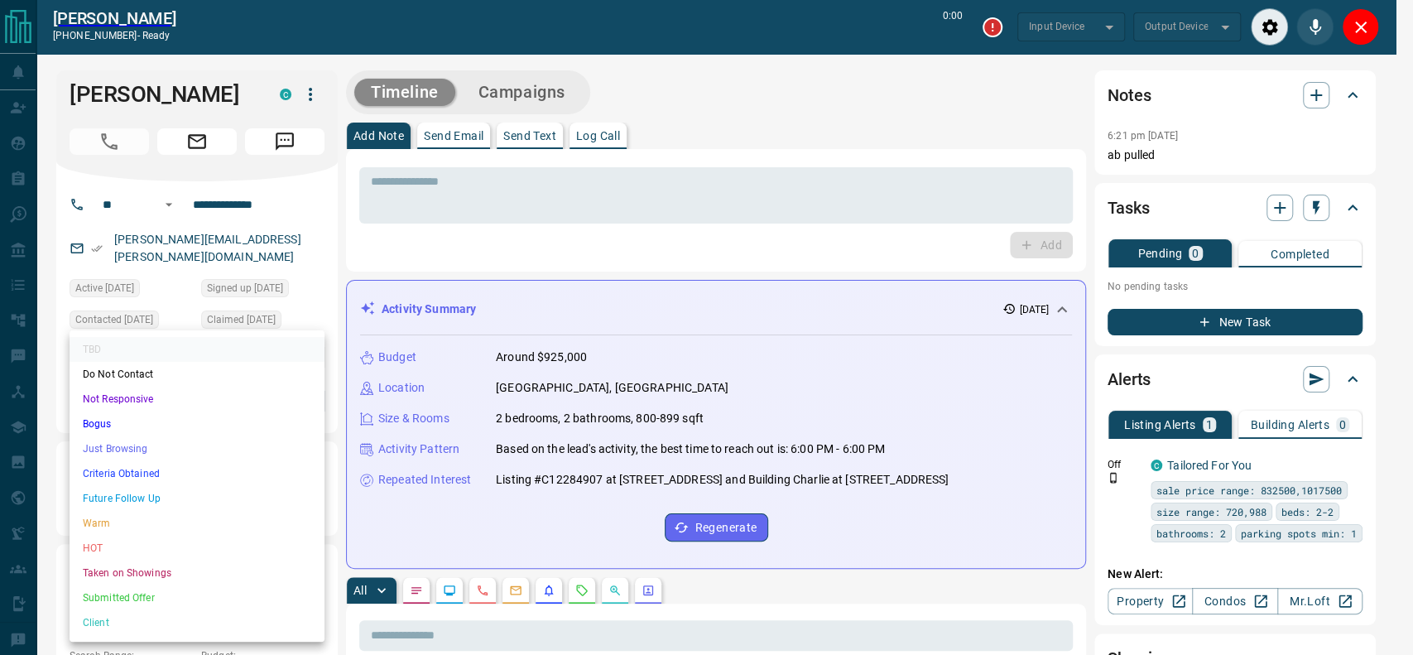
type input "*******"
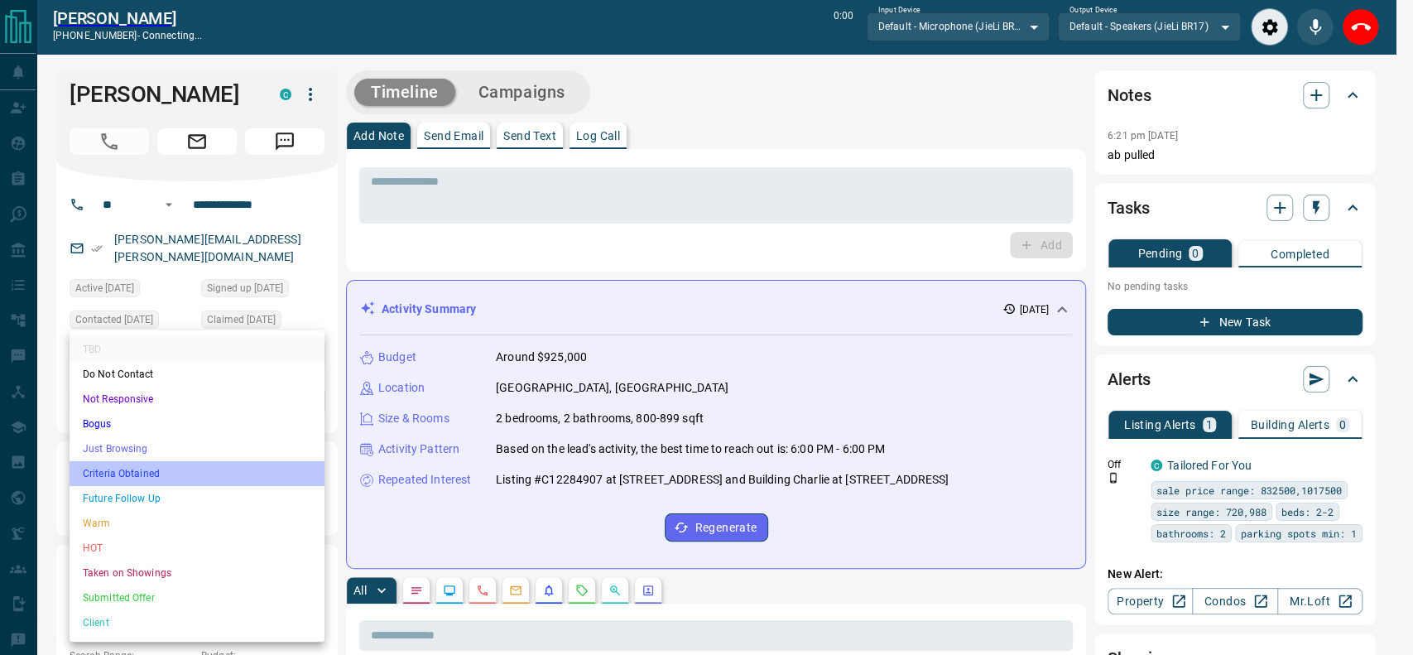
click at [126, 464] on li "Criteria Obtained" at bounding box center [197, 473] width 255 height 25
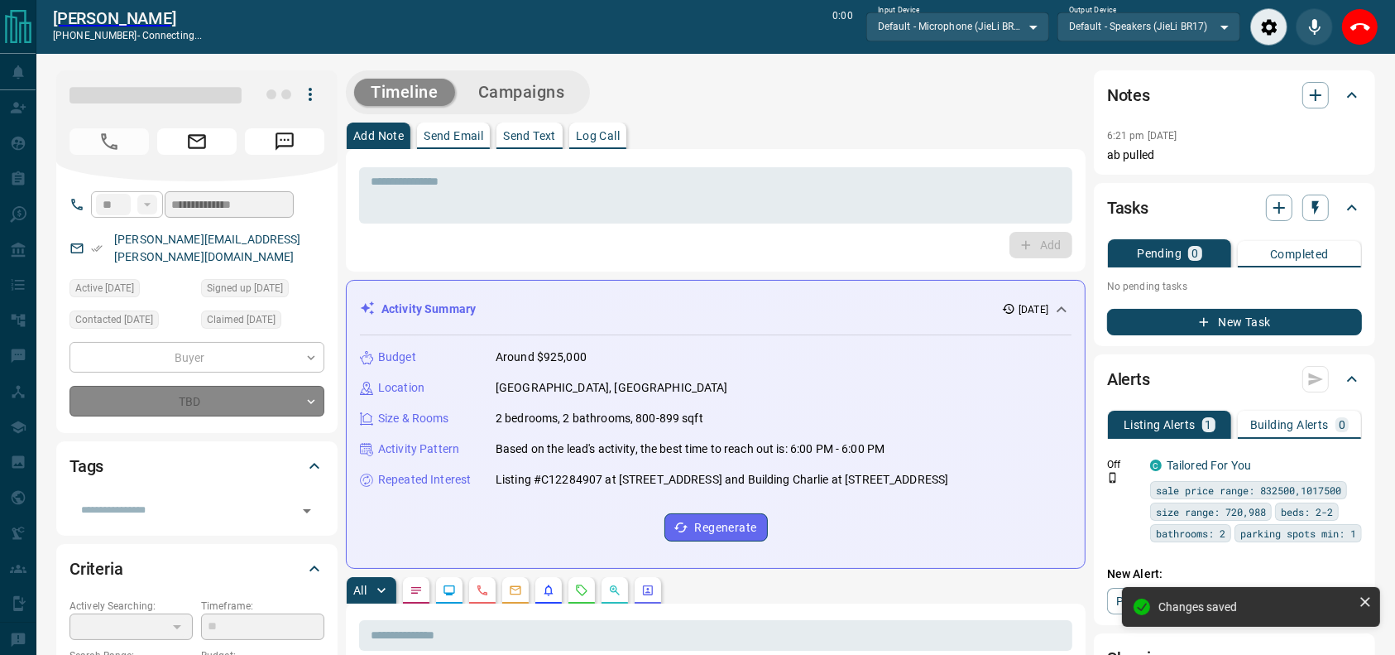
type input "*"
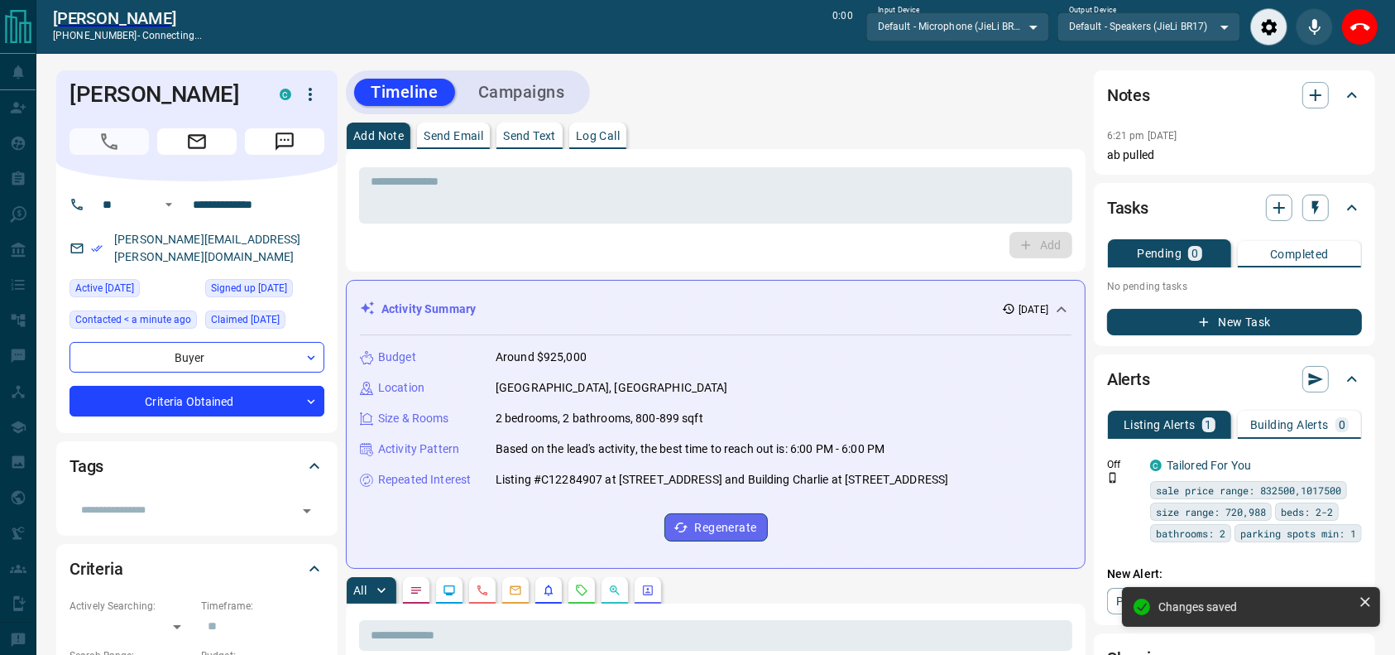
click at [590, 239] on div "Add" at bounding box center [715, 245] width 713 height 26
click at [583, 223] on div "* ​ Add" at bounding box center [715, 210] width 713 height 96
click at [573, 206] on textarea at bounding box center [716, 196] width 690 height 42
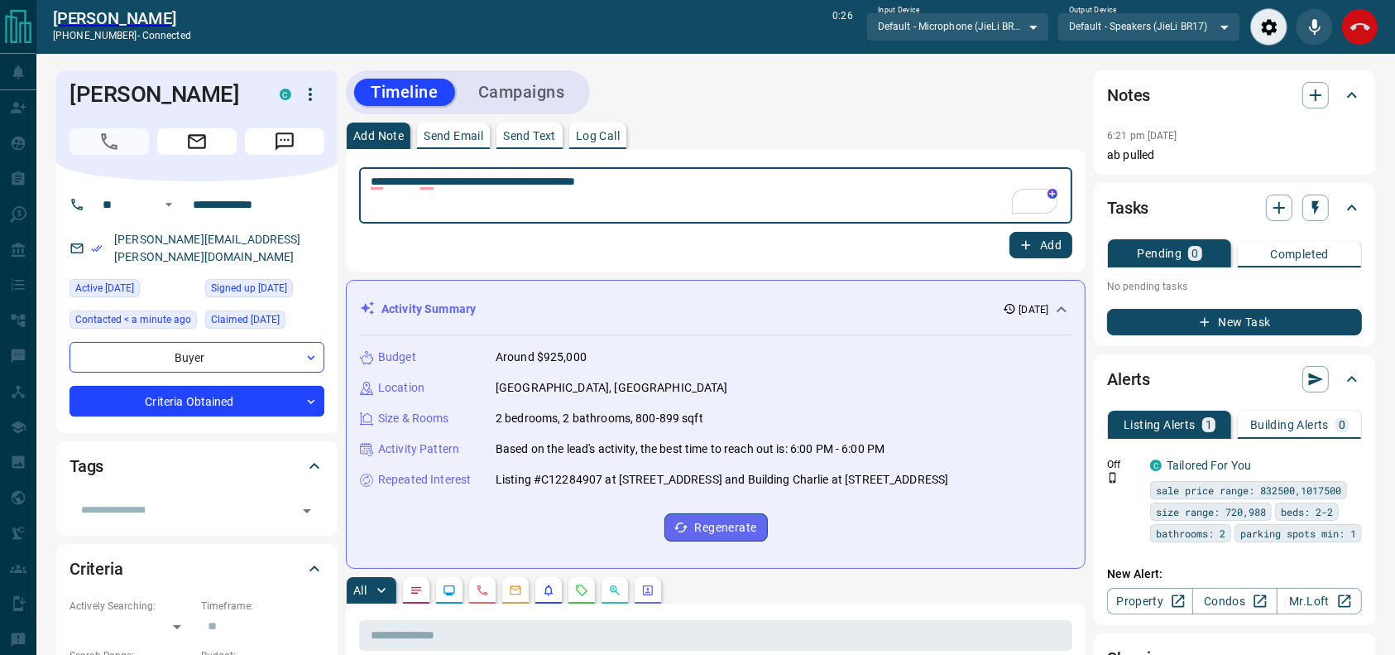
type textarea "**********"
click at [1355, 31] on icon "End Call" at bounding box center [1361, 27] width 20 height 20
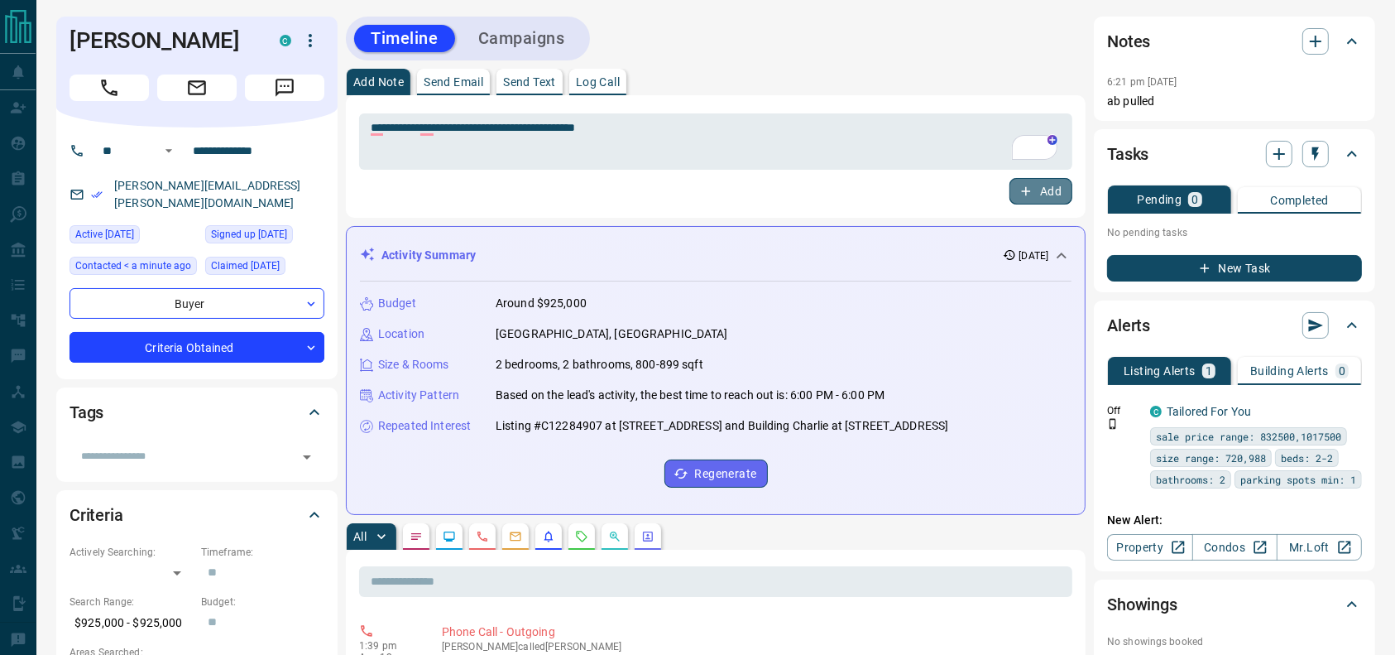
click at [1058, 180] on button "Add" at bounding box center [1041, 191] width 63 height 26
click at [501, 39] on button "Campaigns" at bounding box center [522, 38] width 120 height 27
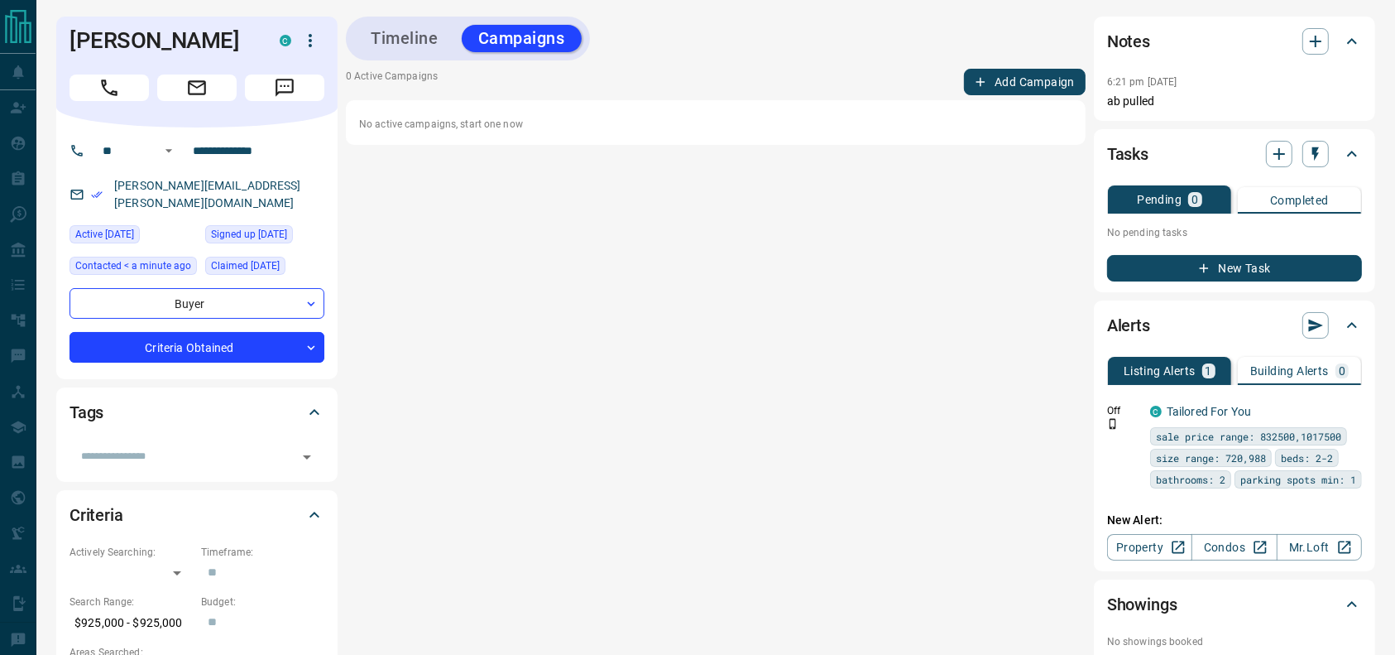
click at [980, 76] on icon "button" at bounding box center [980, 81] width 15 height 15
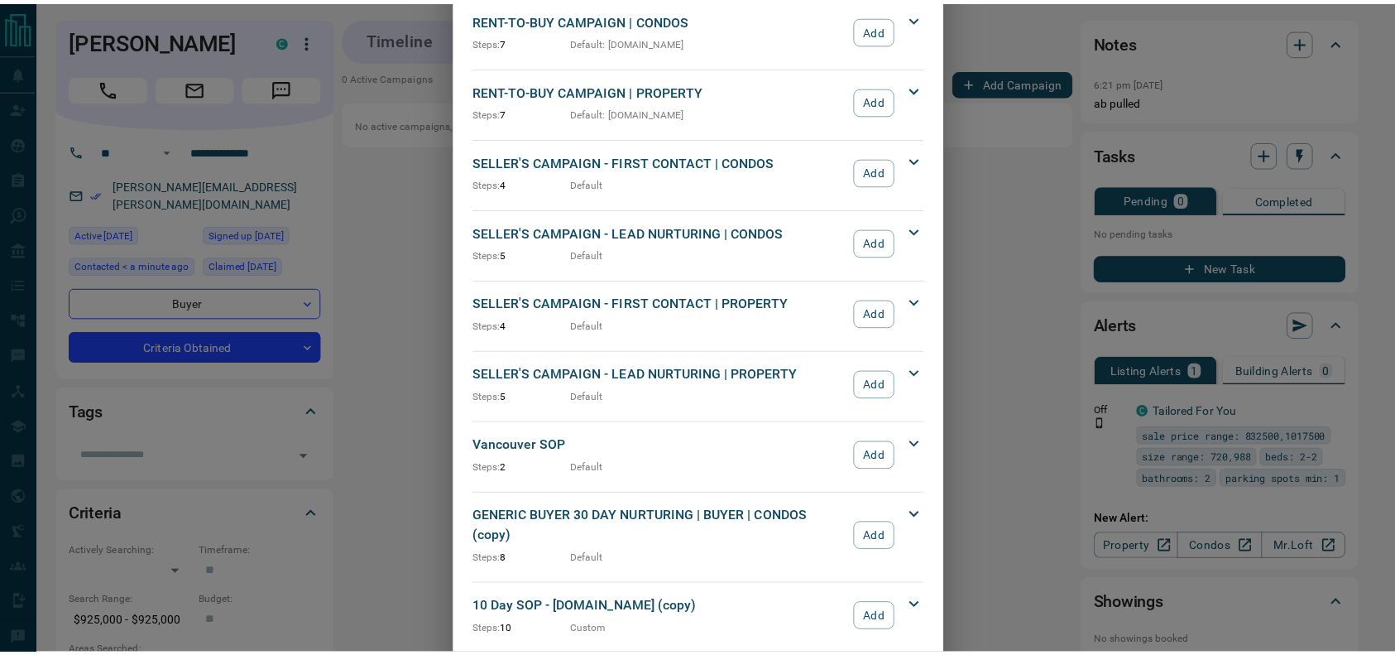
scroll to position [1782, 0]
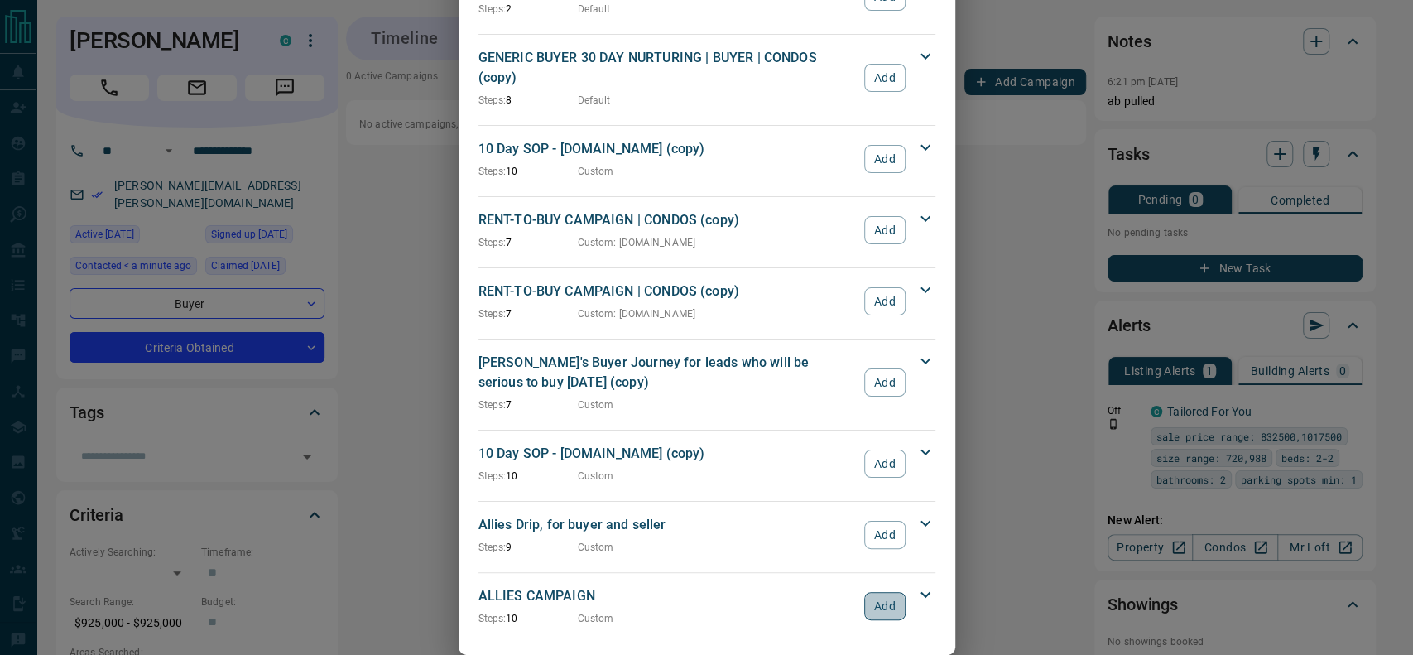
click at [873, 592] on button "Add" at bounding box center [884, 606] width 41 height 28
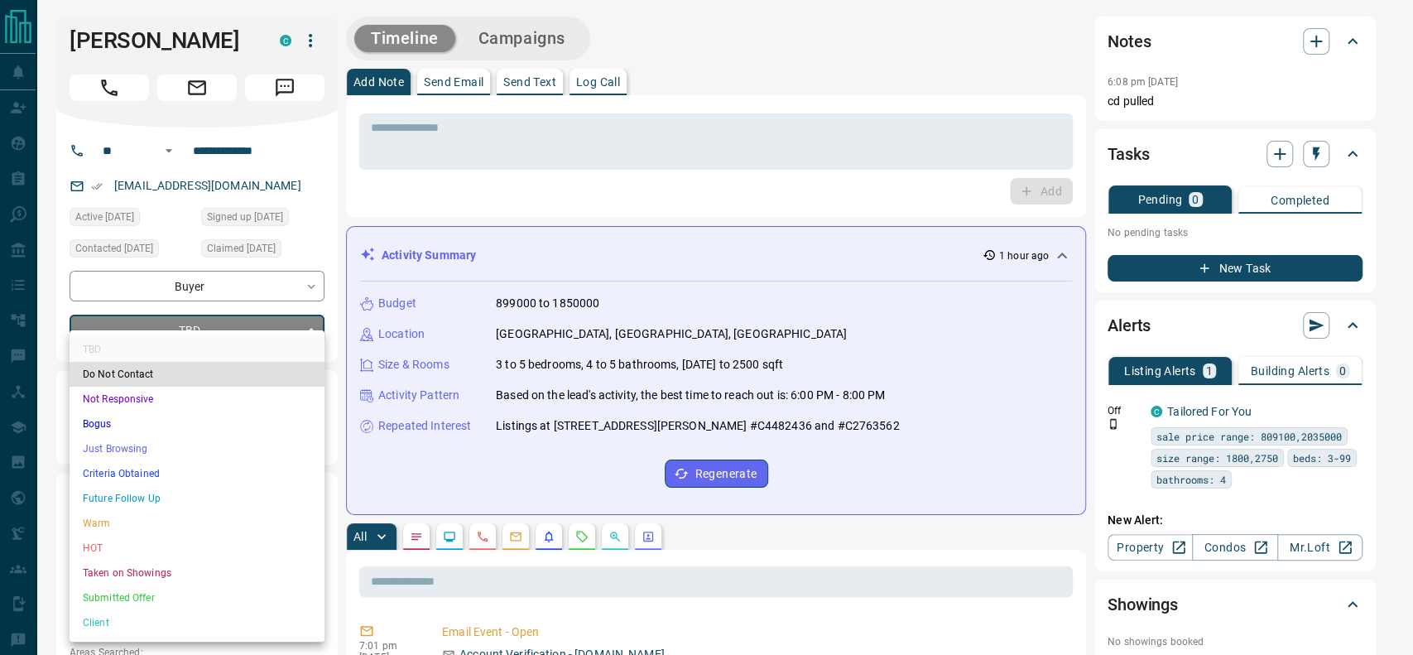
click at [146, 467] on li "Criteria Obtained" at bounding box center [197, 473] width 255 height 25
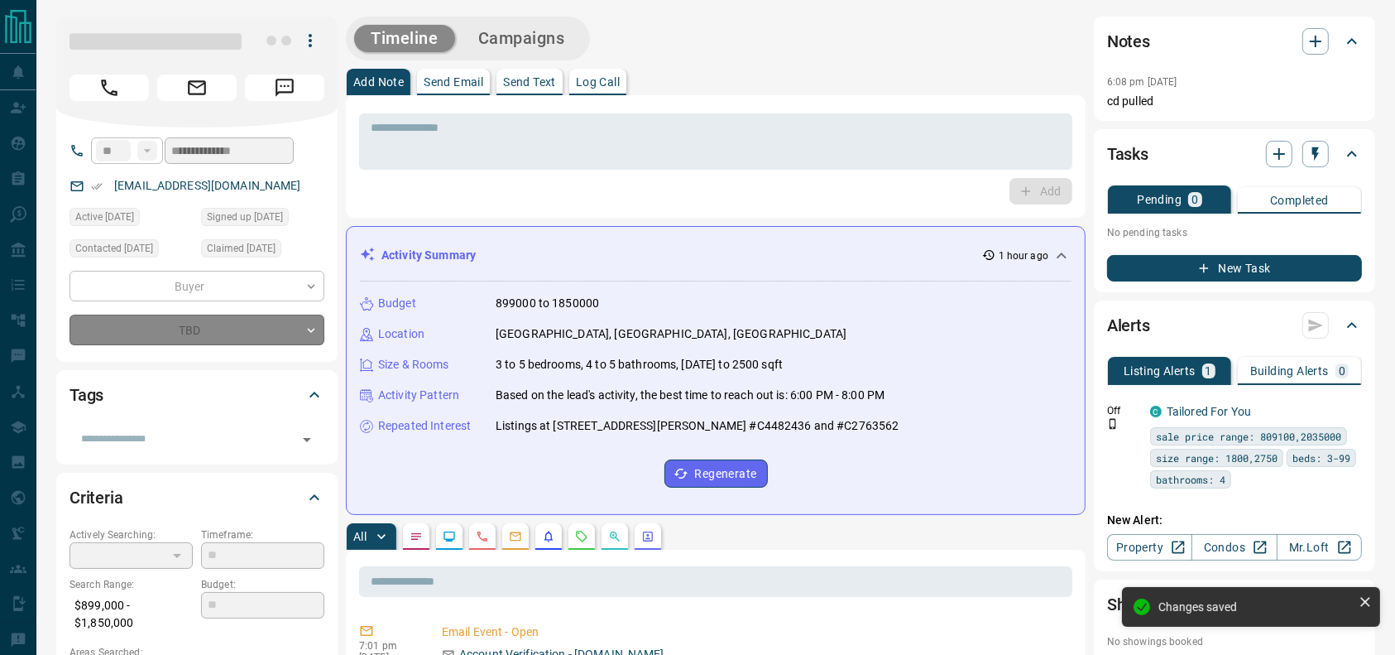
type input "*"
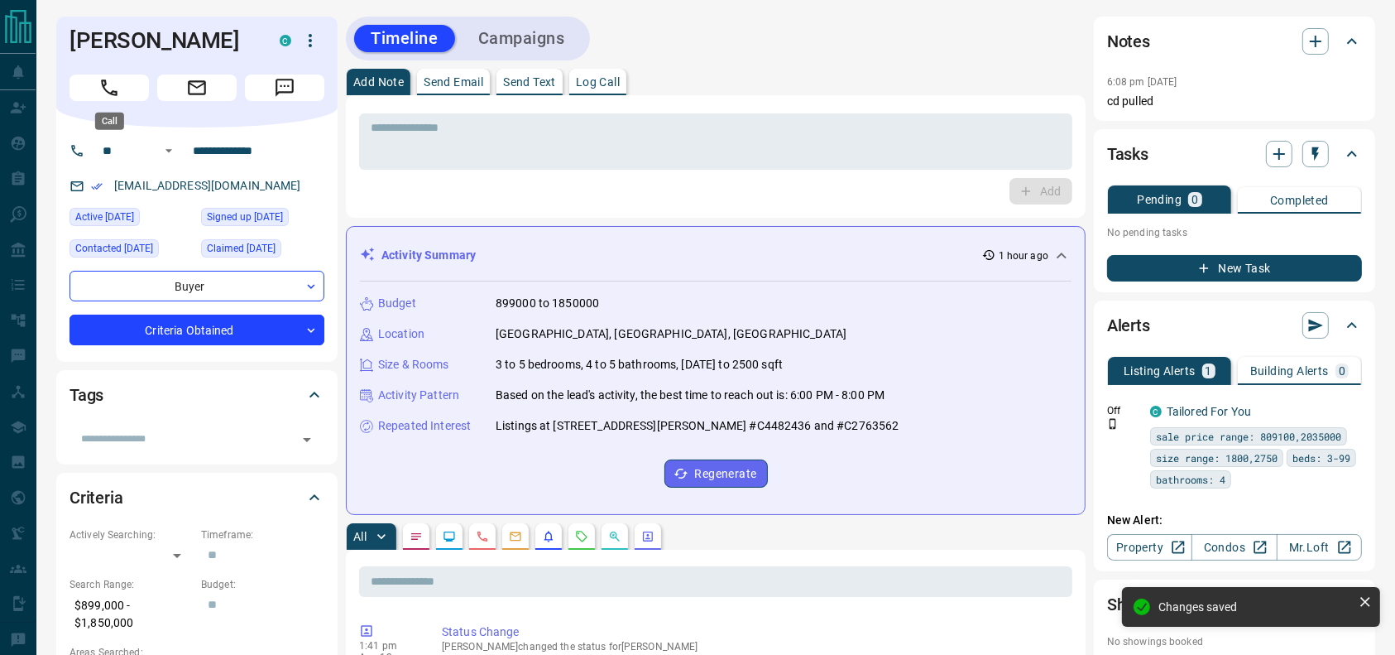
click at [99, 89] on icon "Call" at bounding box center [109, 88] width 22 height 22
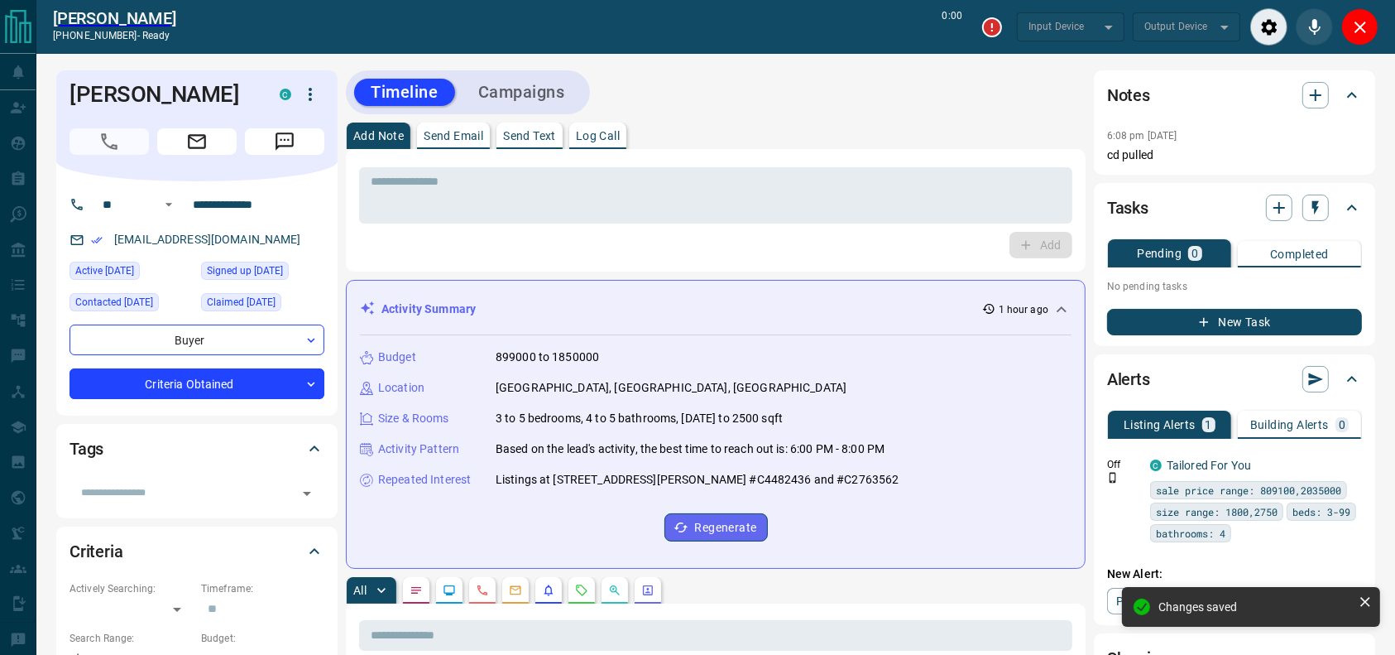
type input "*******"
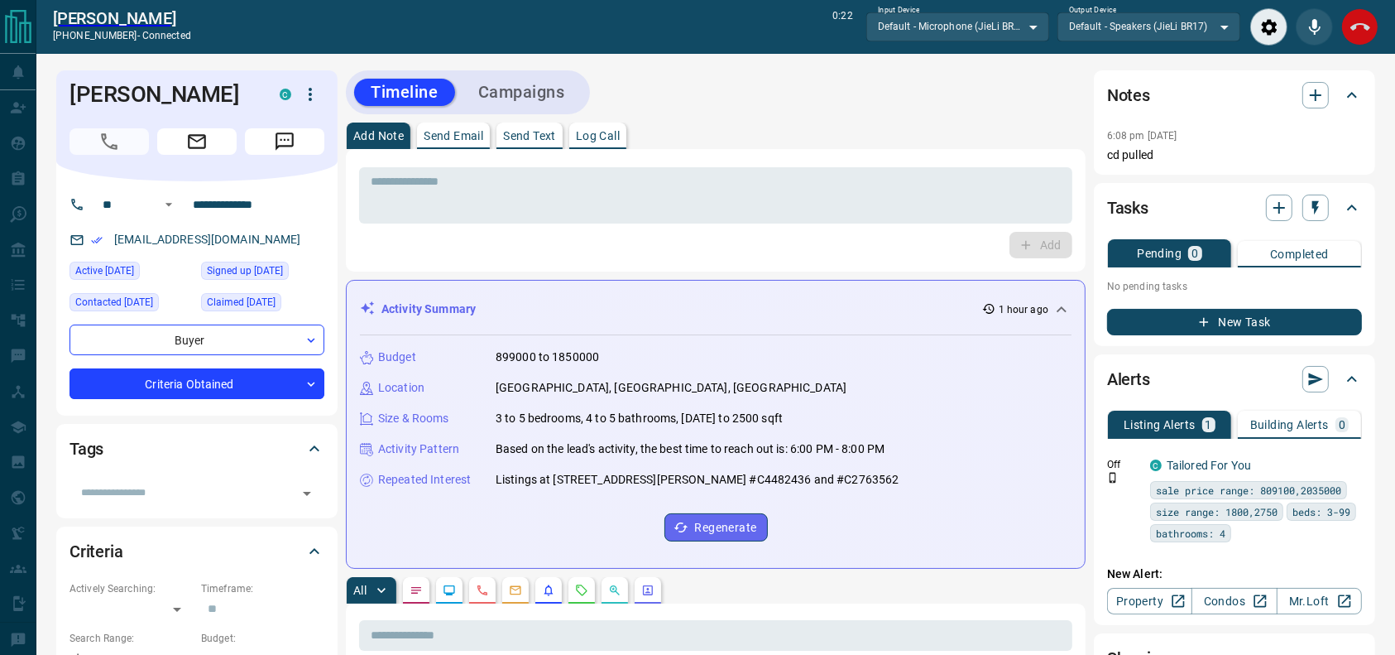
click at [1351, 30] on icon "End Call" at bounding box center [1361, 27] width 20 height 20
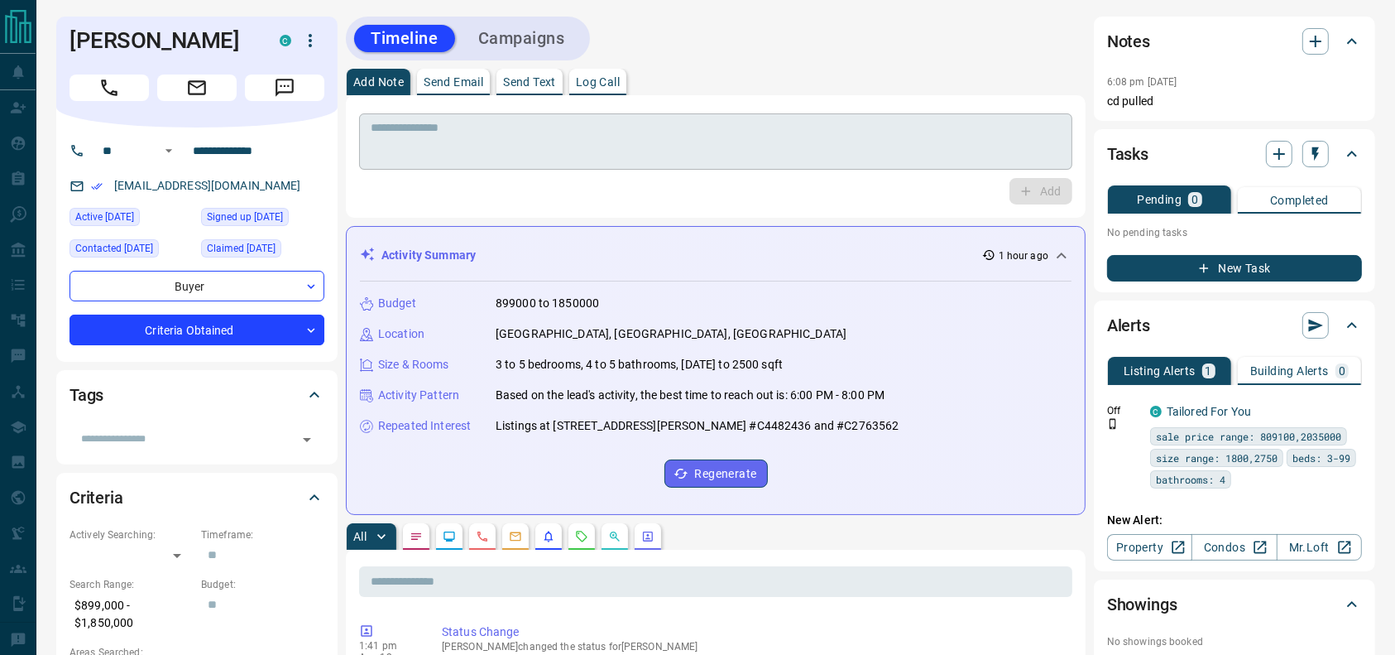
click at [924, 161] on textarea at bounding box center [716, 142] width 690 height 42
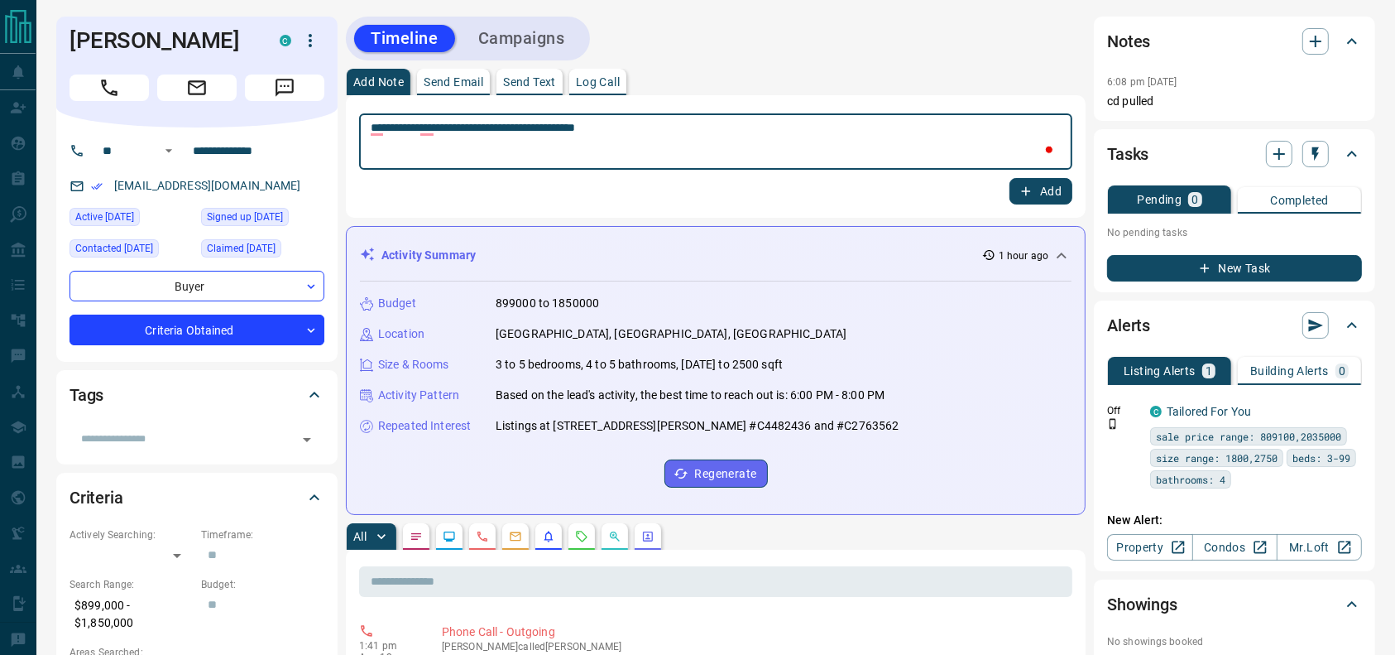
type textarea "**********"
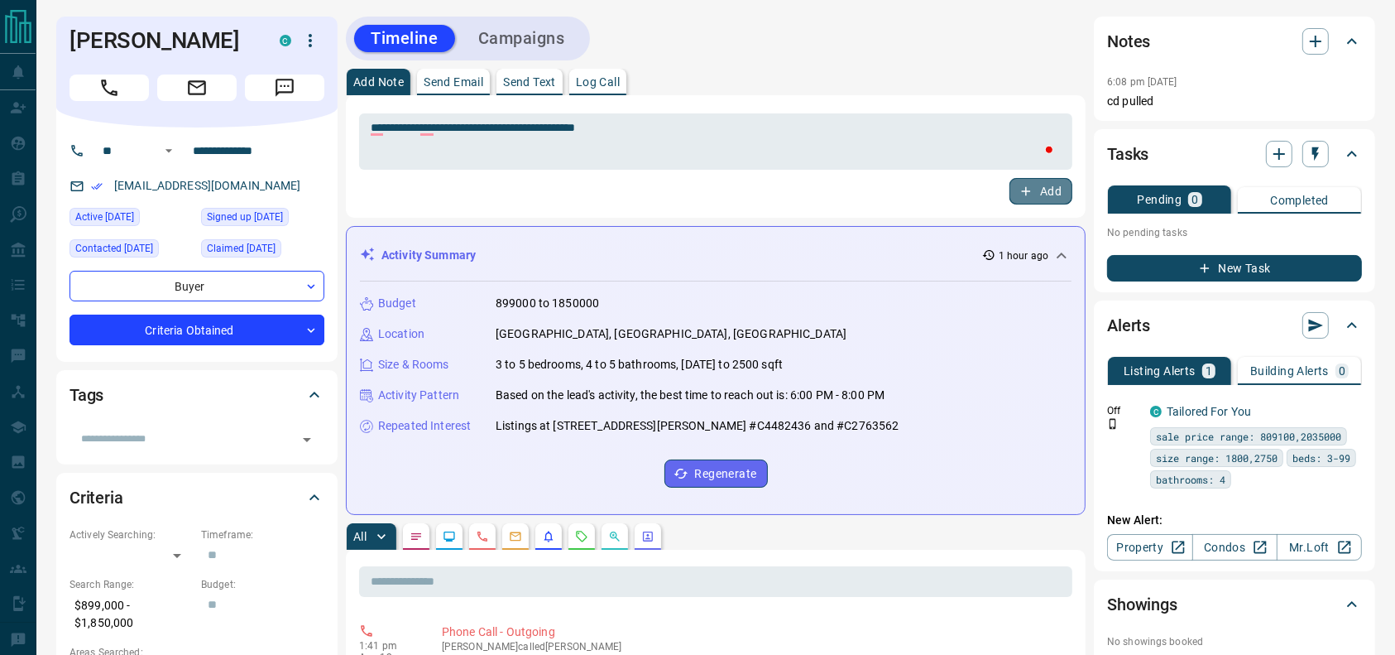
click at [1039, 183] on button "Add" at bounding box center [1041, 191] width 63 height 26
click at [588, 48] on div "Timeline Campaigns" at bounding box center [716, 39] width 740 height 44
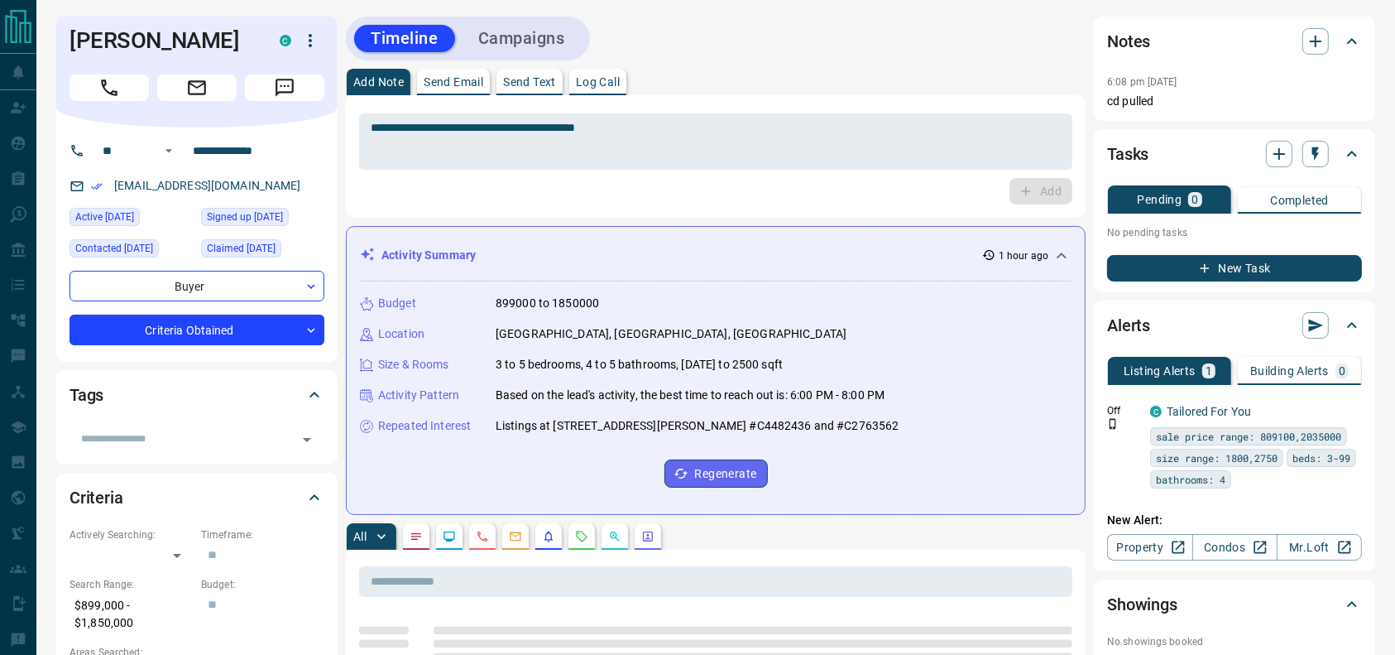
click at [587, 46] on div "Timeline Campaigns" at bounding box center [468, 39] width 244 height 44
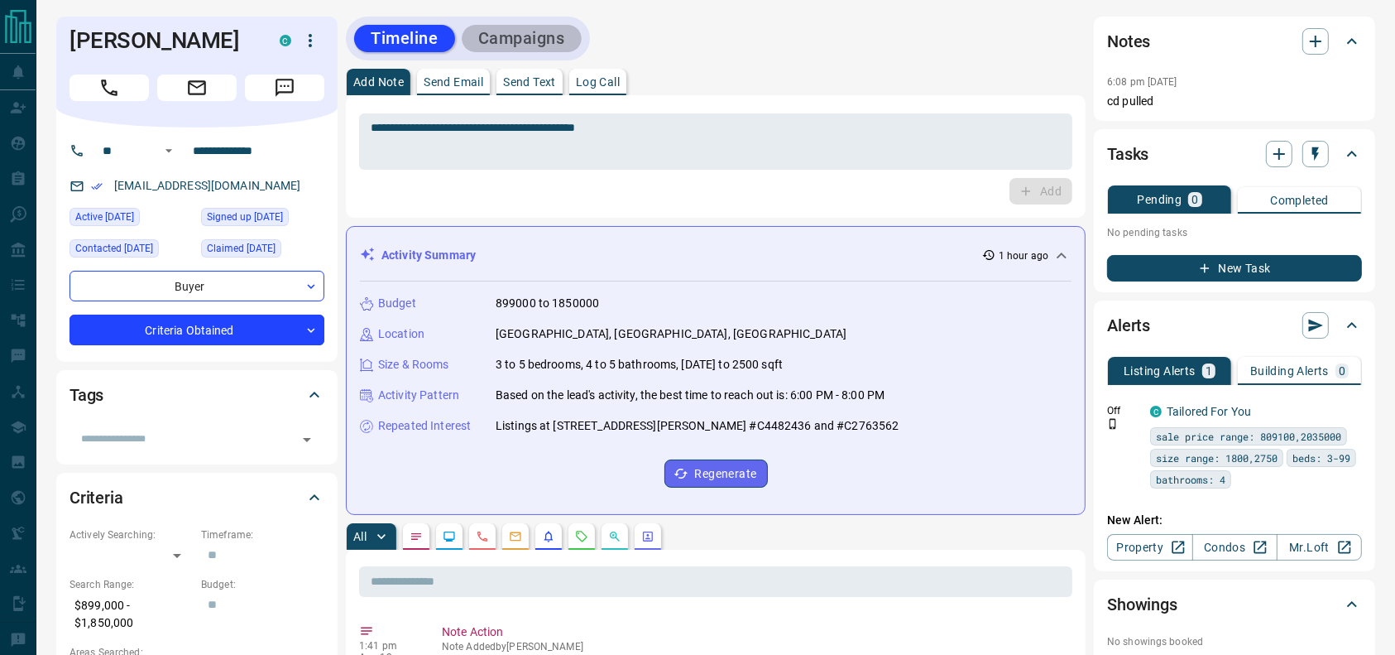
click at [573, 39] on button "Campaigns" at bounding box center [522, 38] width 120 height 27
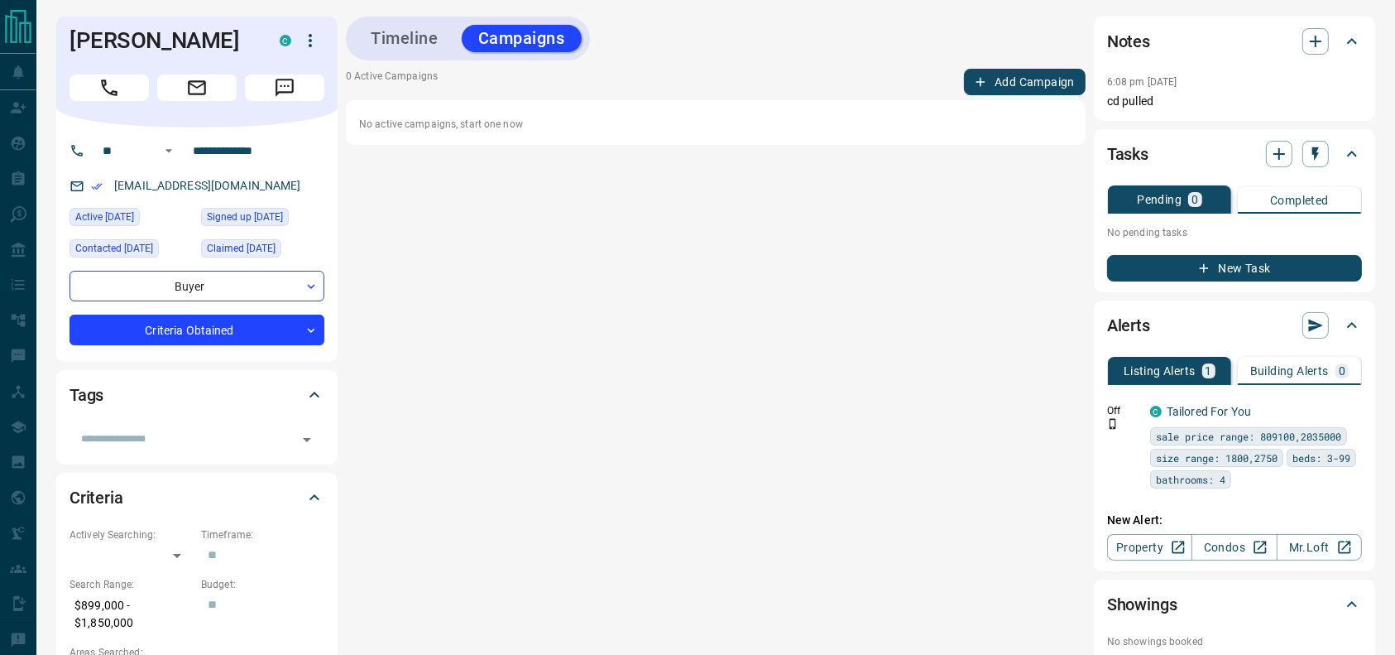
click at [1036, 65] on div "Timeline Campaigns 0 Active Campaigns Add Campaign No active campaigns, start o…" at bounding box center [716, 360] width 740 height 686
click at [1019, 96] on div "0 Active Campaigns Add Campaign No active campaigns, start one now" at bounding box center [716, 107] width 740 height 76
click at [1013, 83] on button "Add Campaign" at bounding box center [1025, 82] width 122 height 26
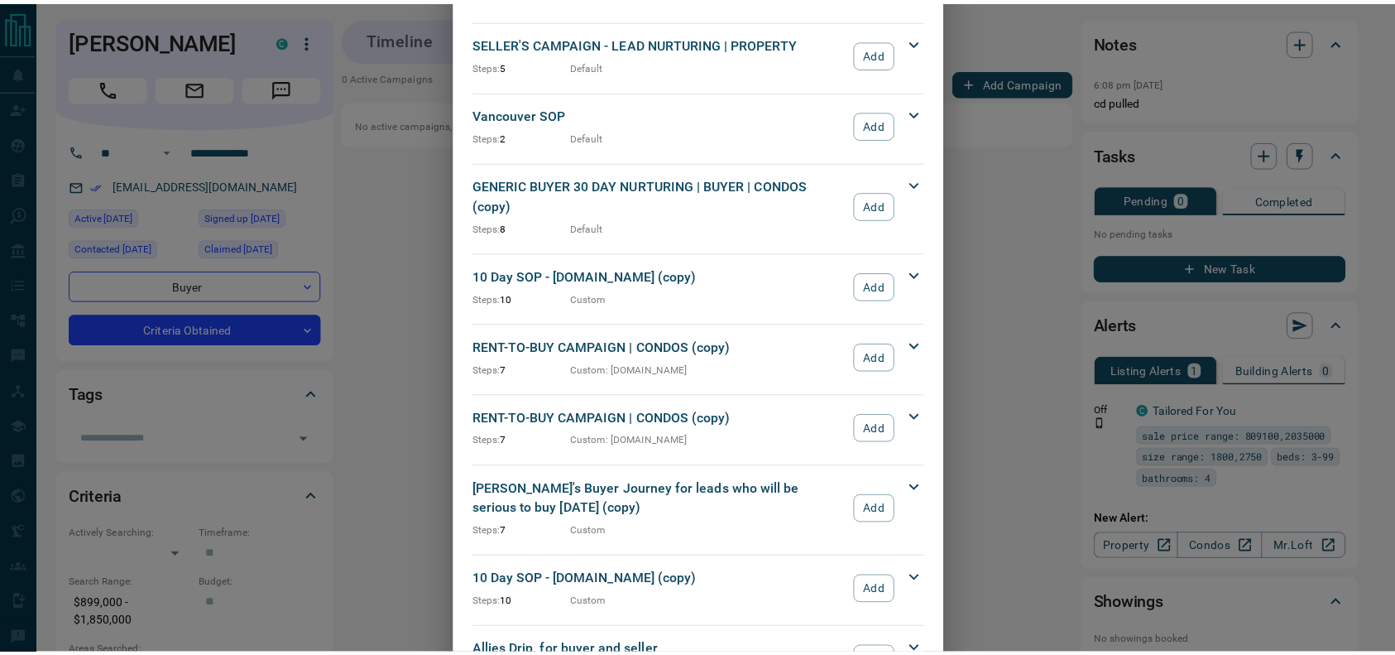
scroll to position [1782, 0]
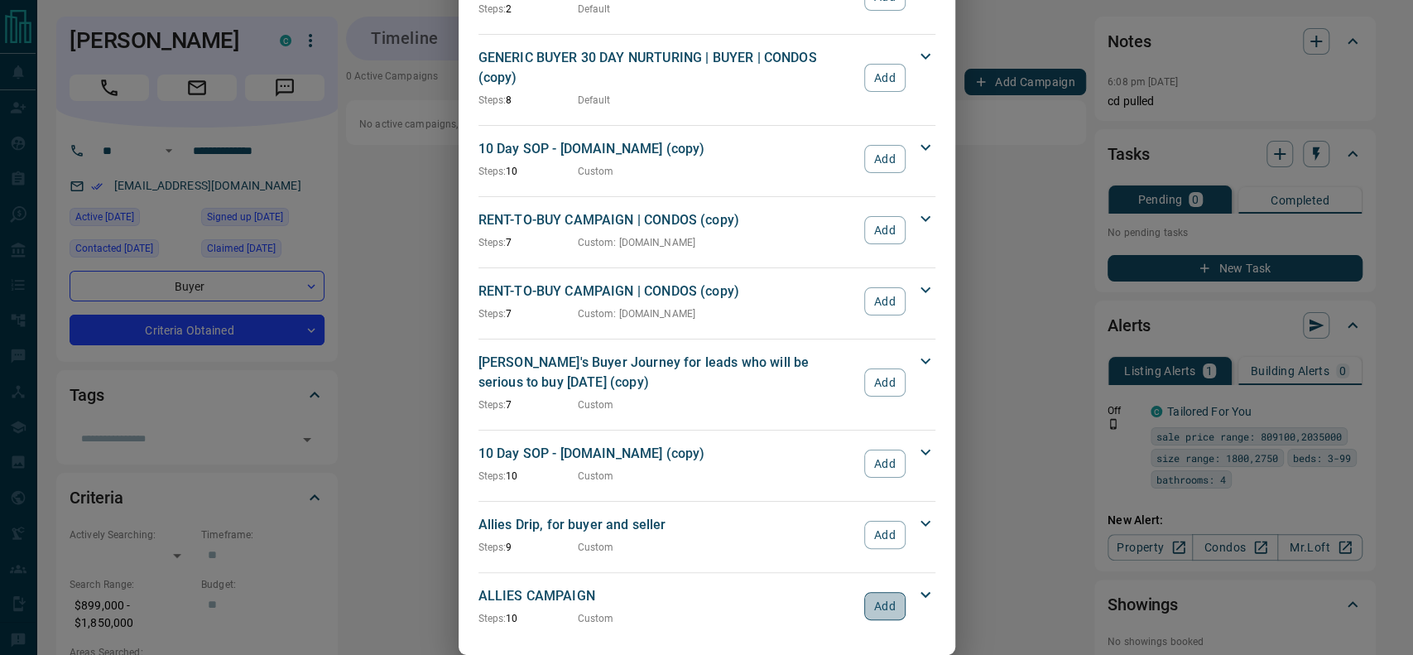
click at [880, 592] on button "Add" at bounding box center [884, 606] width 41 height 28
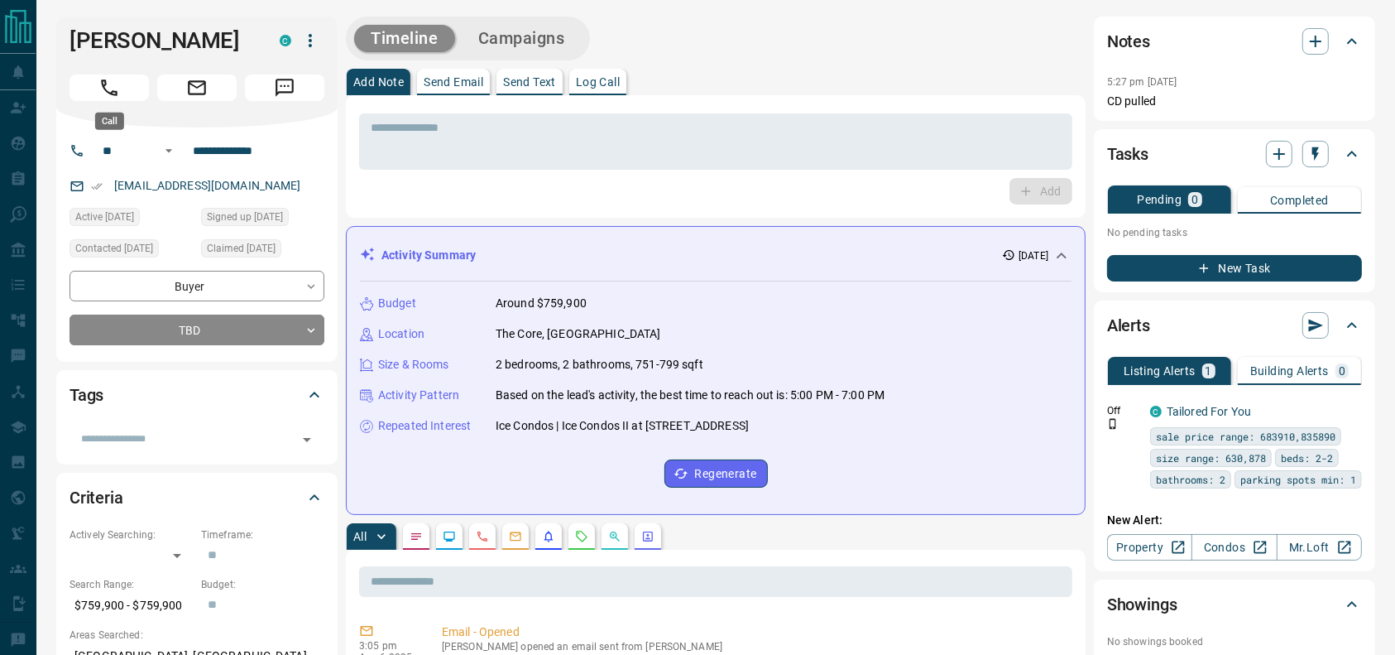
click at [74, 80] on button "Call" at bounding box center [109, 87] width 79 height 26
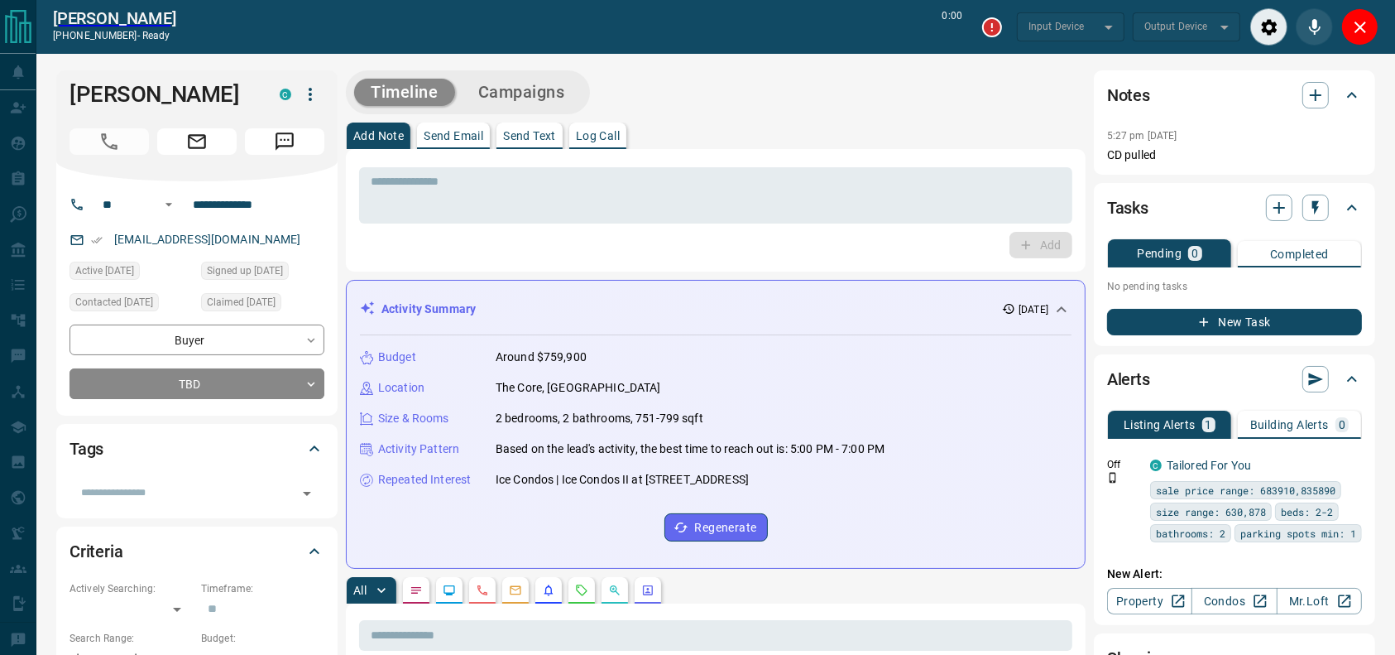
click at [721, 128] on div "Add Note Send Email Send Text Log Call" at bounding box center [716, 135] width 740 height 26
type input "*******"
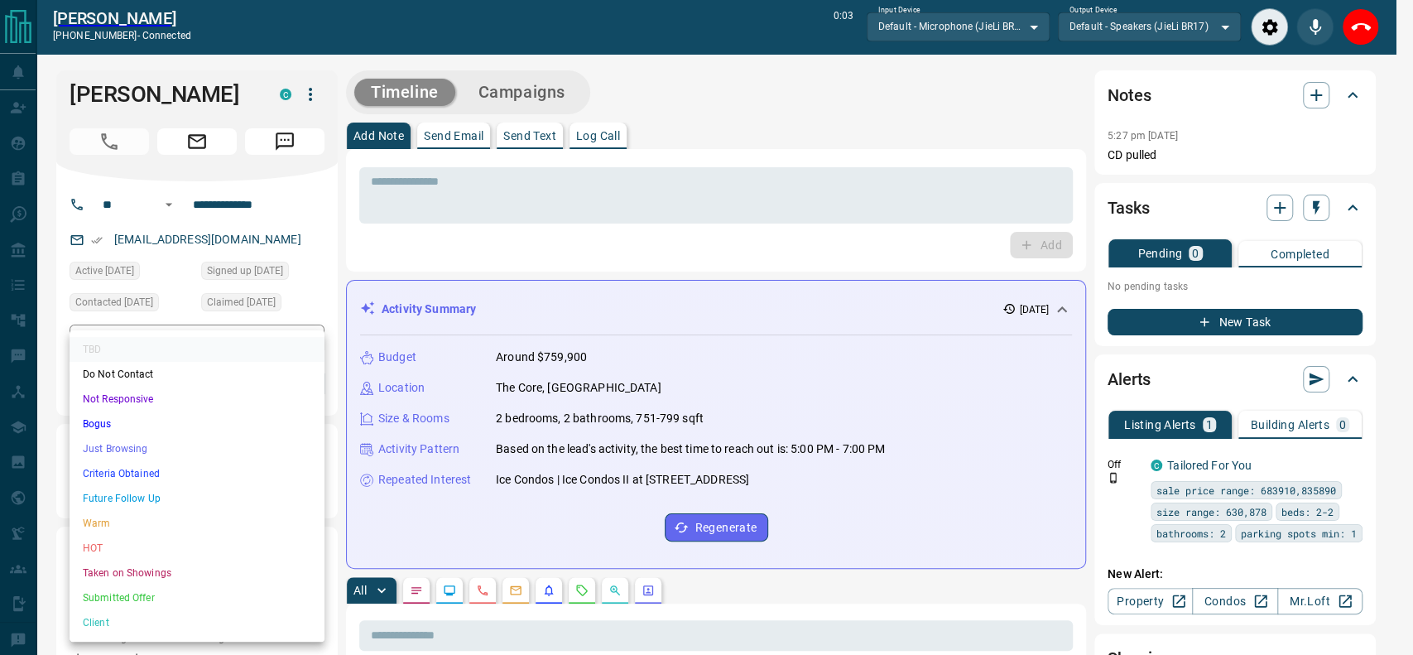
click at [146, 467] on li "Criteria Obtained" at bounding box center [197, 473] width 255 height 25
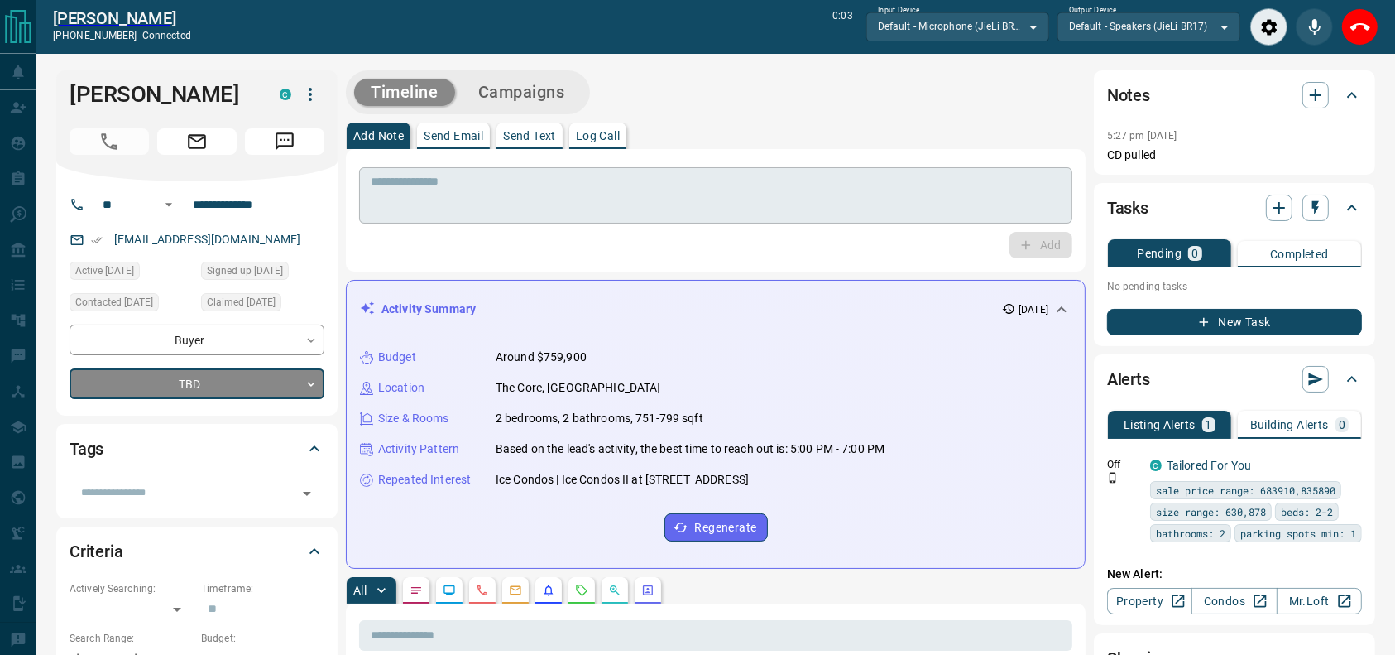
click at [416, 204] on textarea at bounding box center [716, 196] width 690 height 42
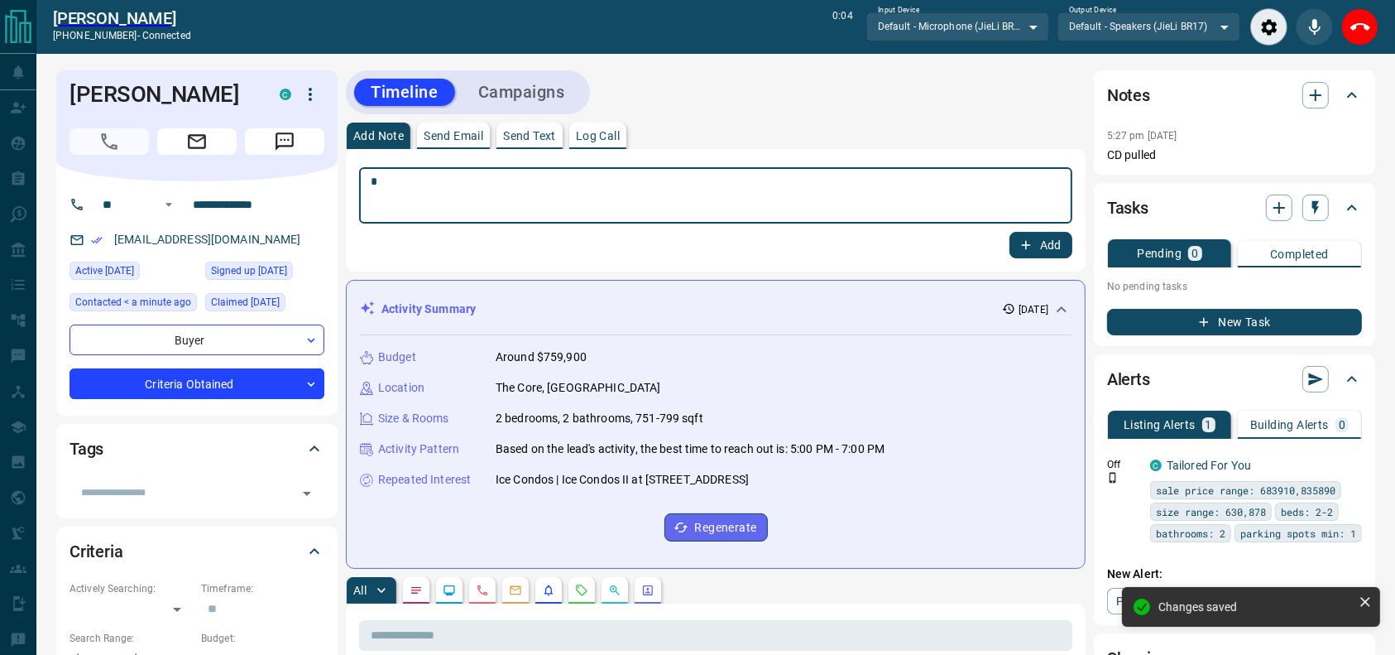
type input "*"
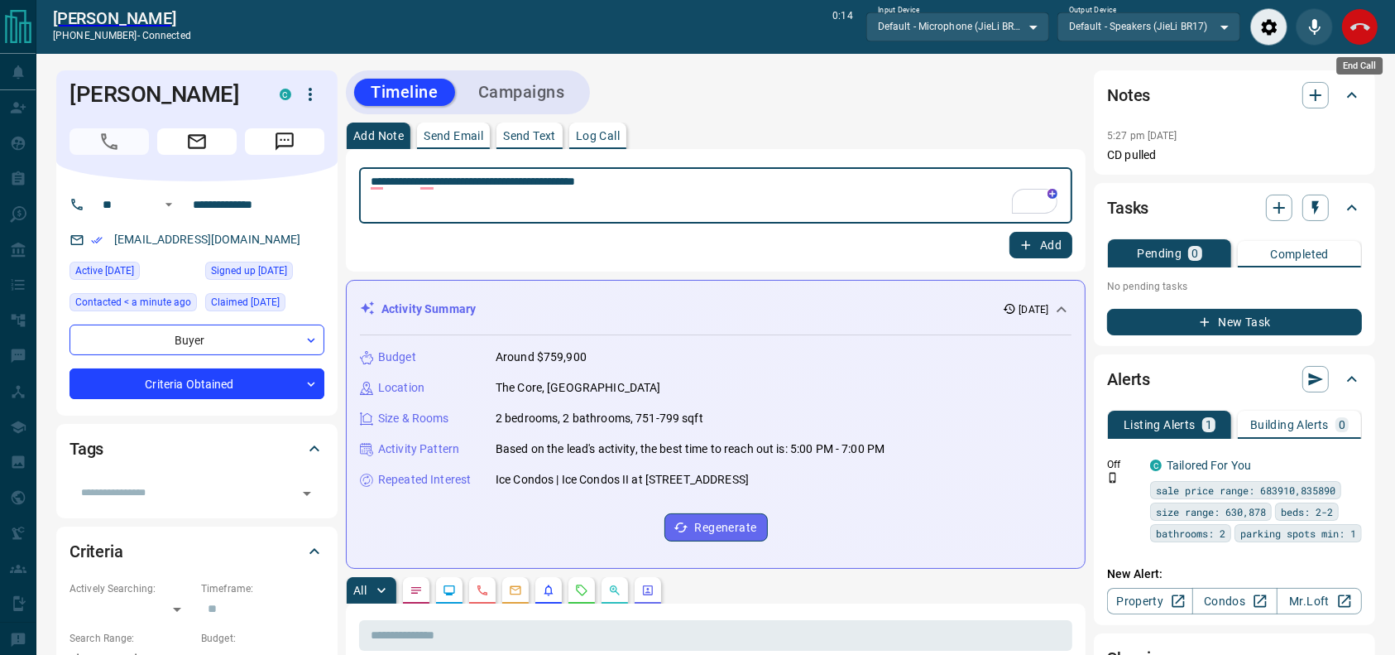
type textarea "**********"
click at [1353, 20] on icon "End Call" at bounding box center [1361, 27] width 20 height 20
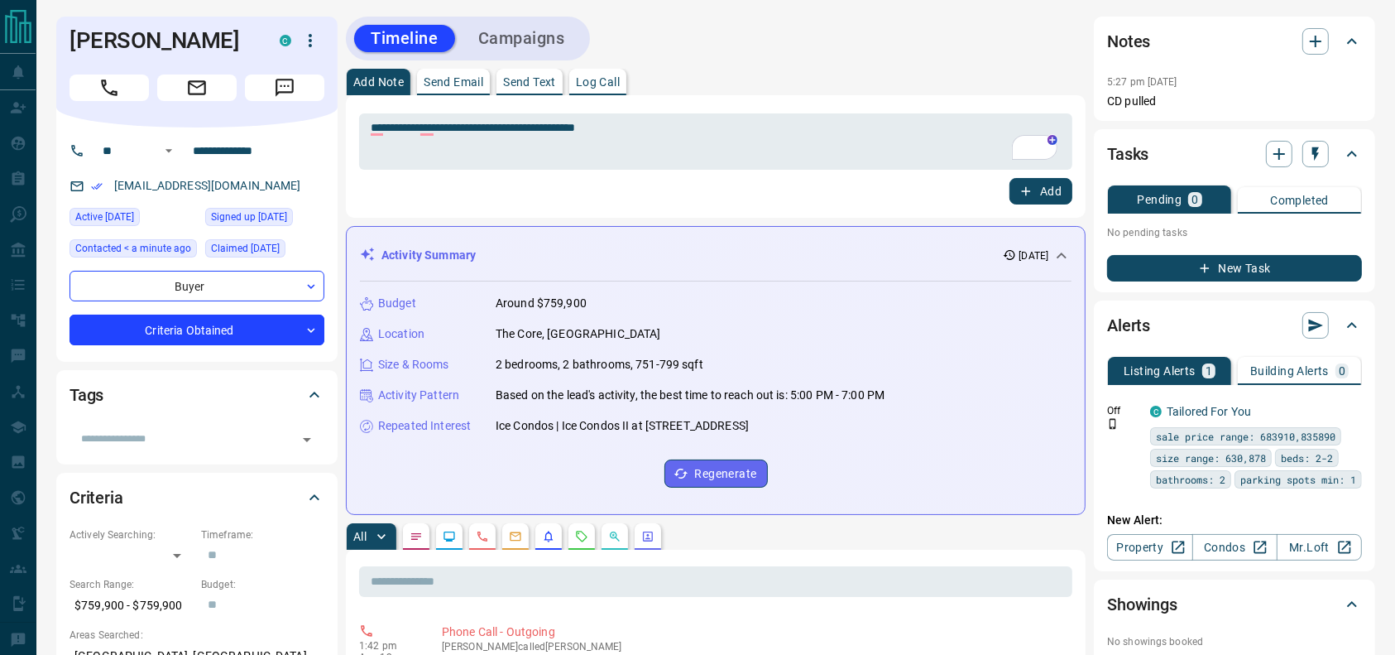
click at [1063, 184] on button "Add" at bounding box center [1041, 191] width 63 height 26
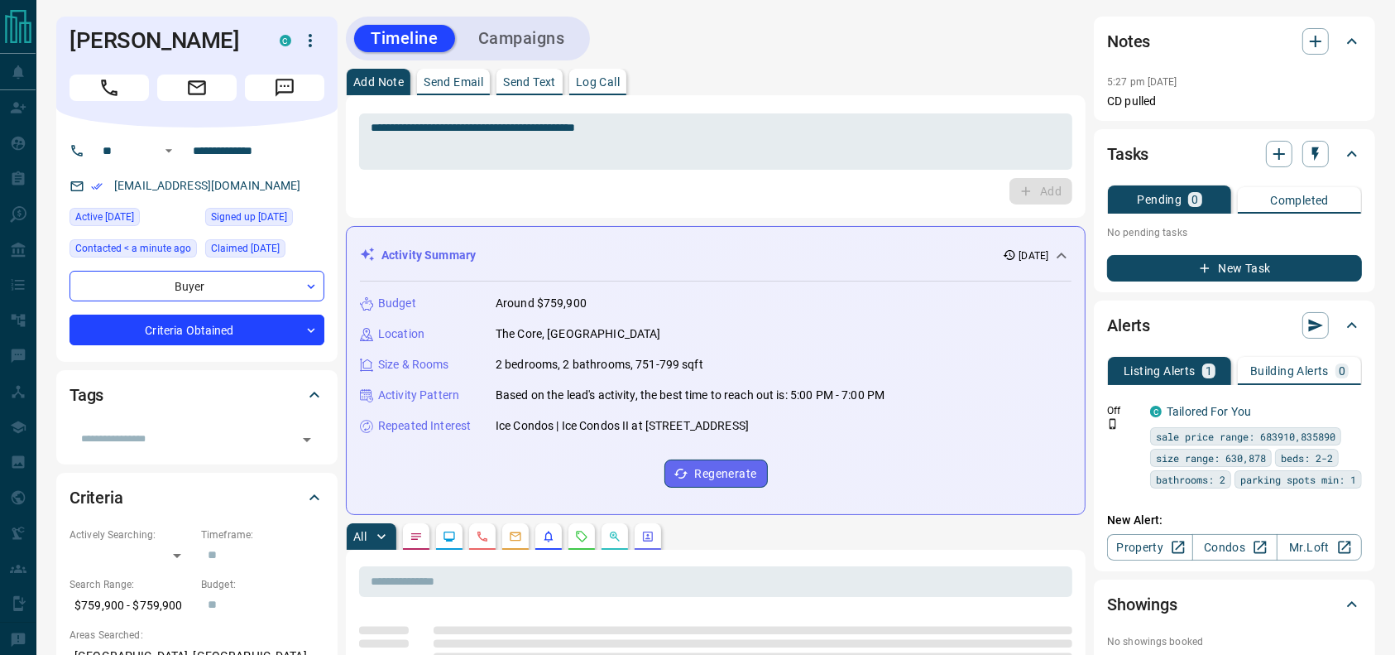
click at [546, 36] on button "Campaigns" at bounding box center [522, 38] width 120 height 27
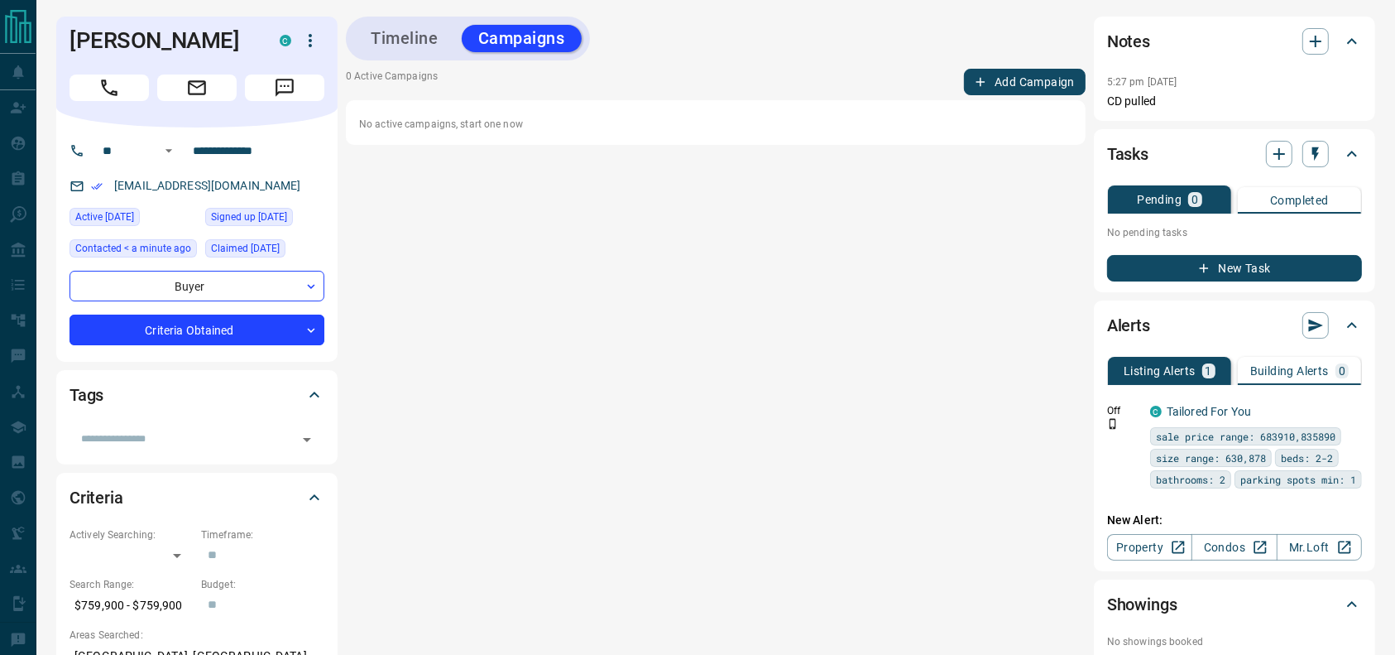
click at [976, 80] on icon "button" at bounding box center [980, 81] width 15 height 15
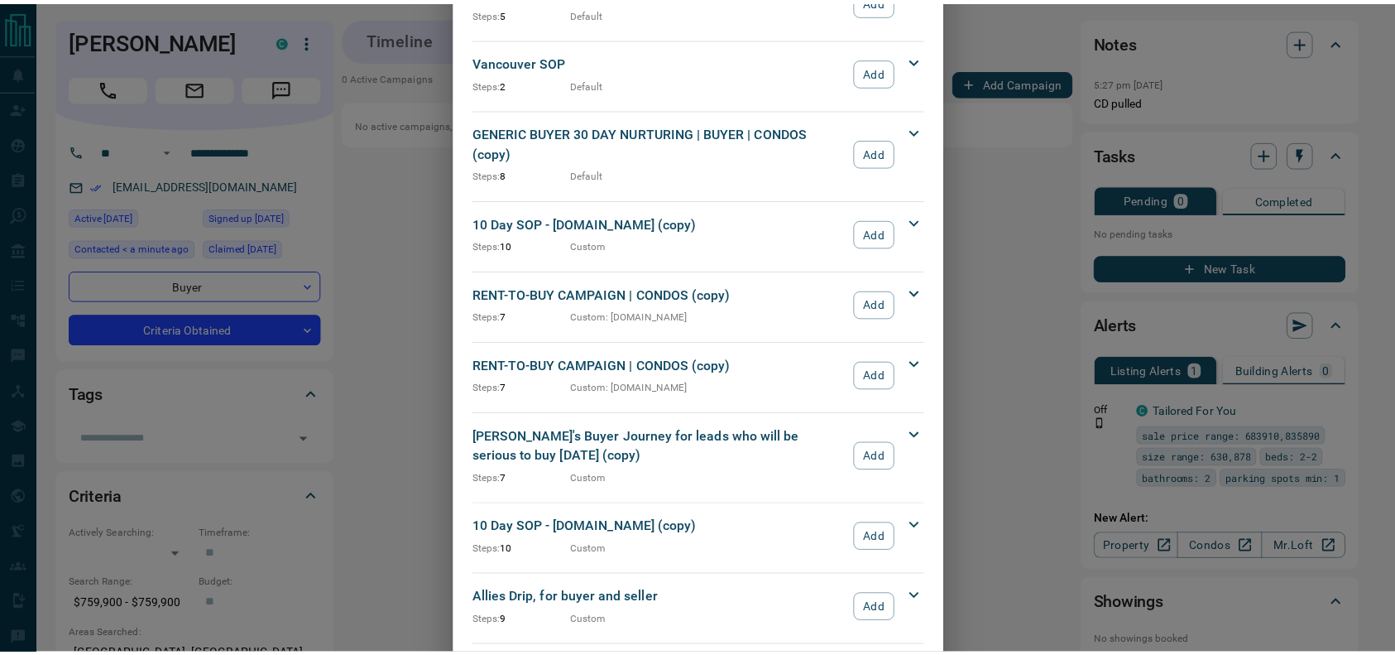
scroll to position [1782, 0]
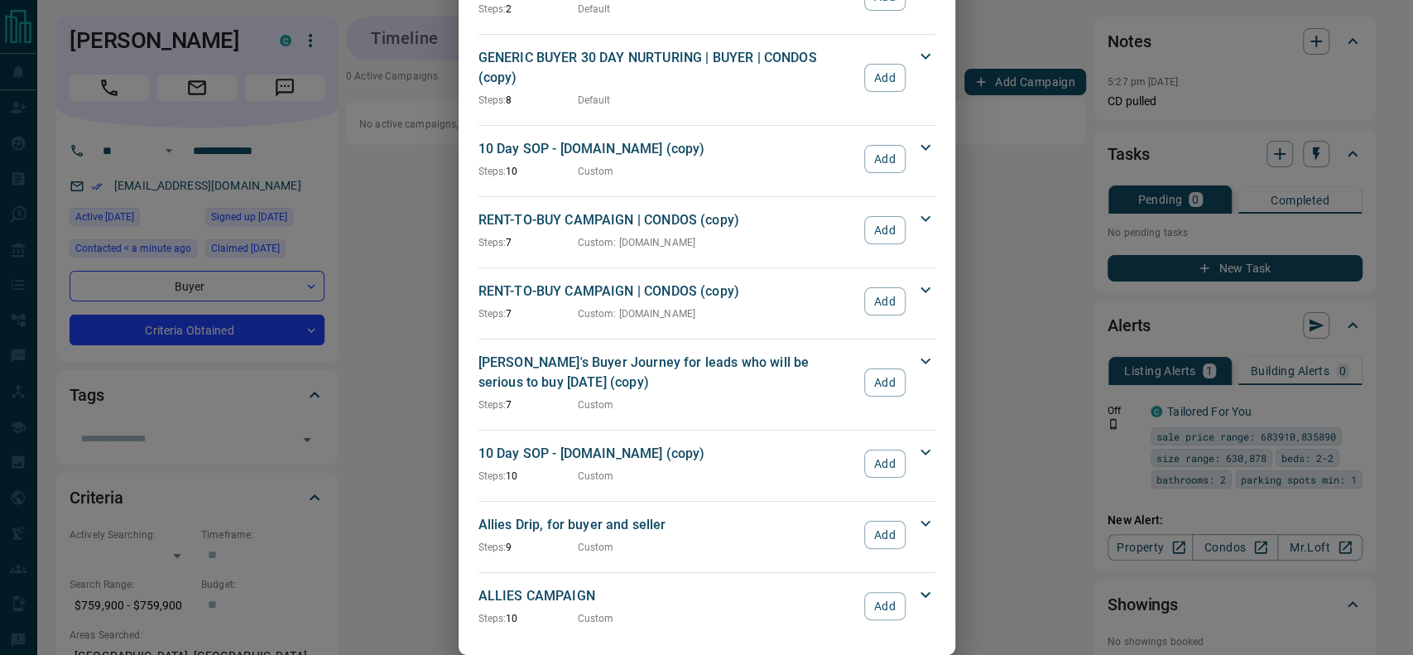
click at [852, 586] on div "ALLIES CAMPAIGN Steps: 10 Custom Add" at bounding box center [696, 606] width 437 height 40
click at [864, 592] on button "Add" at bounding box center [884, 606] width 41 height 28
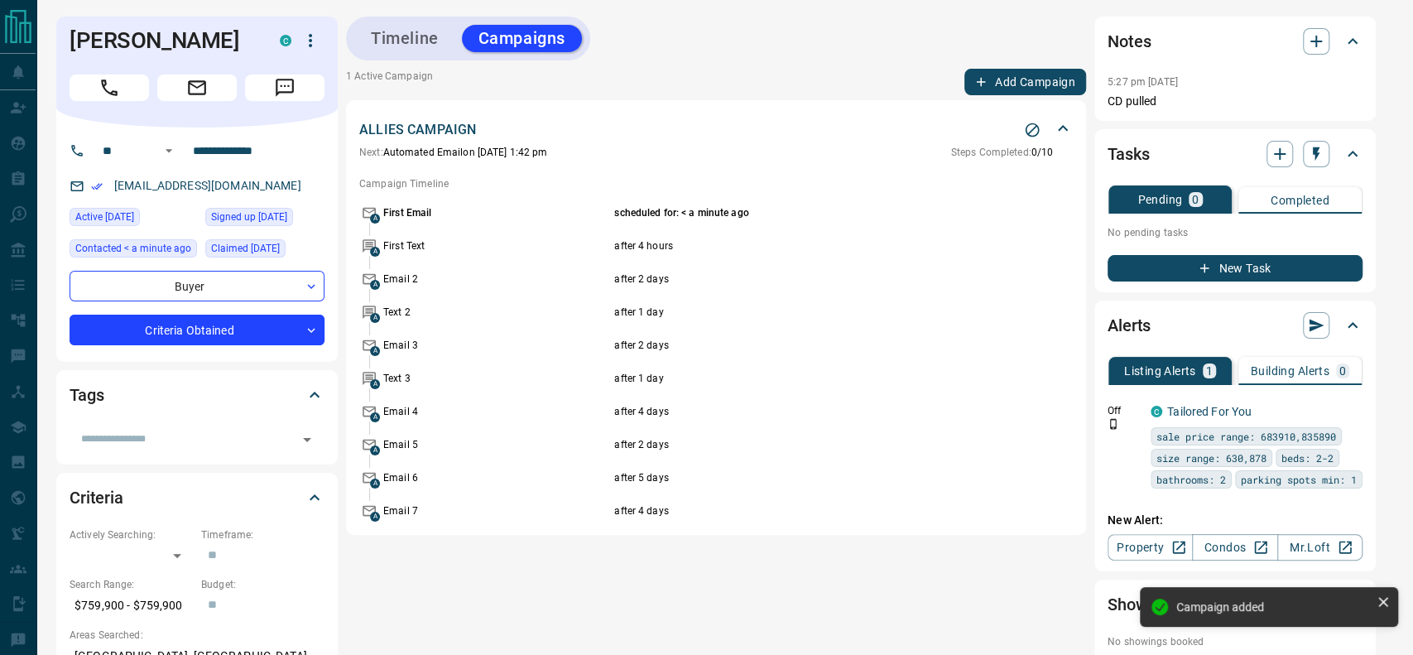
drag, startPoint x: 856, startPoint y: 586, endPoint x: 866, endPoint y: 601, distance: 17.9
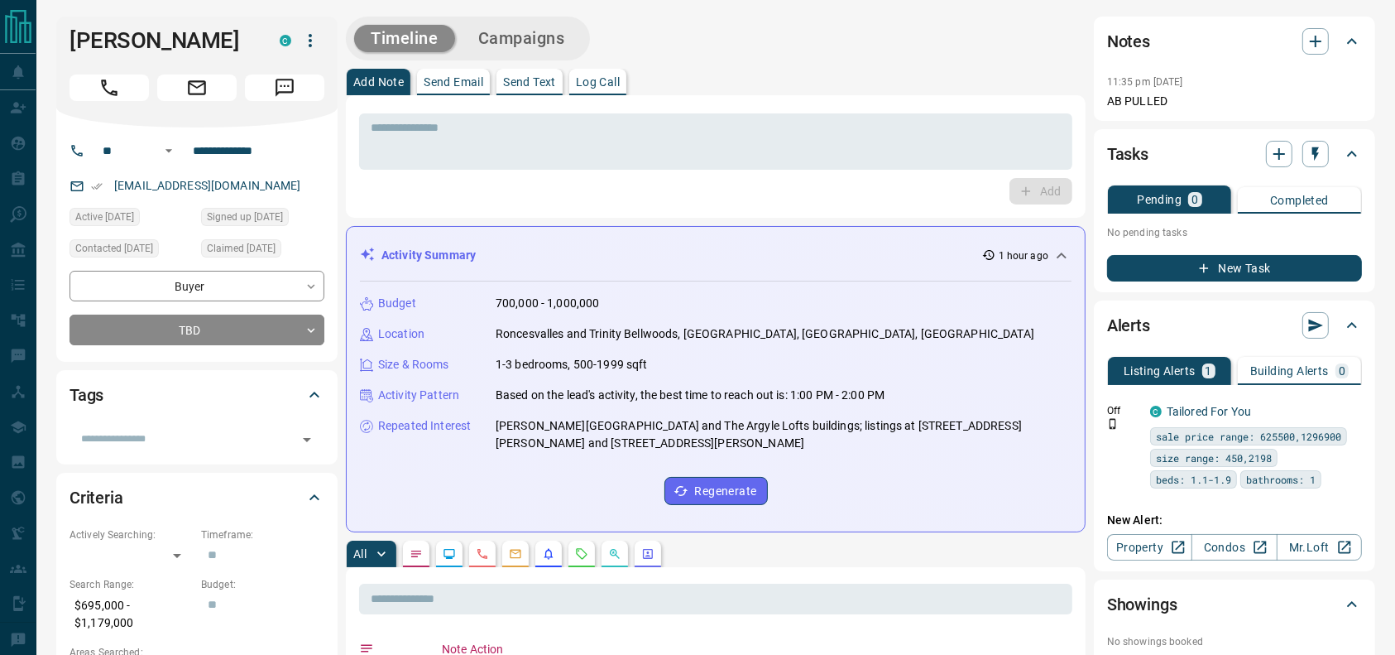
click at [95, 74] on div at bounding box center [197, 84] width 255 height 33
click at [97, 82] on button "Call" at bounding box center [109, 87] width 79 height 26
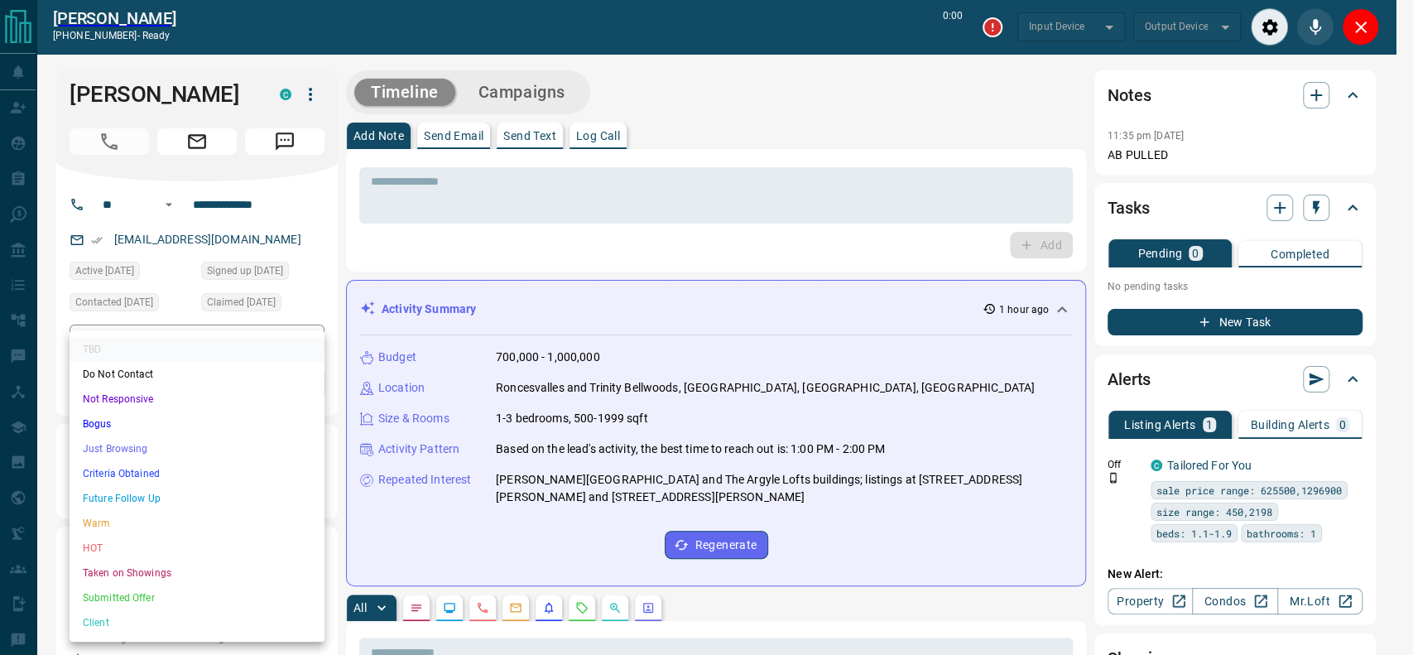
type input "*******"
click at [248, 473] on li "Criteria Obtained" at bounding box center [197, 473] width 255 height 25
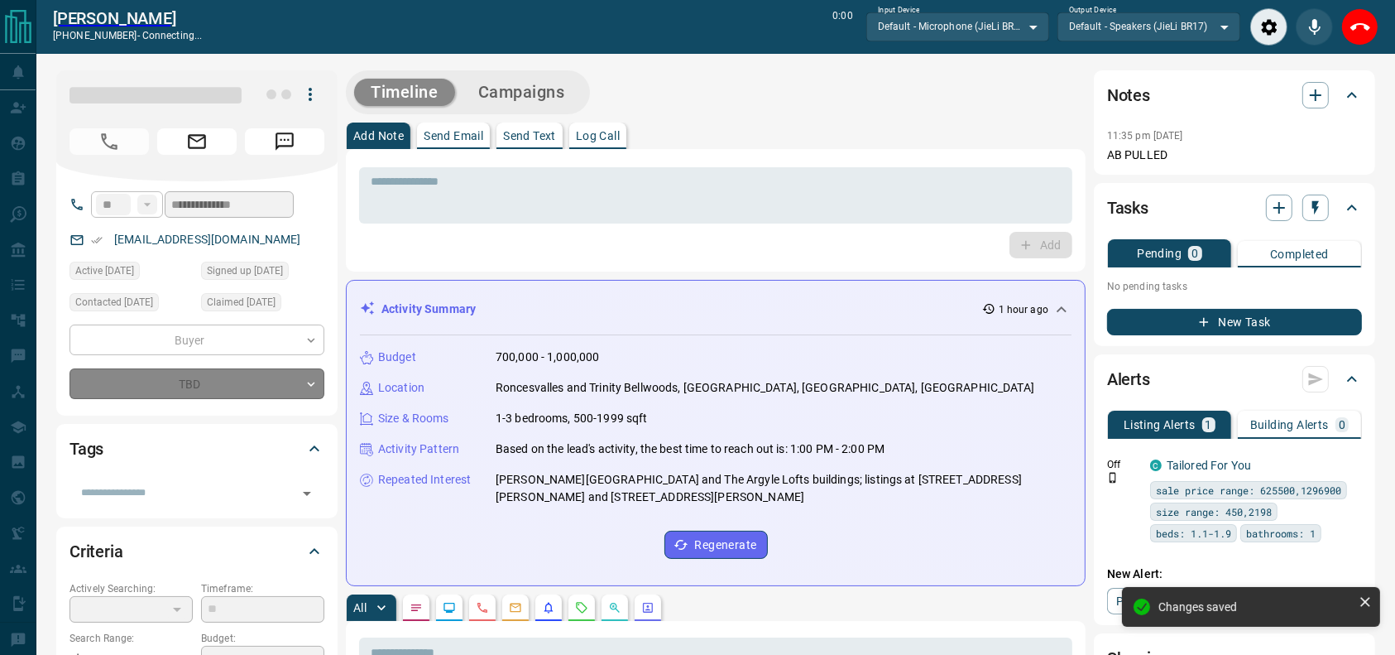
type input "*"
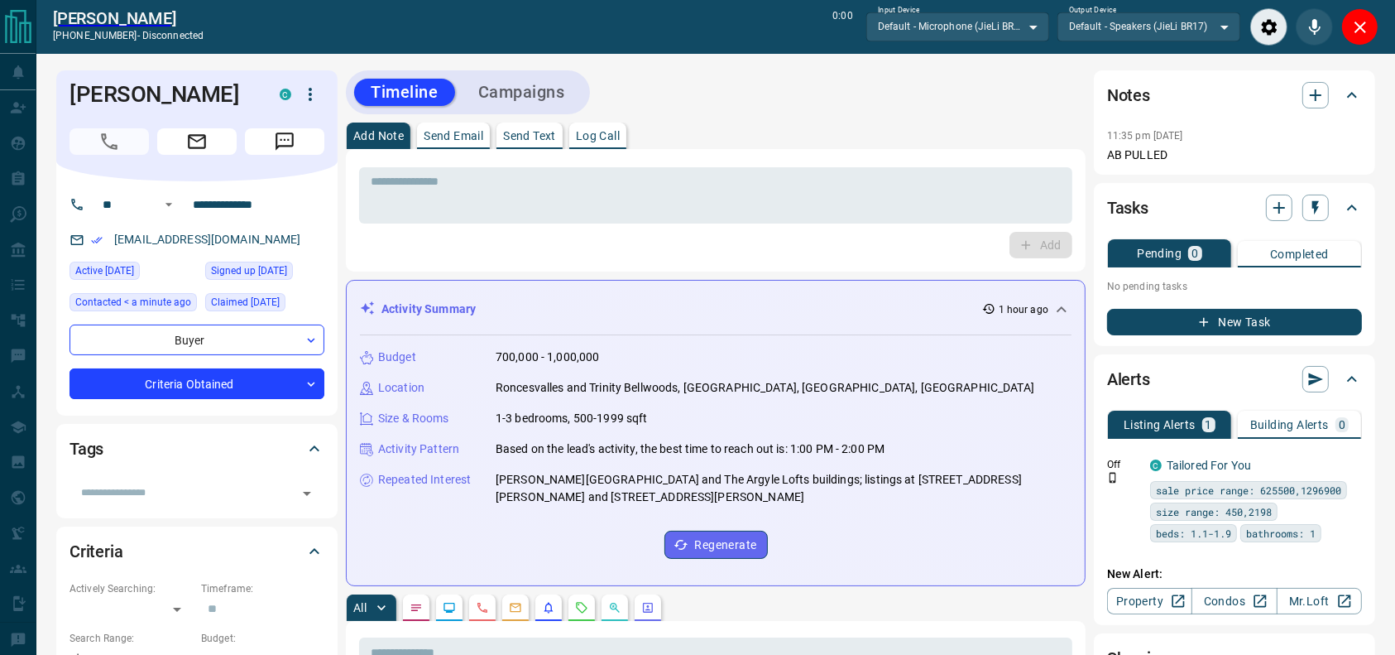
click at [1338, 39] on div at bounding box center [1314, 26] width 128 height 37
click at [1339, 39] on div at bounding box center [1314, 26] width 128 height 37
click at [1352, 38] on button "Close" at bounding box center [1359, 26] width 37 height 37
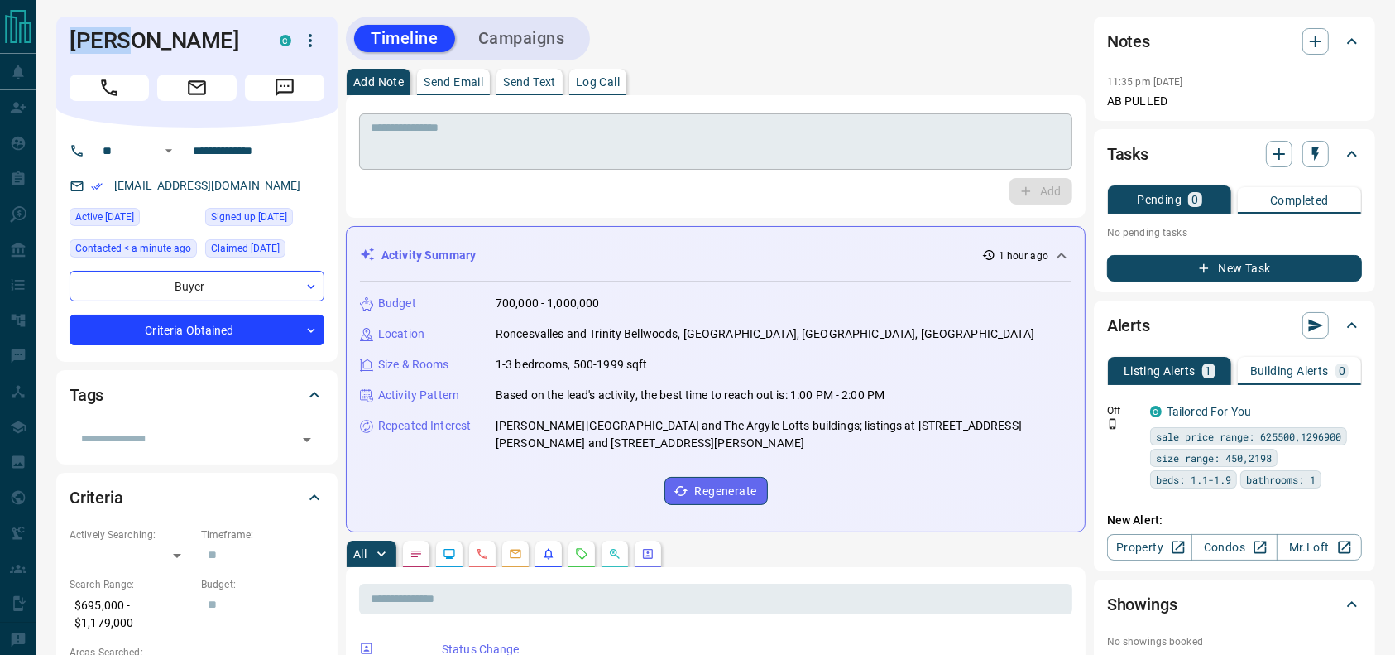
click at [1043, 129] on textarea at bounding box center [716, 142] width 690 height 42
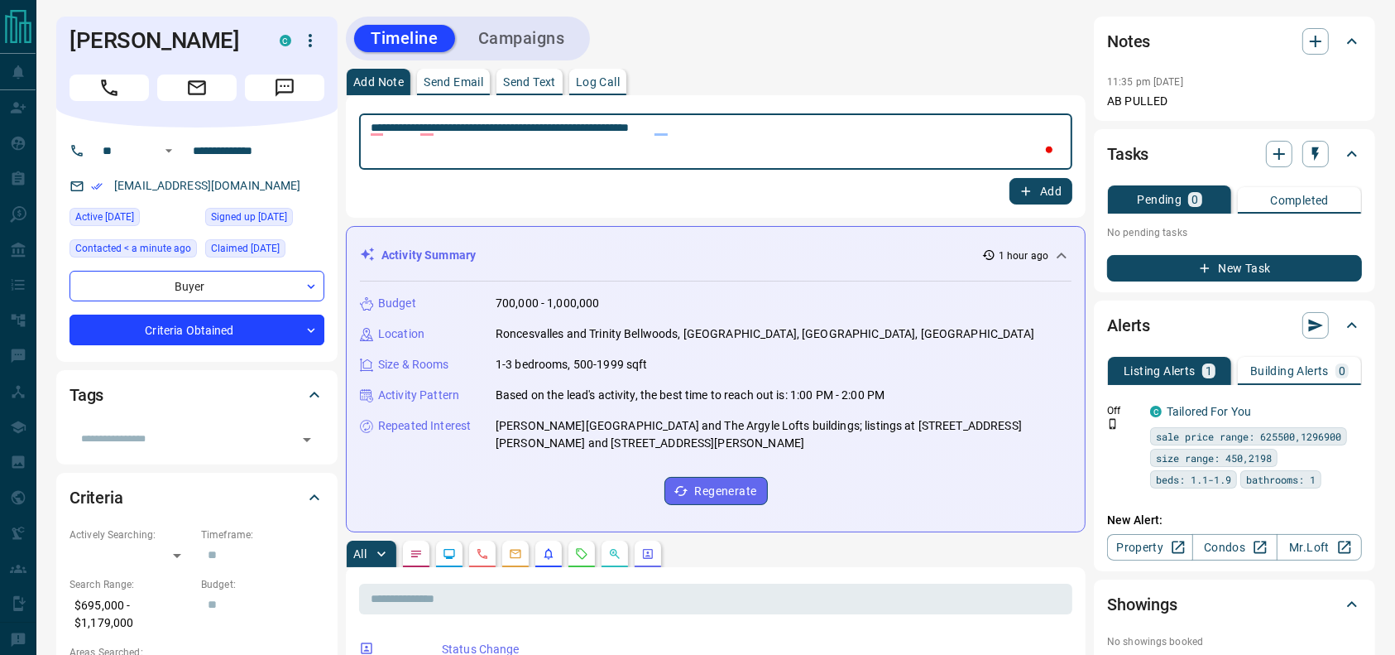
type textarea "**********"
click at [1044, 174] on div "**********" at bounding box center [715, 156] width 713 height 96
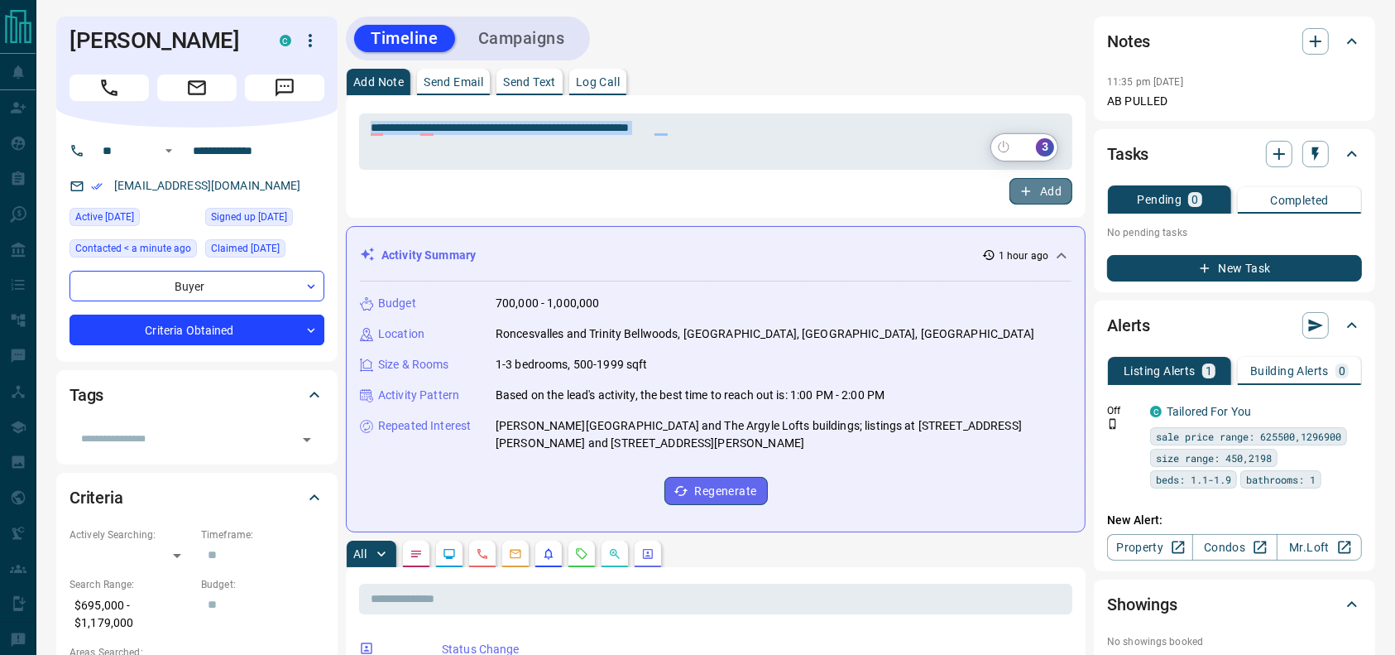
click at [1038, 180] on button "Add" at bounding box center [1041, 191] width 63 height 26
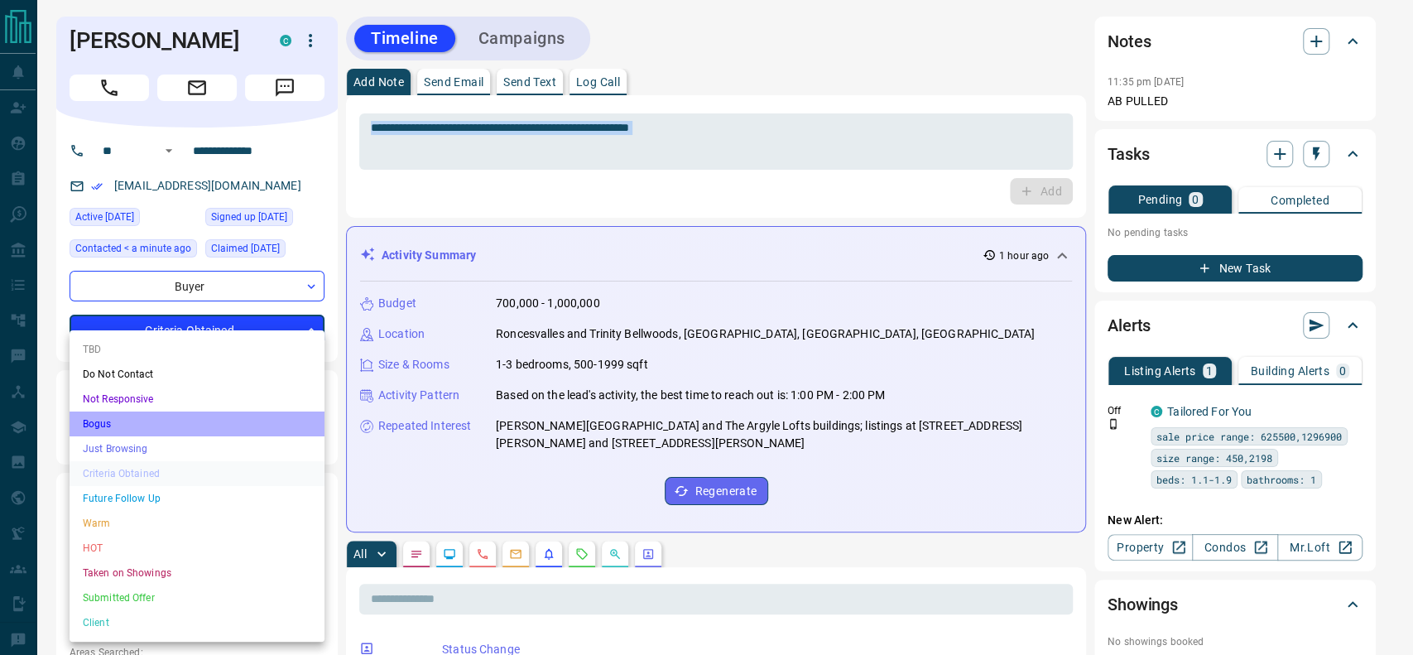
click at [231, 418] on li "Bogus" at bounding box center [197, 423] width 255 height 25
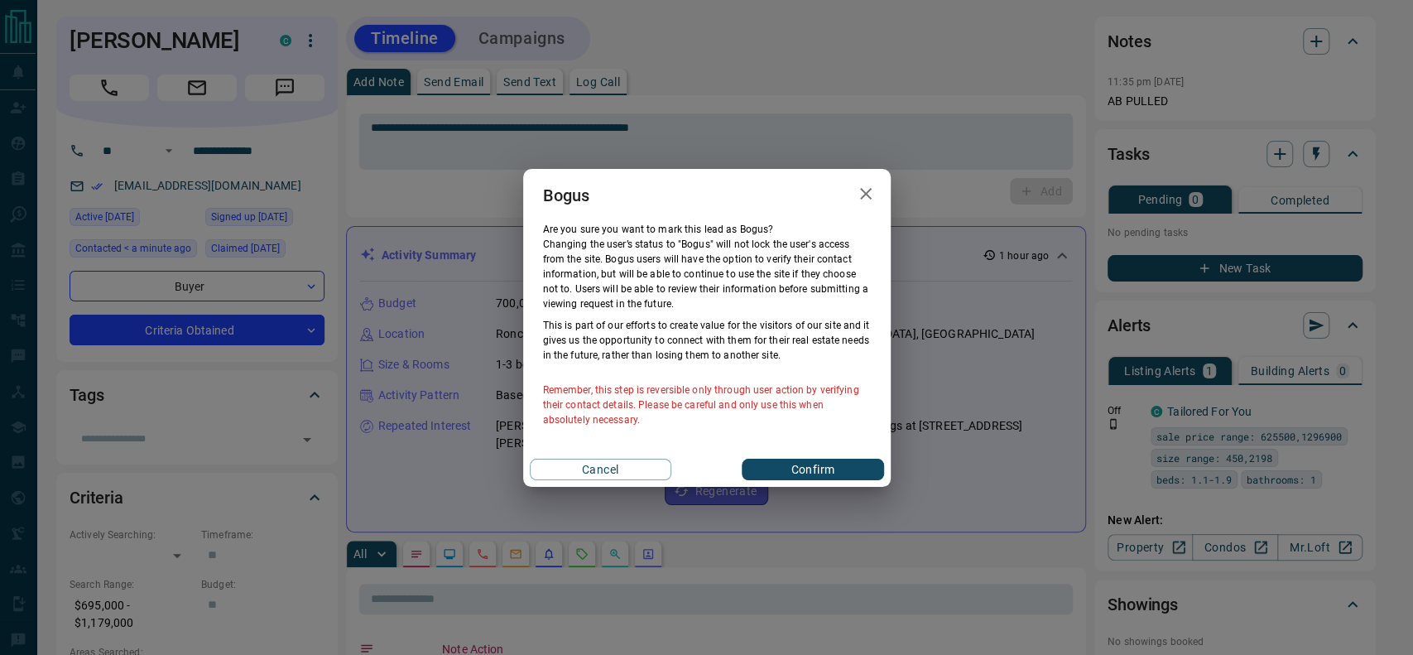
click at [853, 480] on div "Cancel Confirm" at bounding box center [706, 469] width 367 height 35
click at [852, 474] on button "Confirm" at bounding box center [812, 469] width 142 height 22
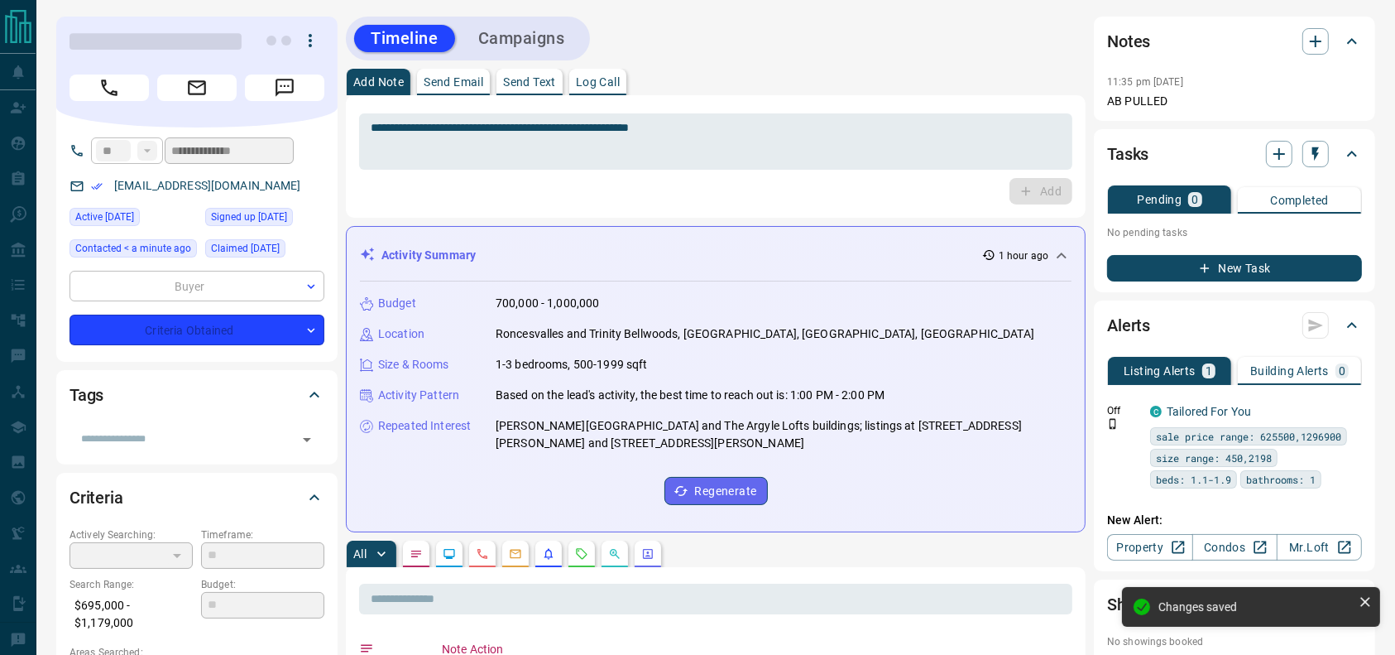
type input "**********"
type input "*"
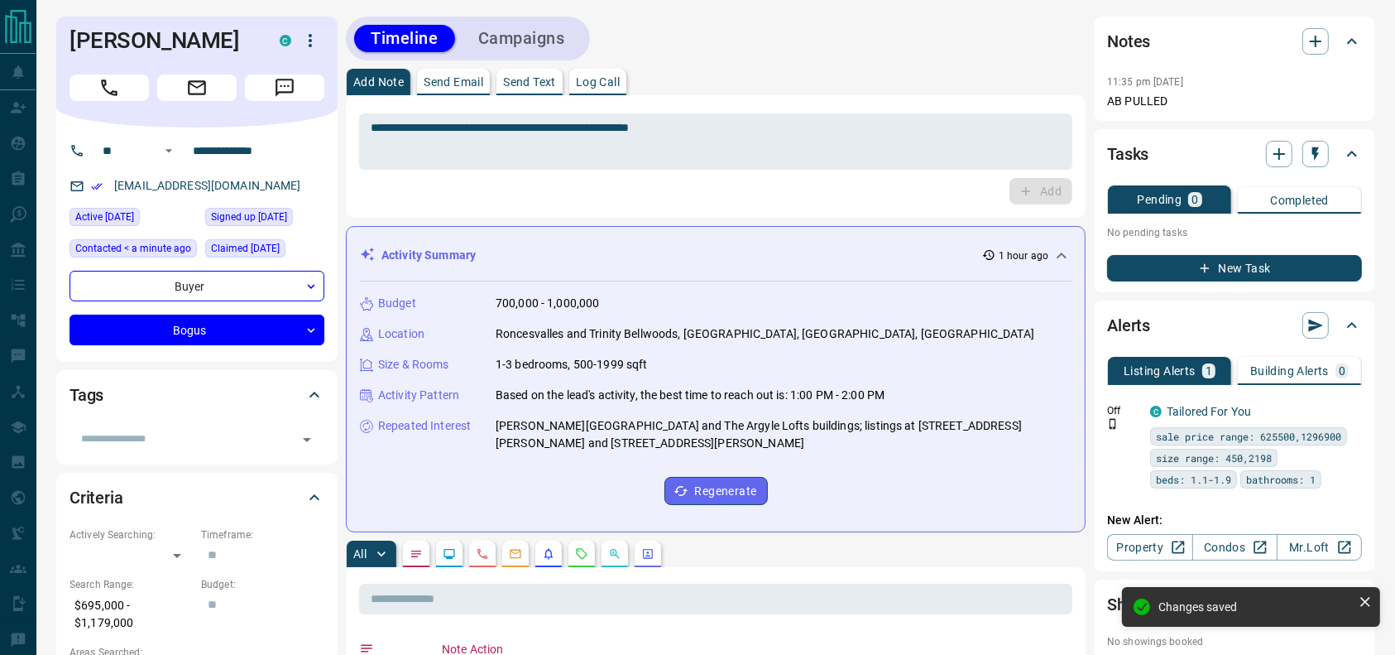
click at [529, 27] on button "Campaigns" at bounding box center [522, 38] width 120 height 27
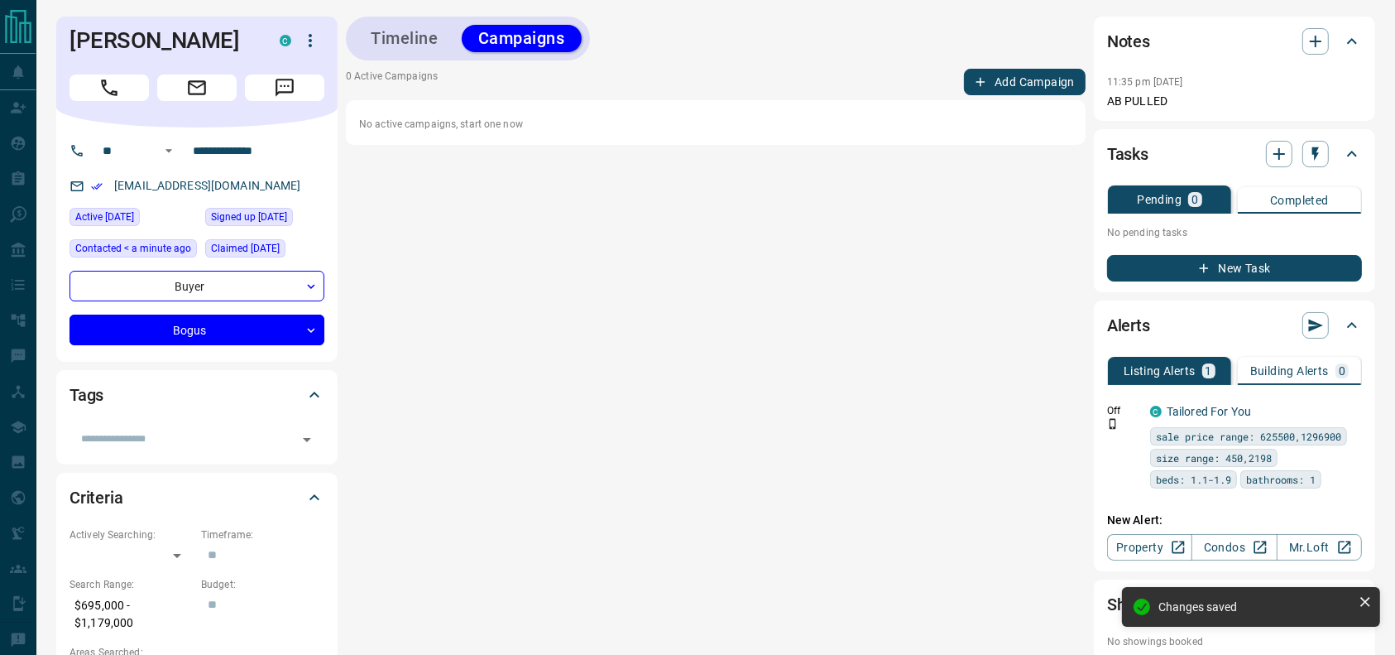
click at [1015, 80] on button "Add Campaign" at bounding box center [1025, 82] width 122 height 26
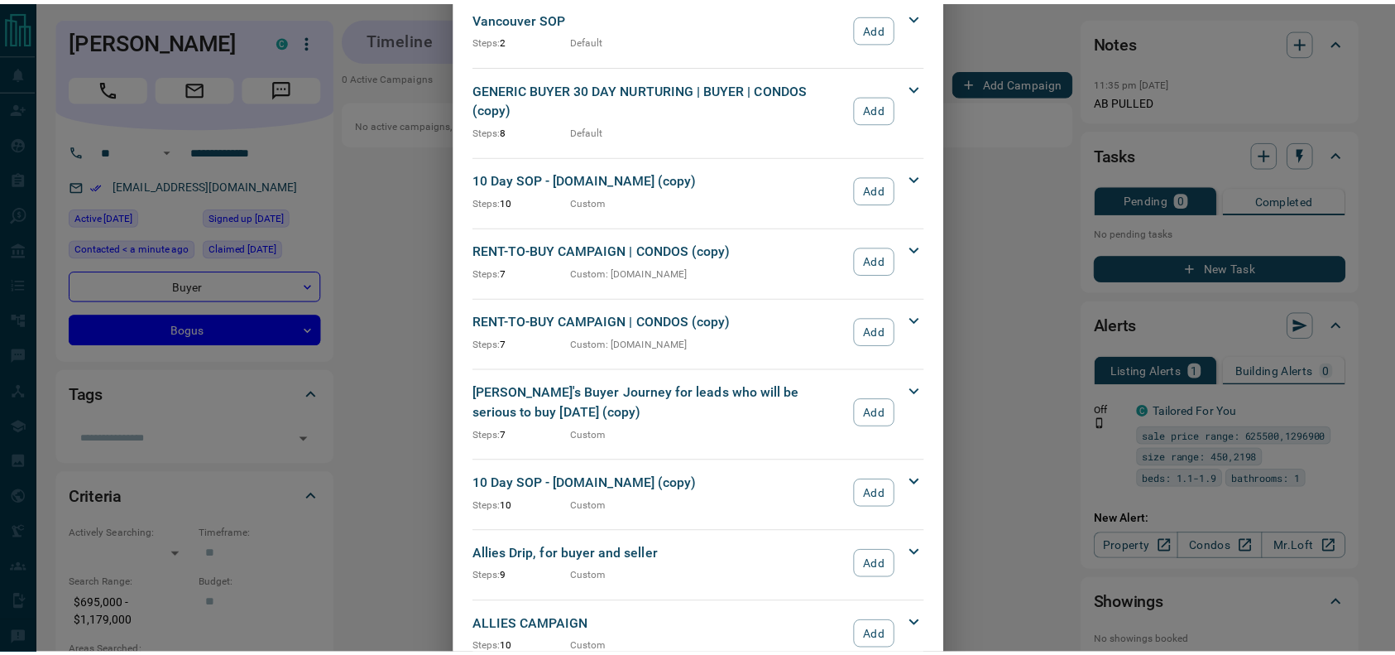
scroll to position [1782, 0]
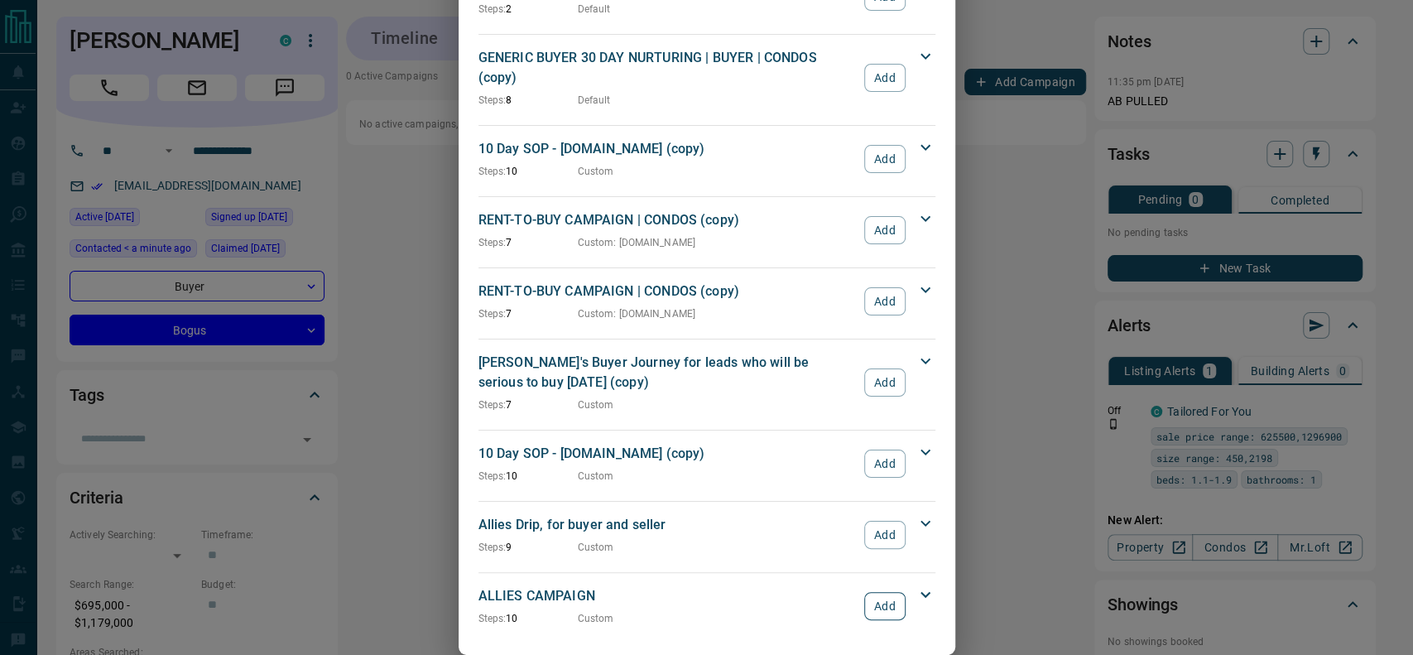
click at [865, 592] on button "Add" at bounding box center [884, 606] width 41 height 28
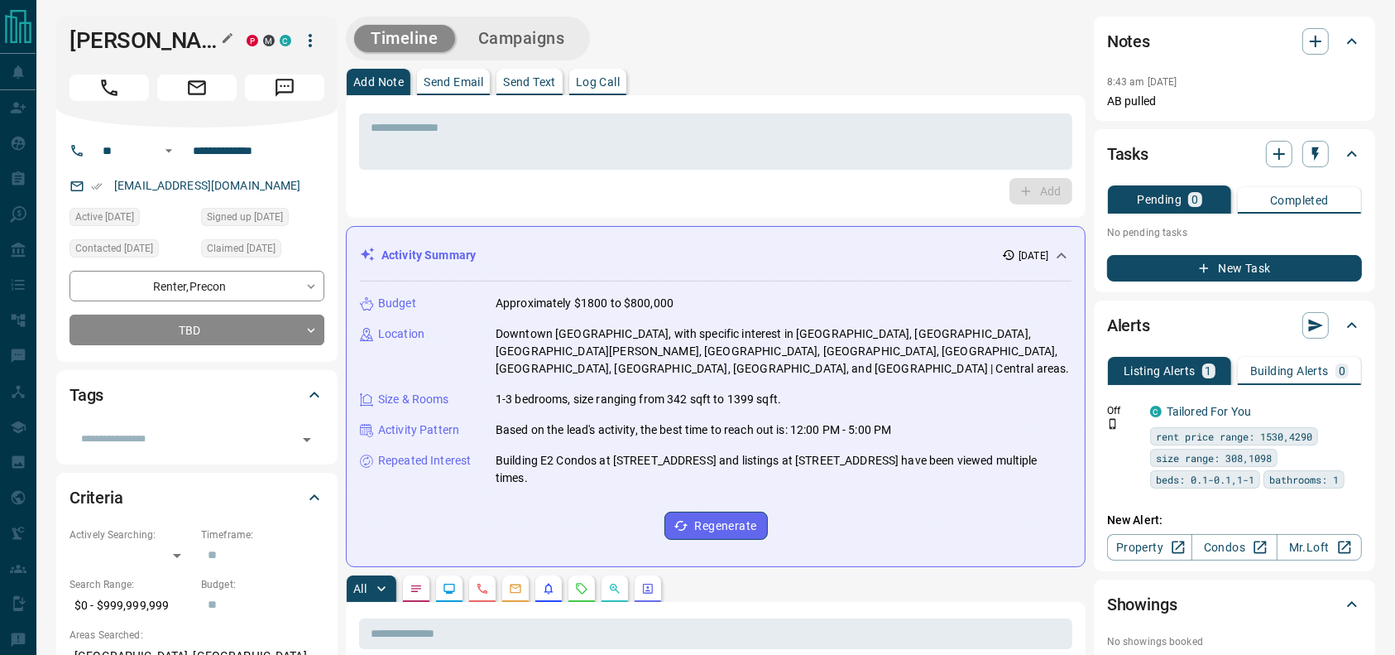
click at [84, 54] on h1 "[PERSON_NAME]" at bounding box center [146, 40] width 152 height 26
click at [113, 98] on icon "Call" at bounding box center [109, 88] width 22 height 22
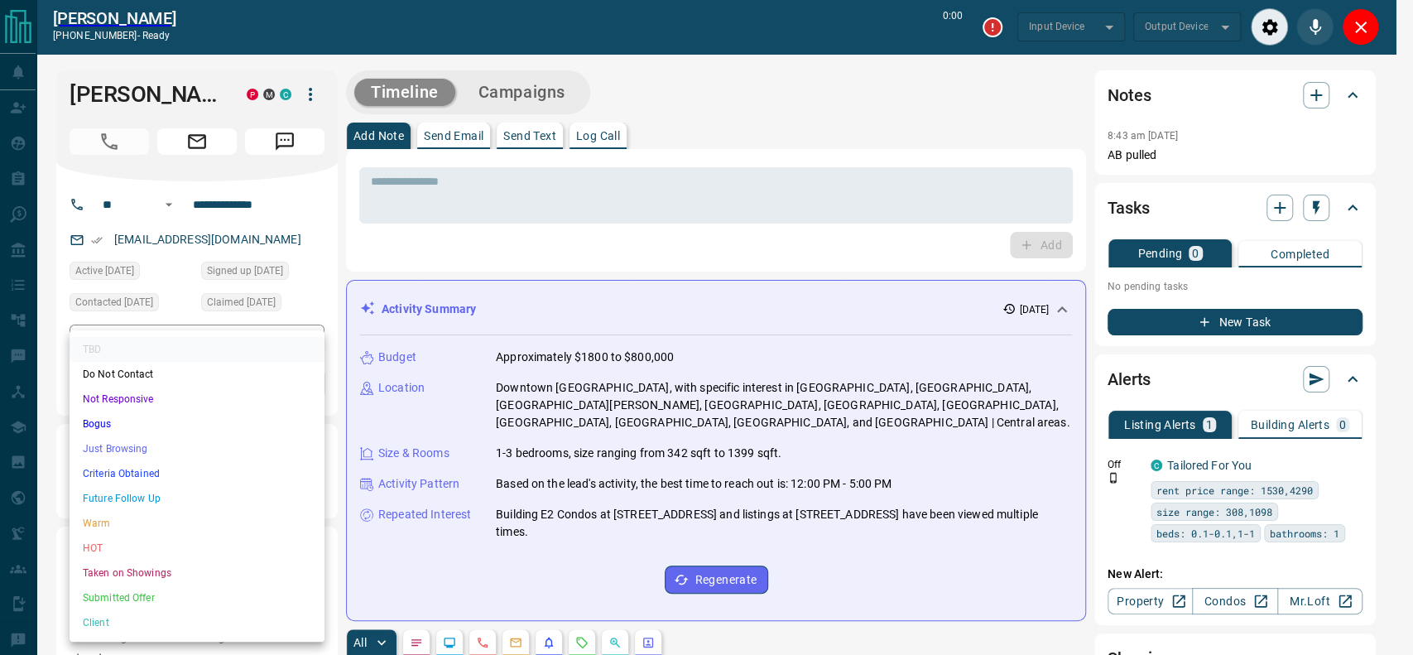
type input "*******"
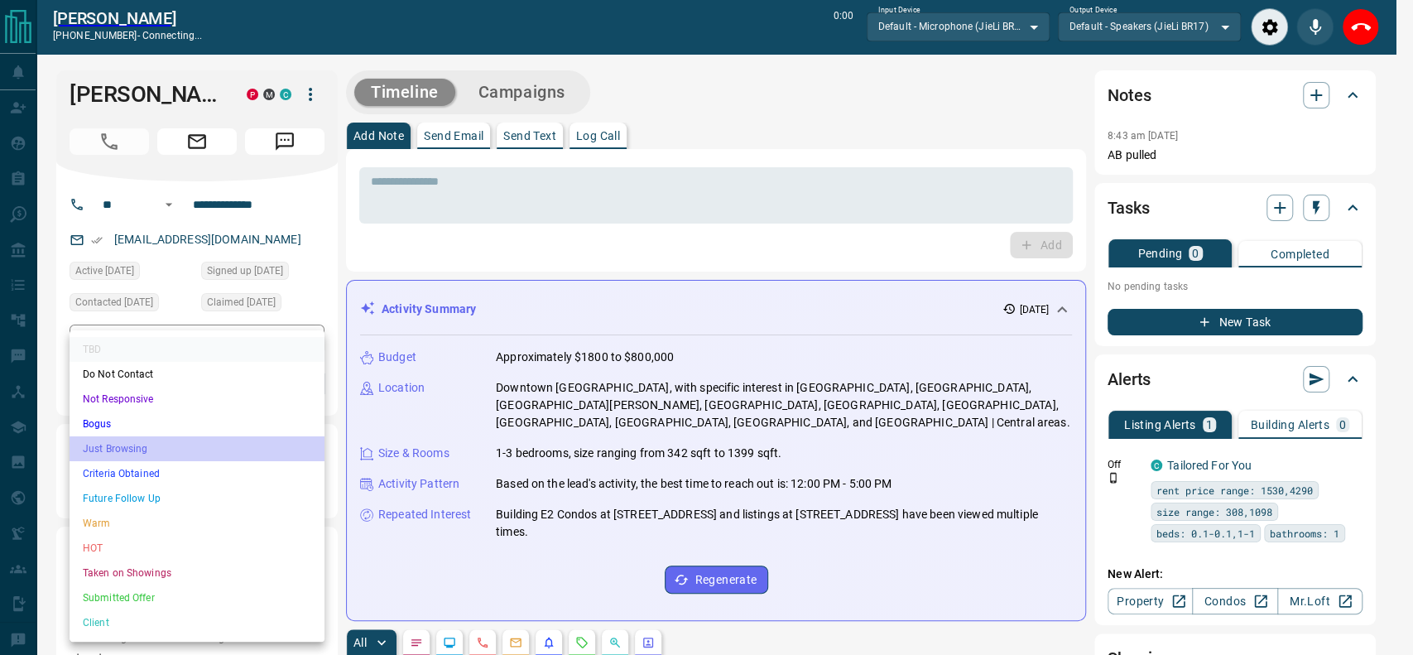
click at [190, 456] on li "Just Browsing" at bounding box center [197, 448] width 255 height 25
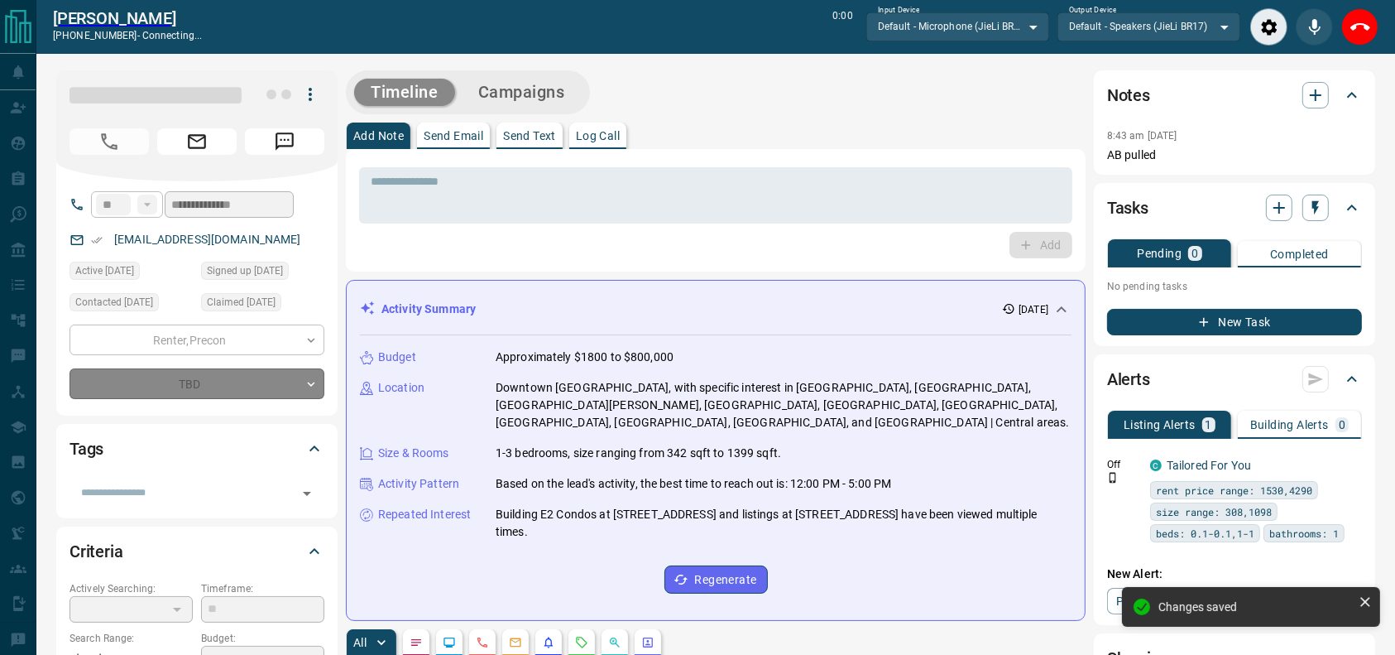
type input "*"
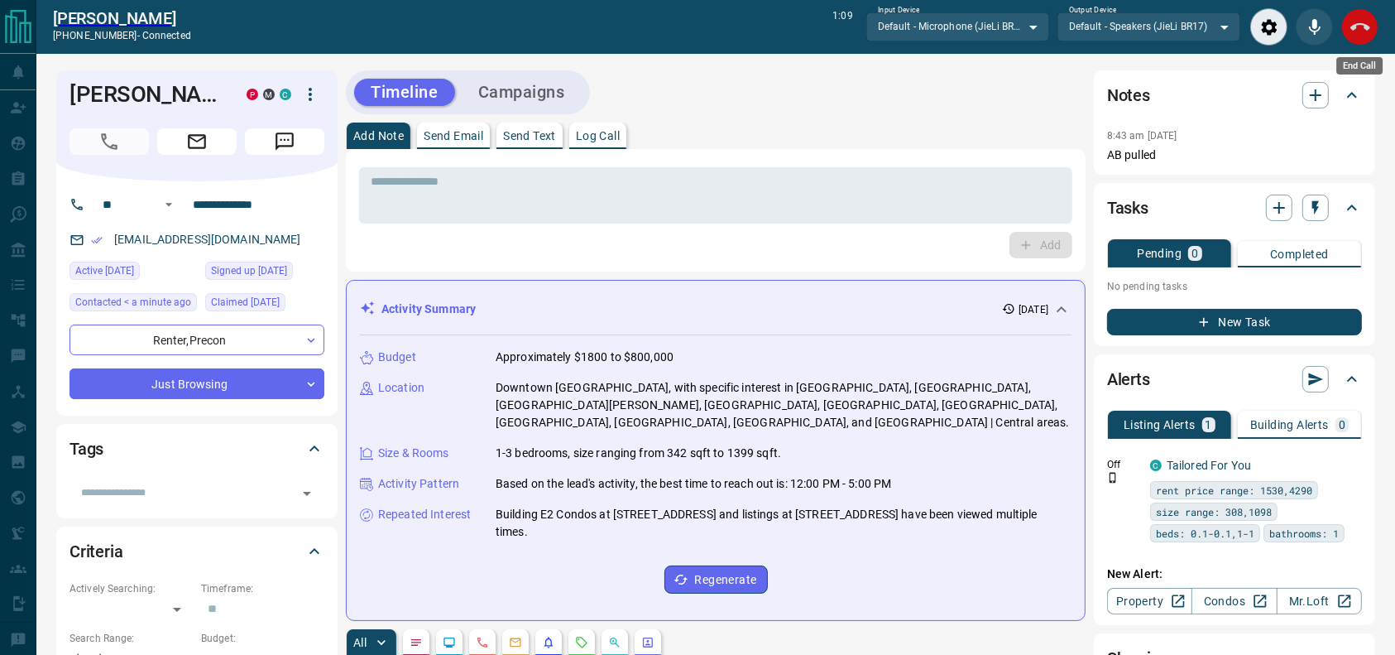
click at [1347, 22] on button "End Call" at bounding box center [1359, 26] width 37 height 37
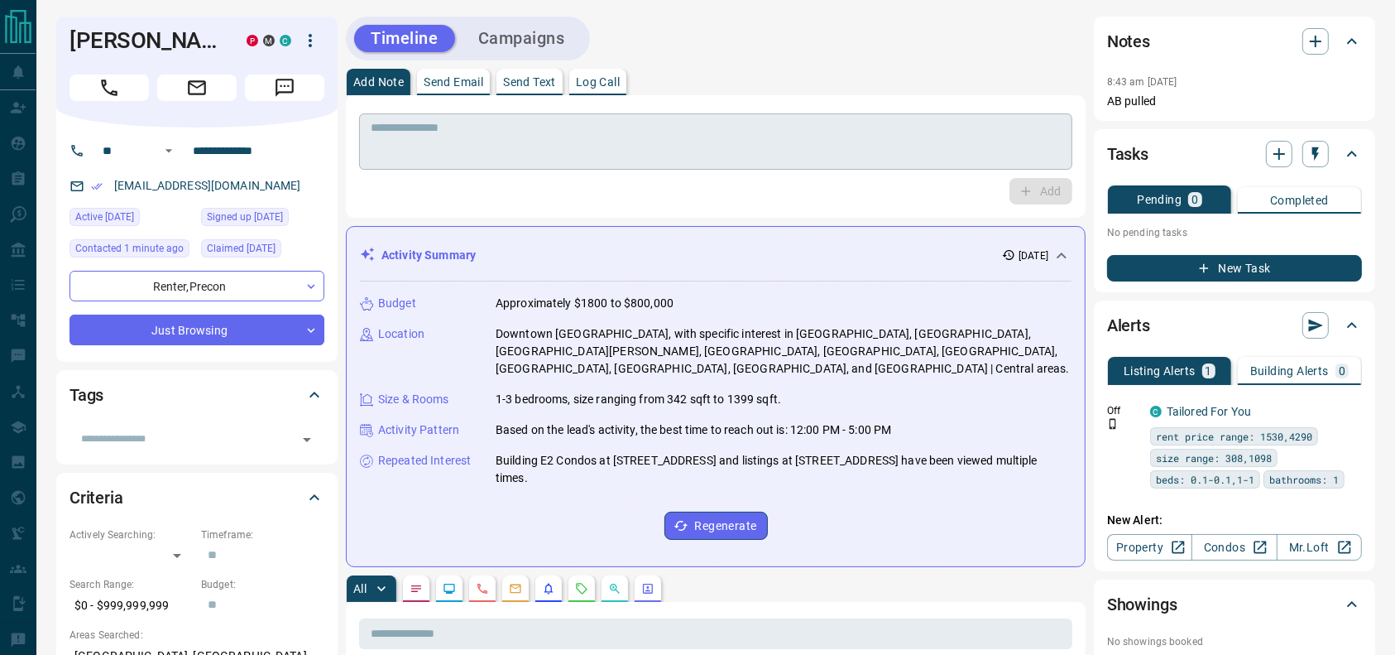
click at [814, 154] on textarea at bounding box center [716, 142] width 690 height 42
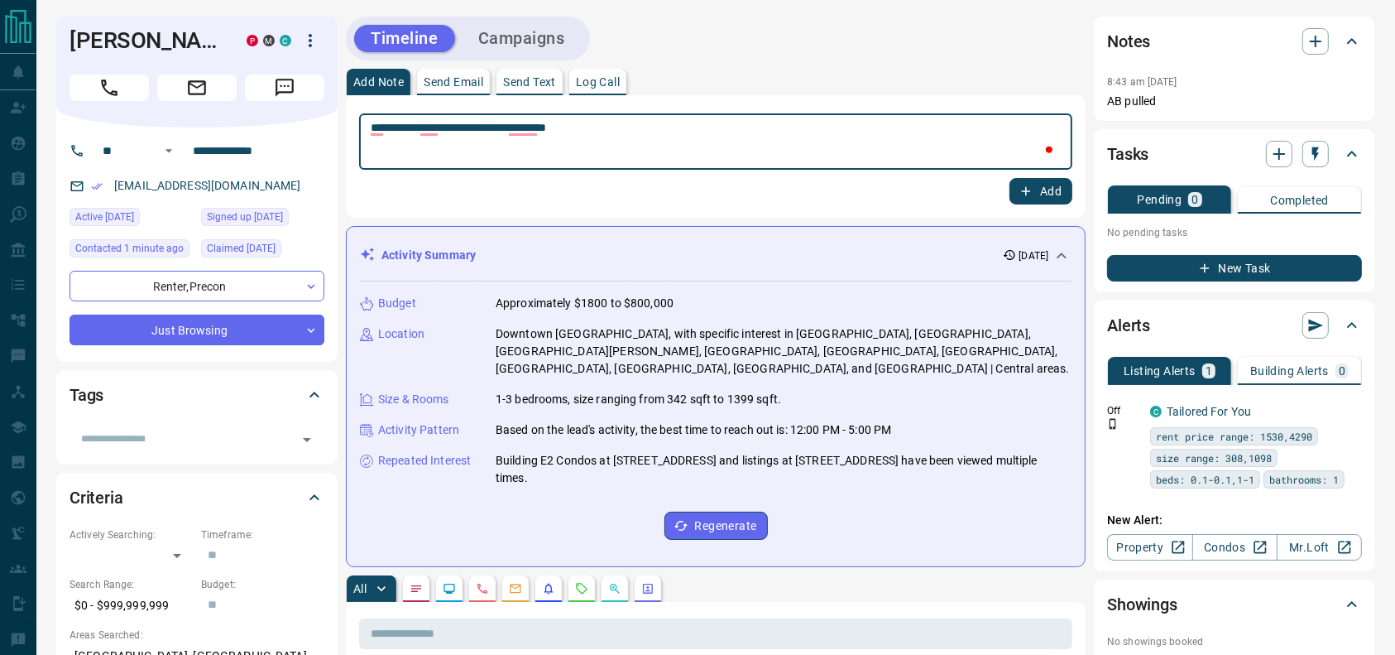
type textarea "**********"
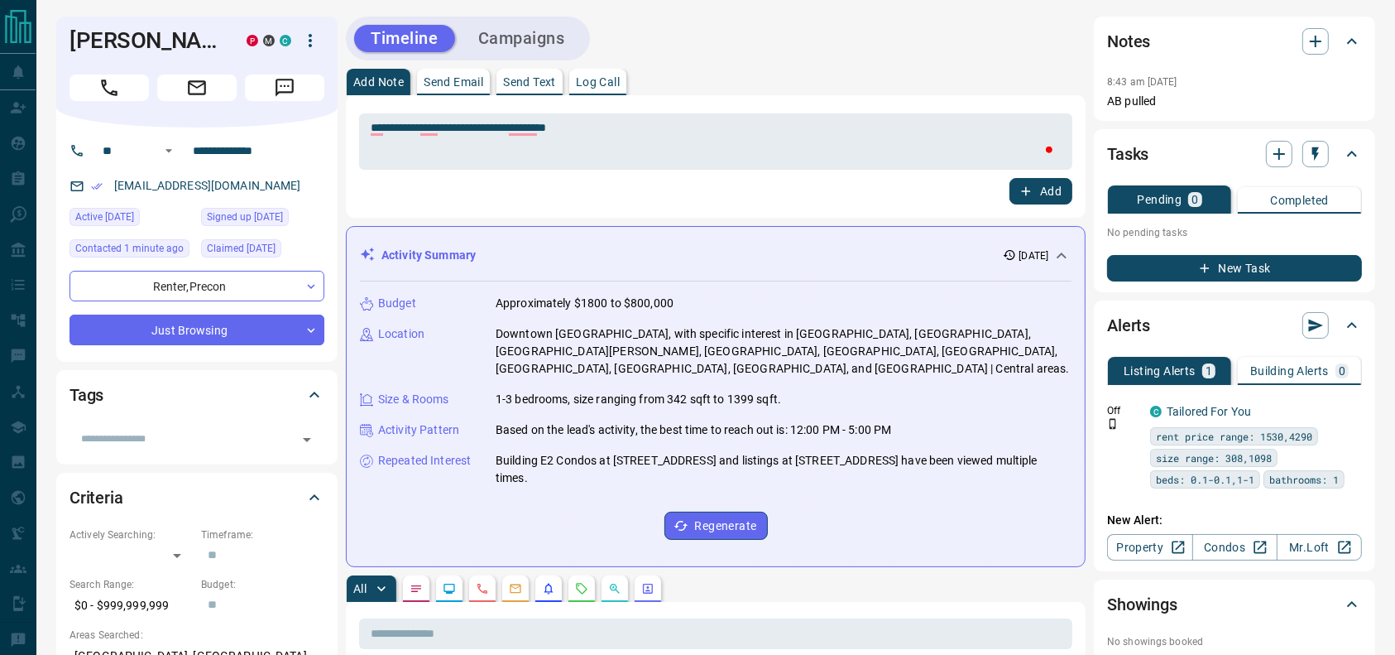
click at [1052, 215] on div "**********" at bounding box center [716, 156] width 740 height 122
click at [1043, 199] on button "Add" at bounding box center [1041, 191] width 63 height 26
